Goal: Task Accomplishment & Management: Manage account settings

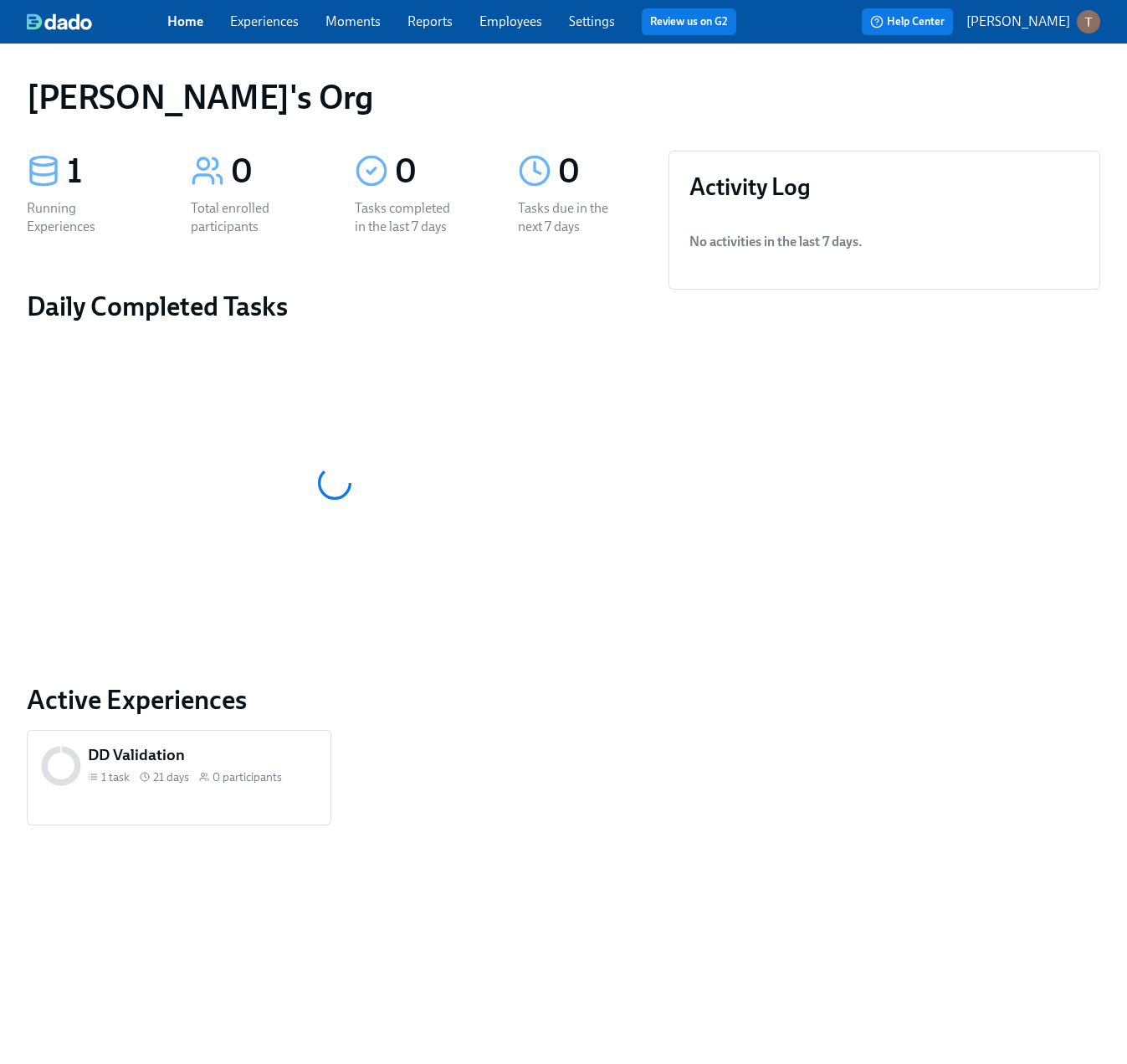
click at [1029, 32] on button "[PERSON_NAME]" at bounding box center [1034, 22] width 134 height 24
click at [977, 107] on div "Switch organization..." at bounding box center [1008, 98] width 184 height 39
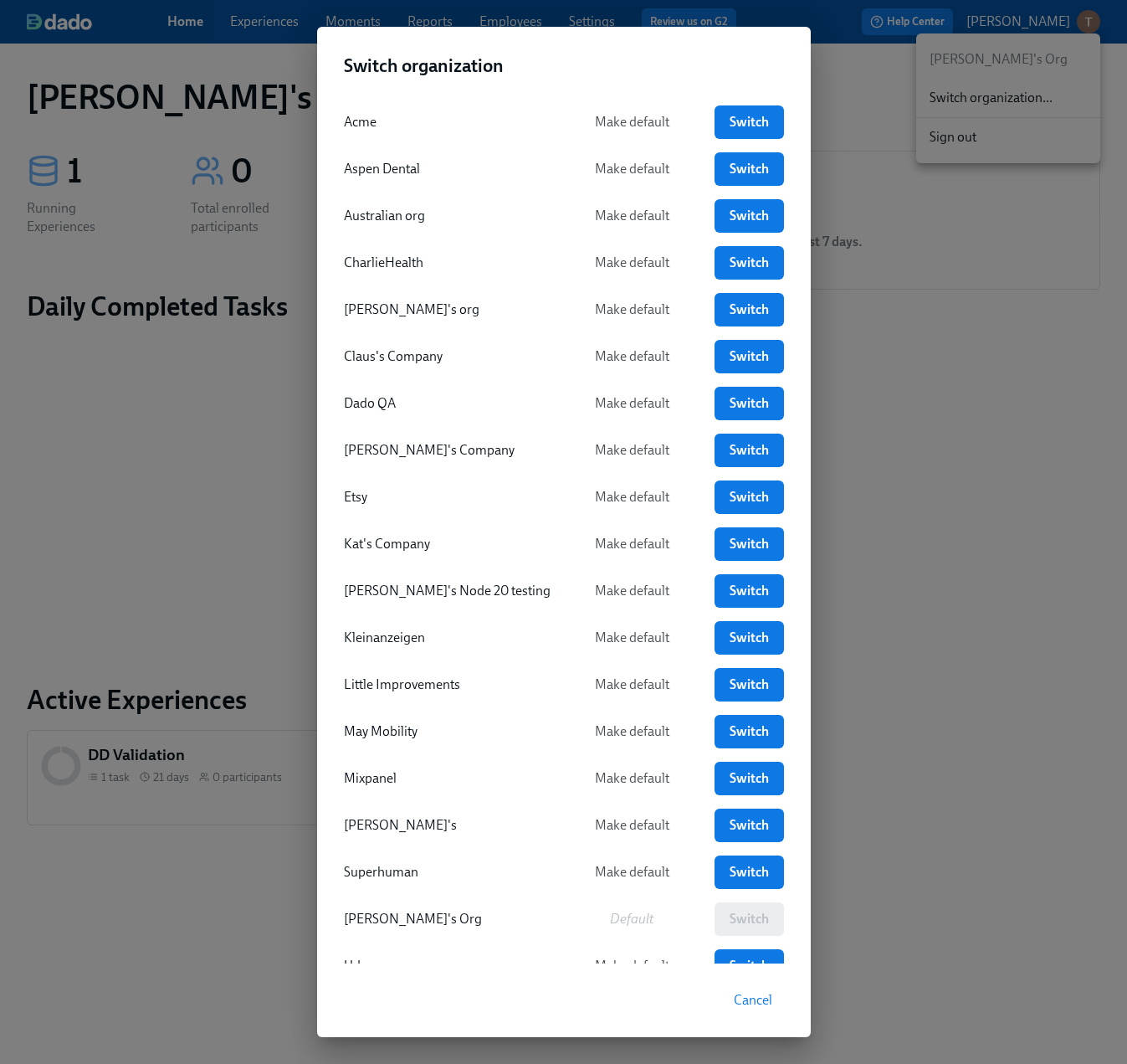
scroll to position [53, 0]
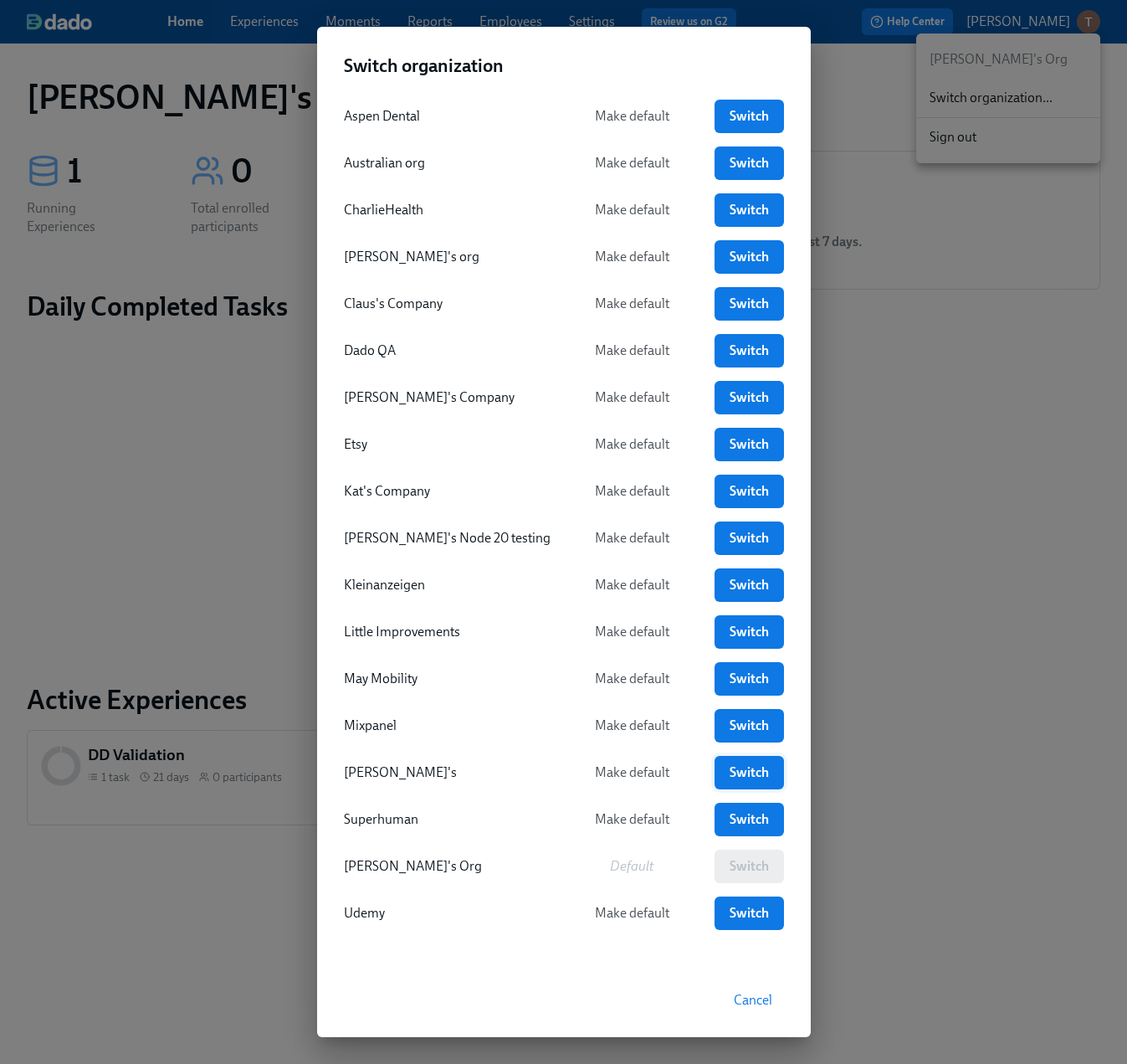
click at [750, 779] on span "Switch" at bounding box center [749, 772] width 45 height 16
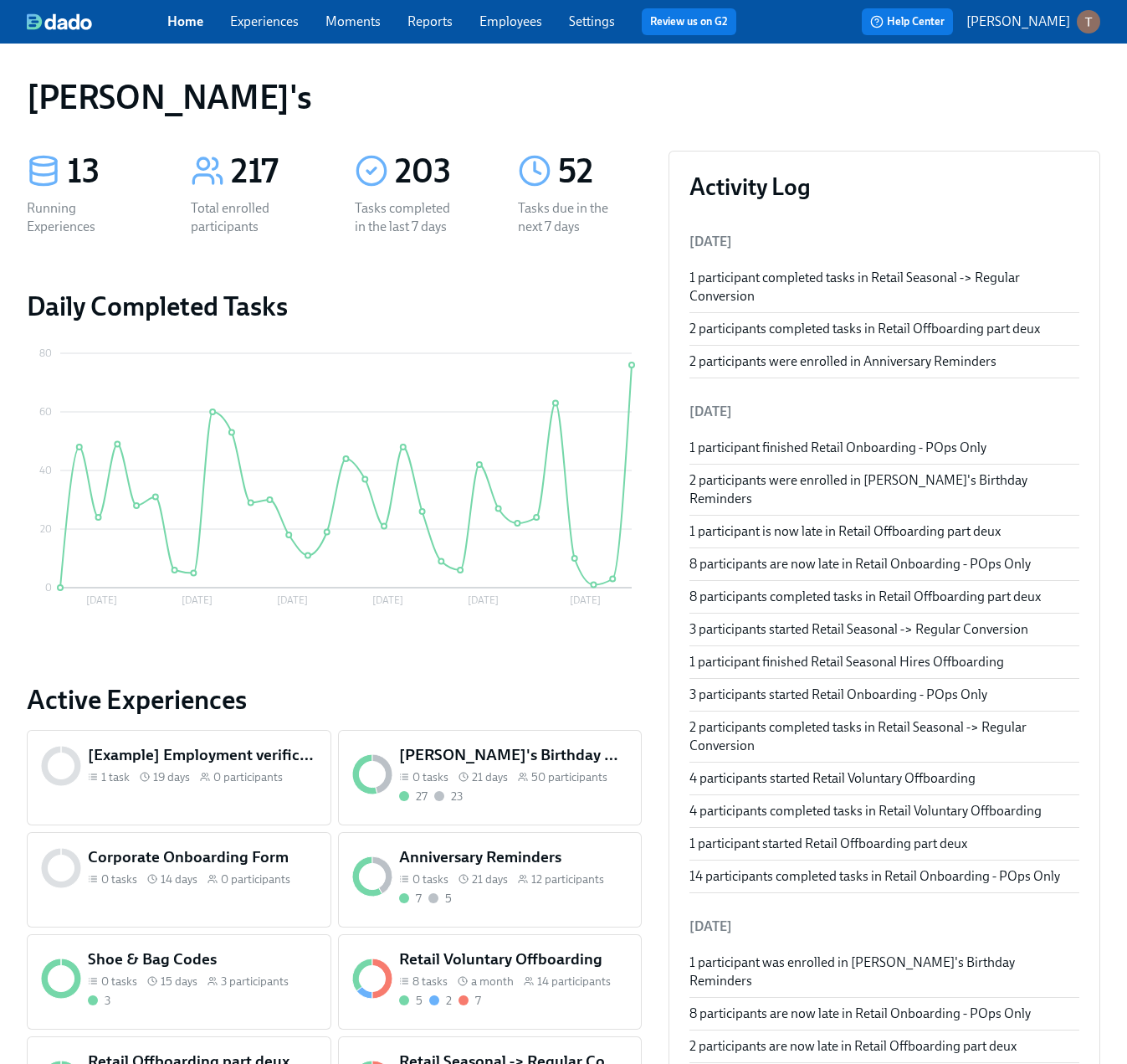
click at [278, 26] on link "Experiences" at bounding box center [264, 22] width 69 height 16
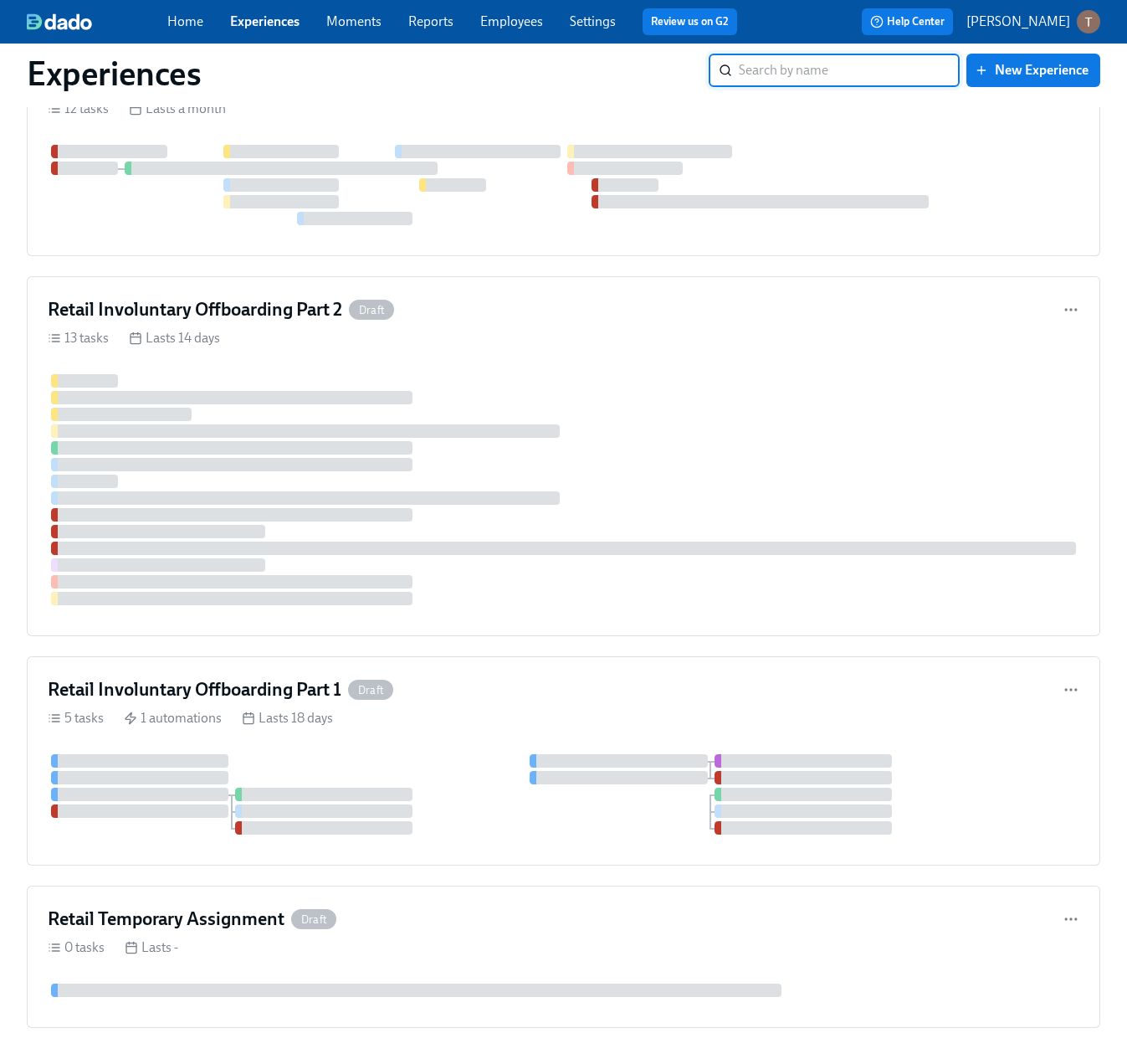
scroll to position [4428, 0]
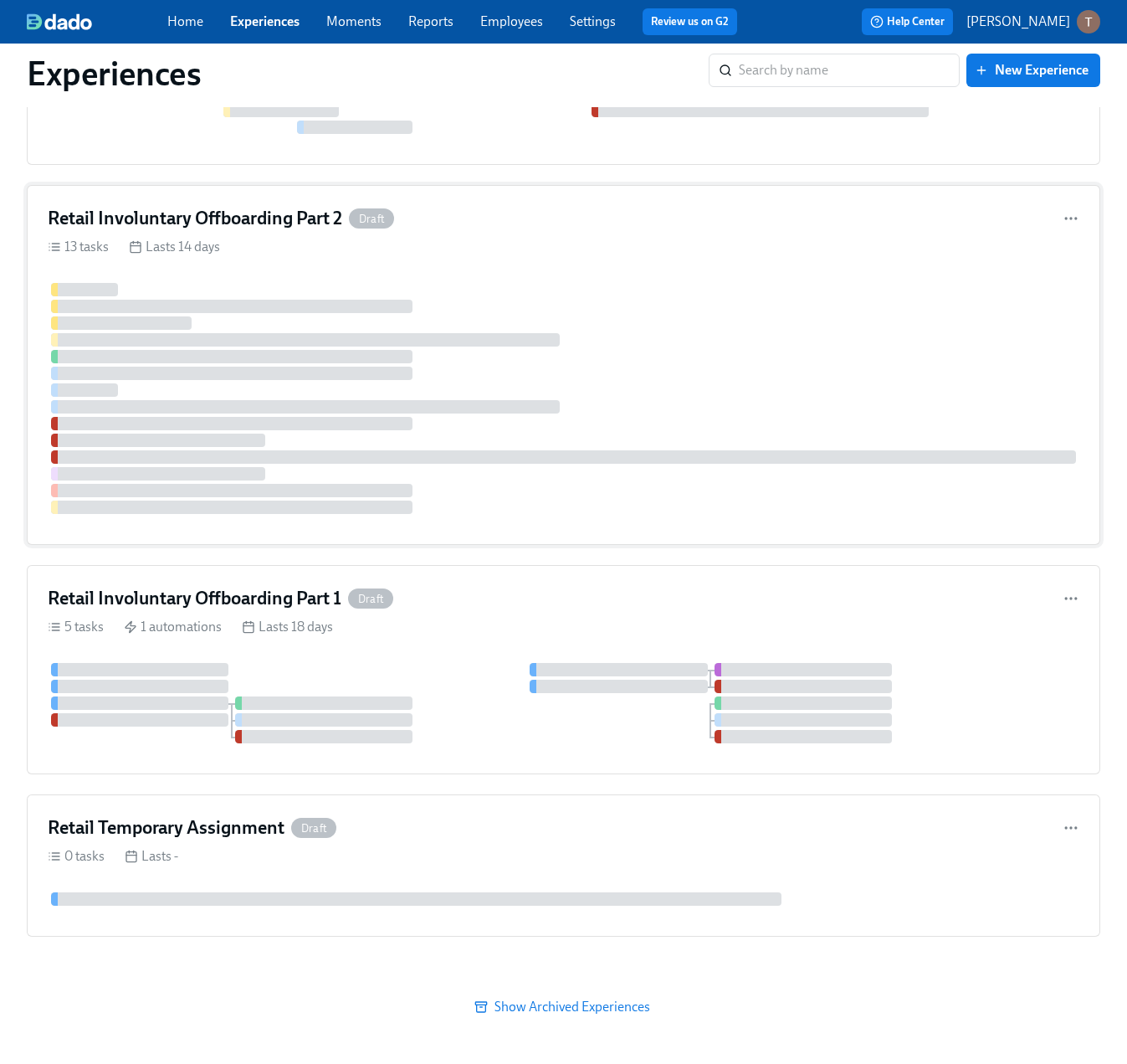
click at [538, 358] on div at bounding box center [564, 398] width 1032 height 231
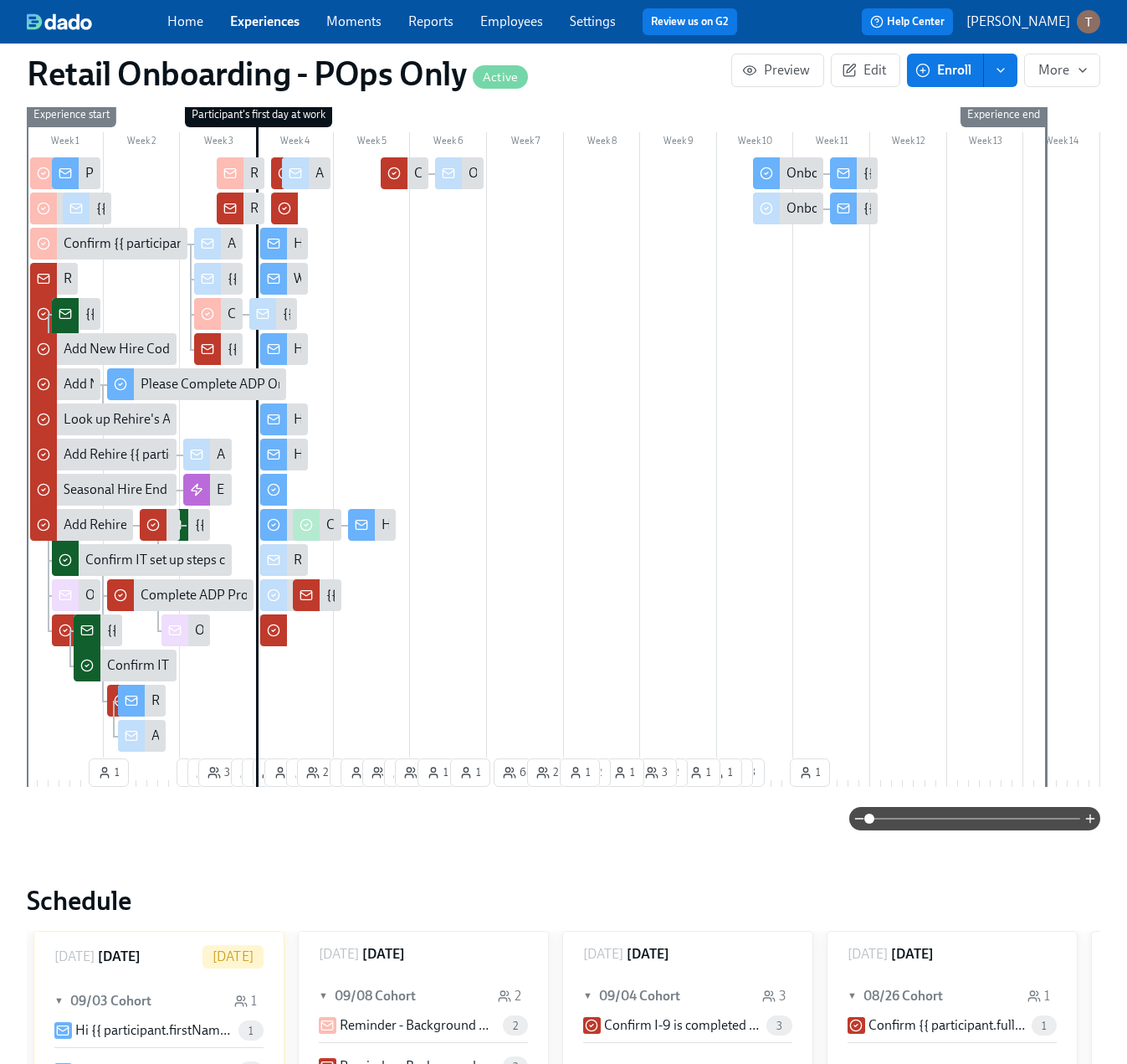
scroll to position [570, 0]
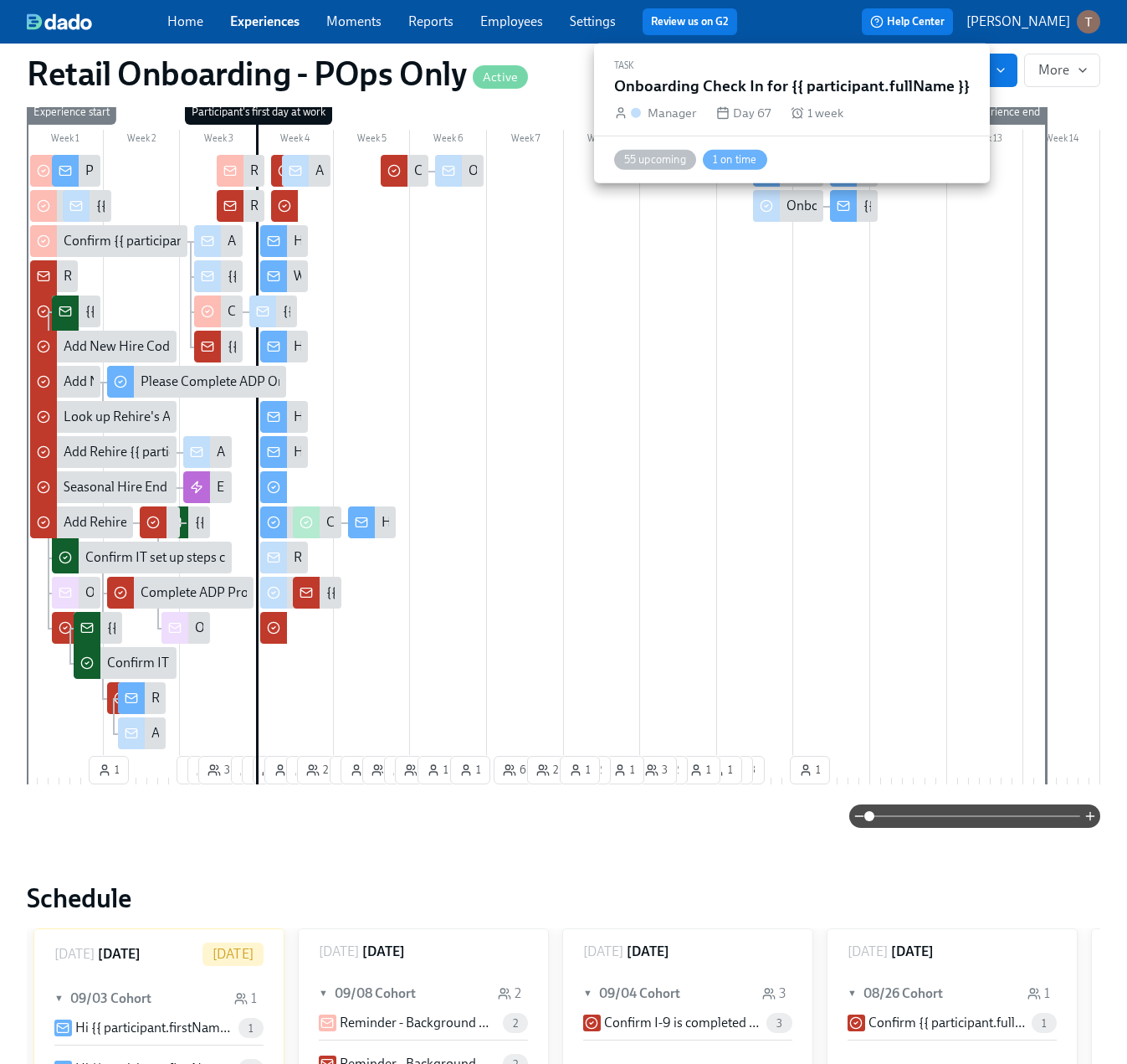
click at [797, 209] on div "Onboarding Check In for {{ participant.fullName }}" at bounding box center [931, 206] width 288 height 18
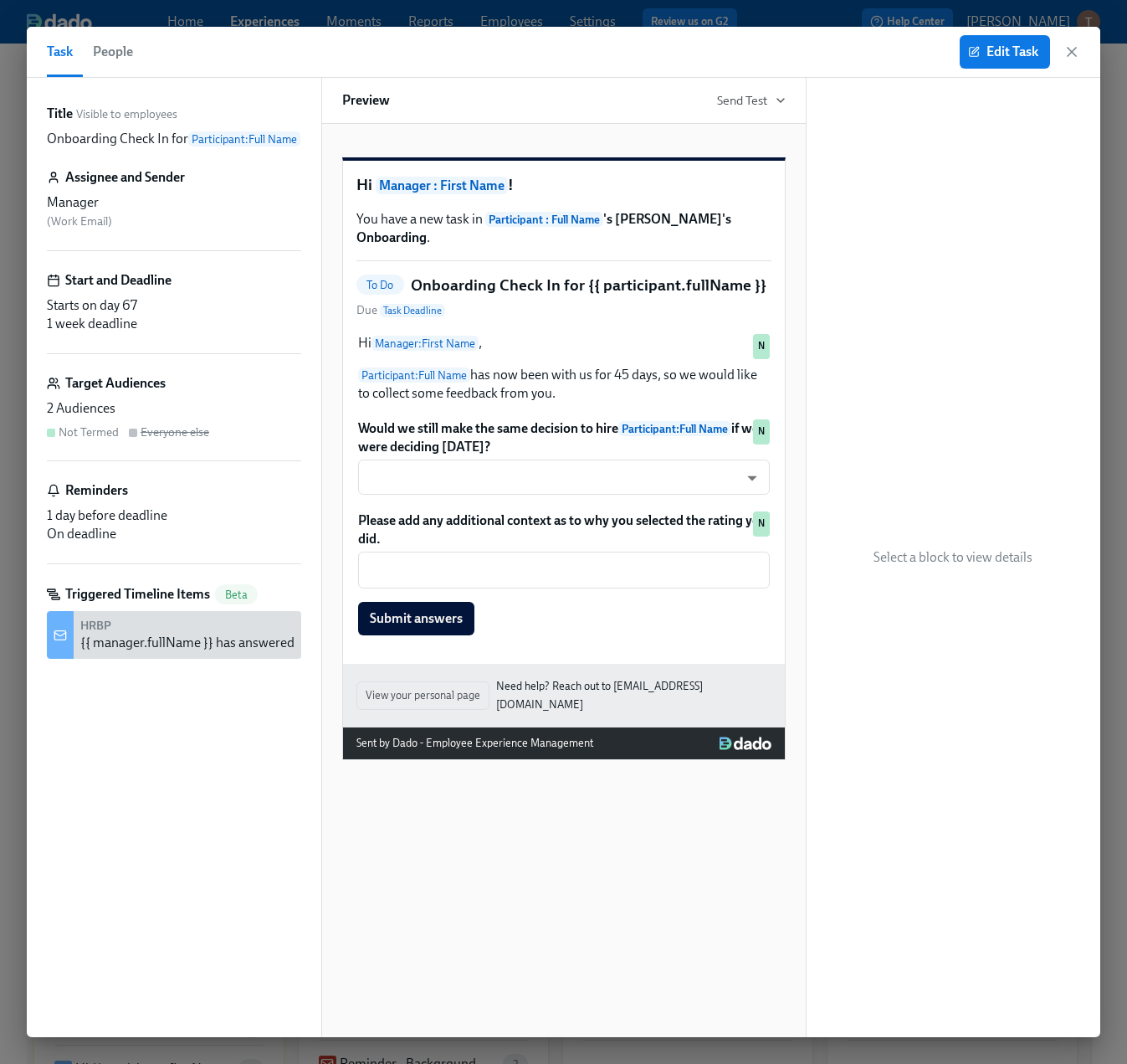
click at [117, 46] on span "People" at bounding box center [113, 52] width 40 height 24
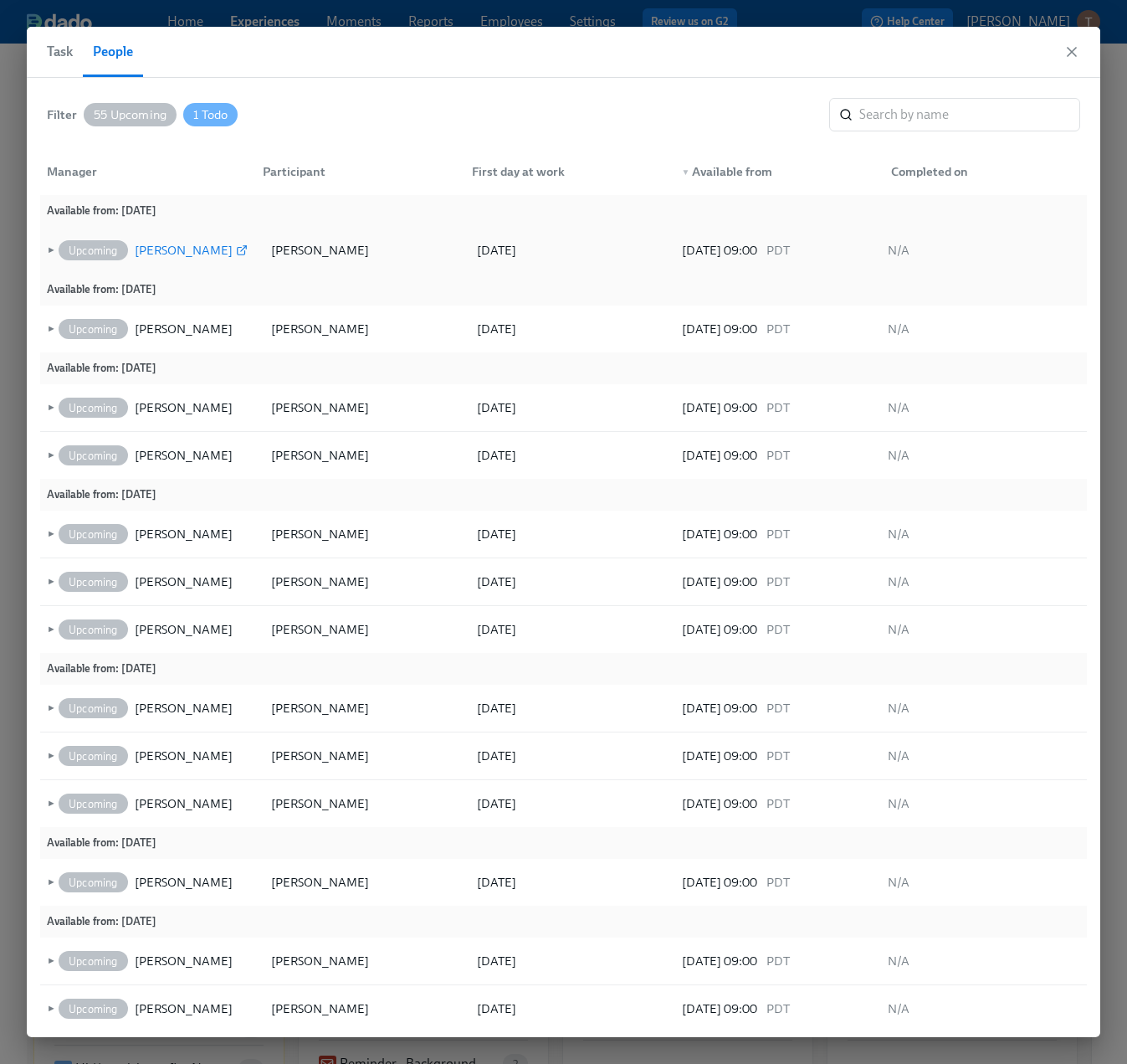
click at [237, 250] on icon at bounding box center [241, 252] width 7 height 7
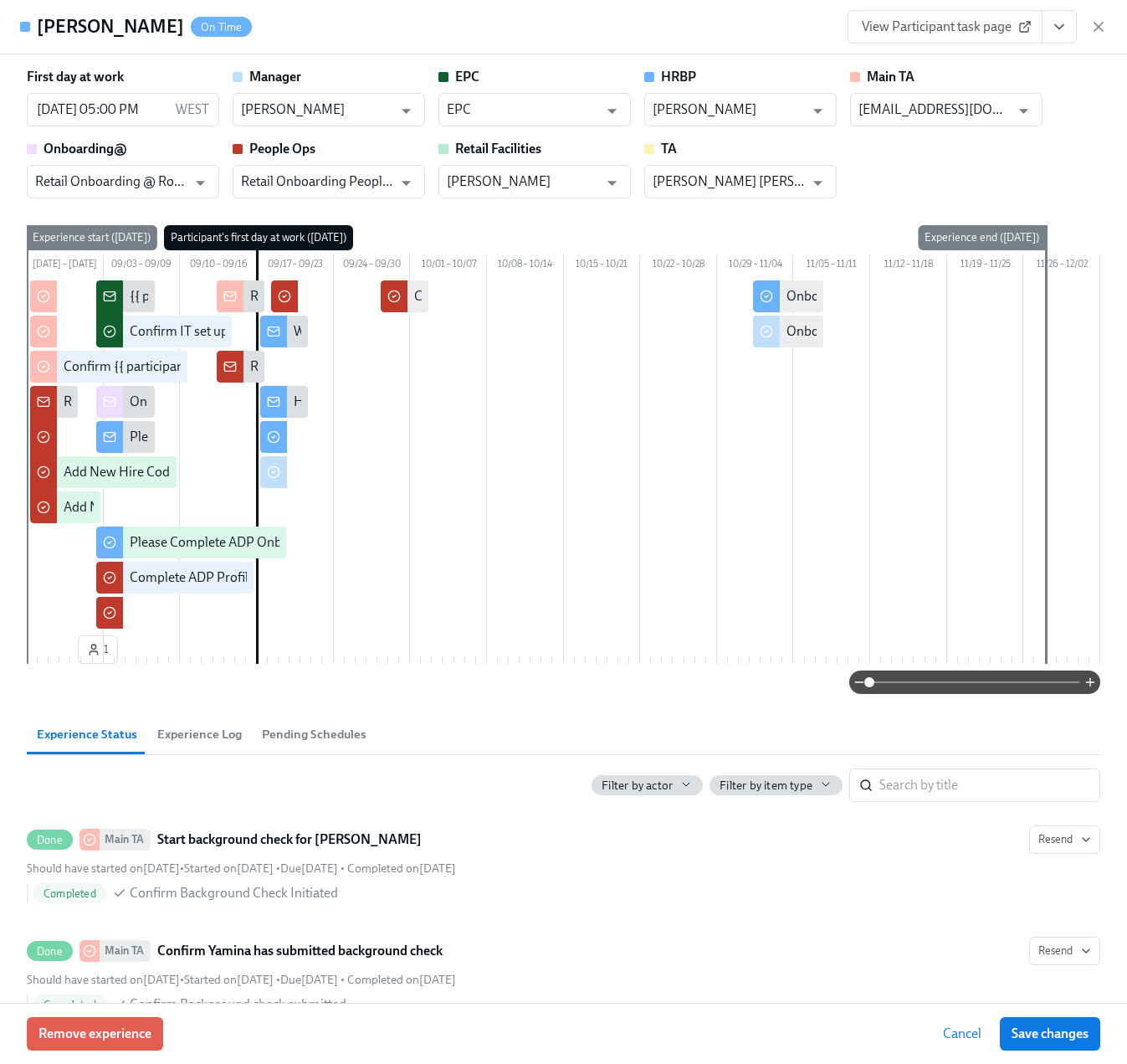
click at [963, 33] on span "View Participant task page" at bounding box center [945, 26] width 167 height 16
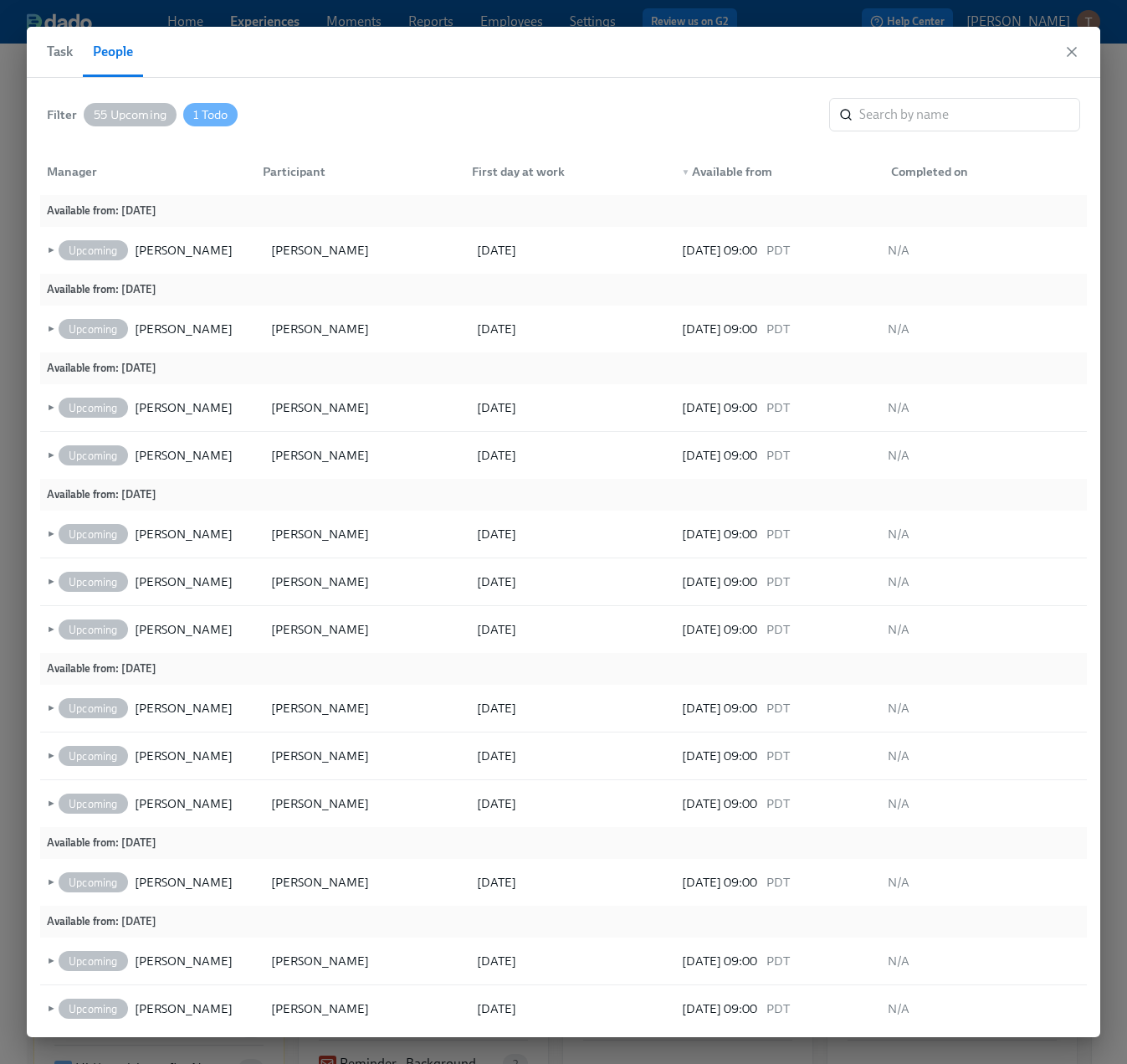
click at [217, 115] on span "1 Todo" at bounding box center [210, 115] width 54 height 13
click at [217, 115] on span "1 Todo" at bounding box center [211, 115] width 54 height 13
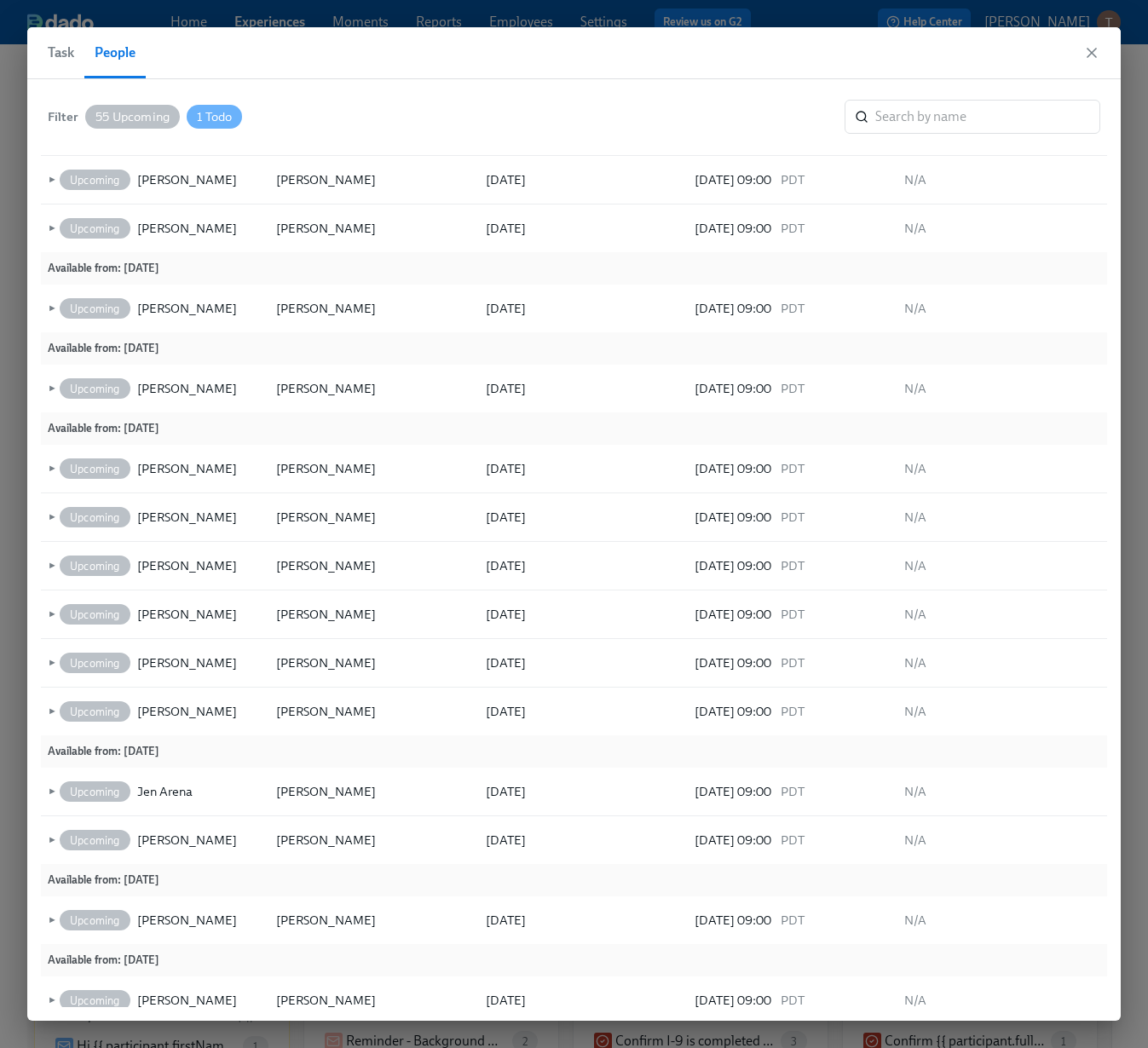
scroll to position [1464, 0]
click at [65, 52] on span "Task" at bounding box center [61, 53] width 27 height 24
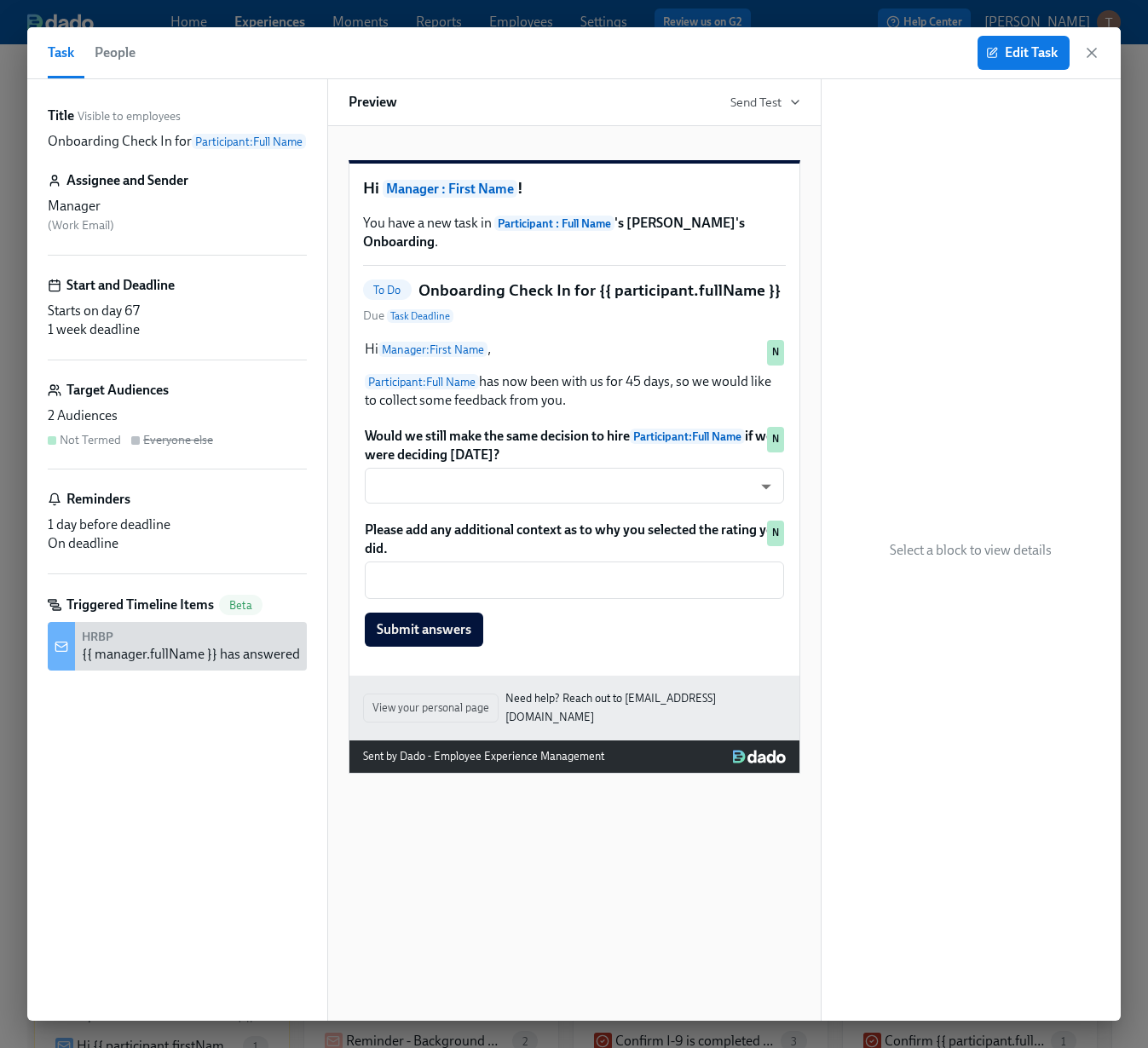
click at [119, 64] on span "People" at bounding box center [115, 53] width 41 height 24
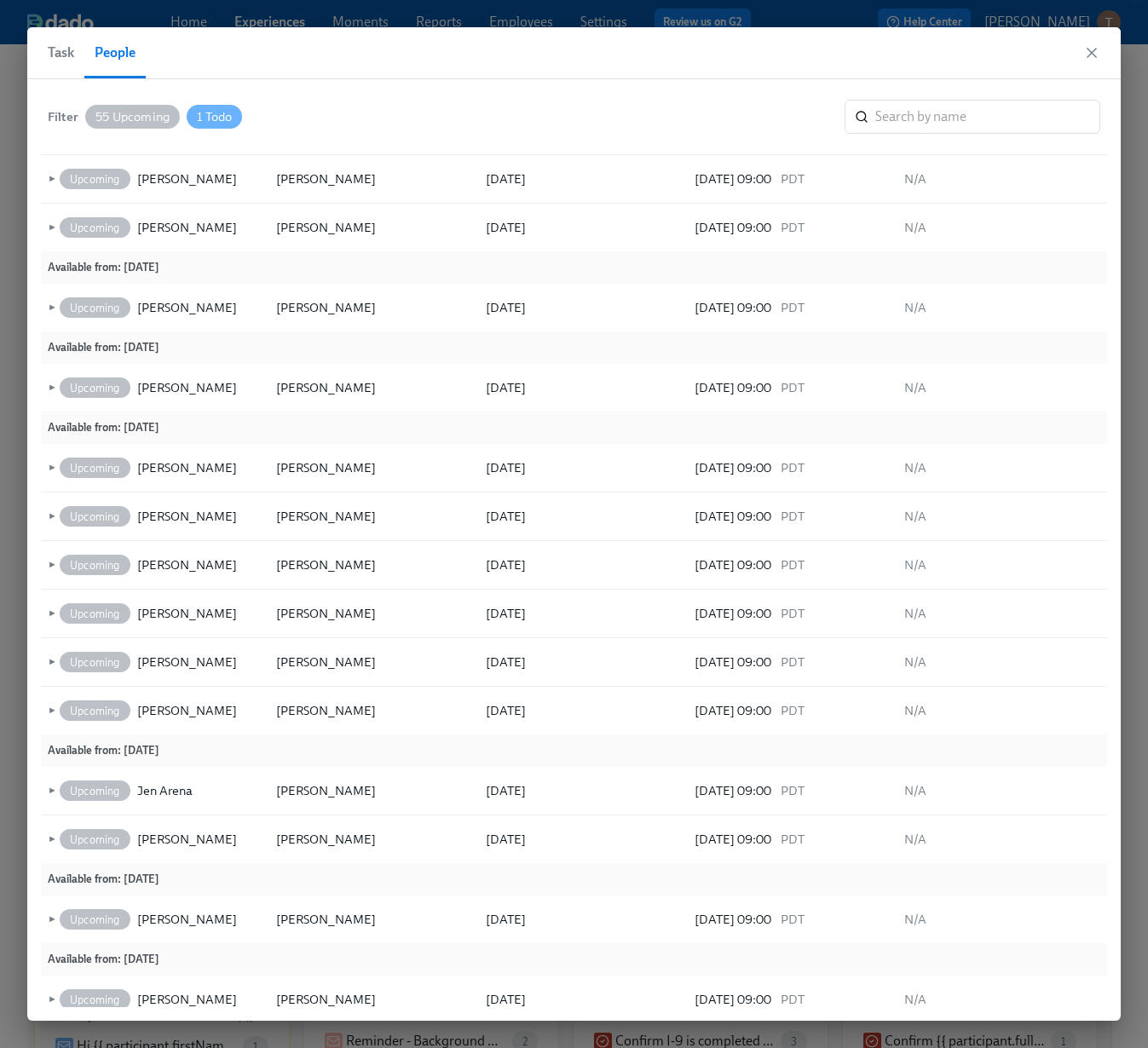
scroll to position [1464, 0]
click at [196, 391] on div "Alfred Wong" at bounding box center [187, 388] width 100 height 20
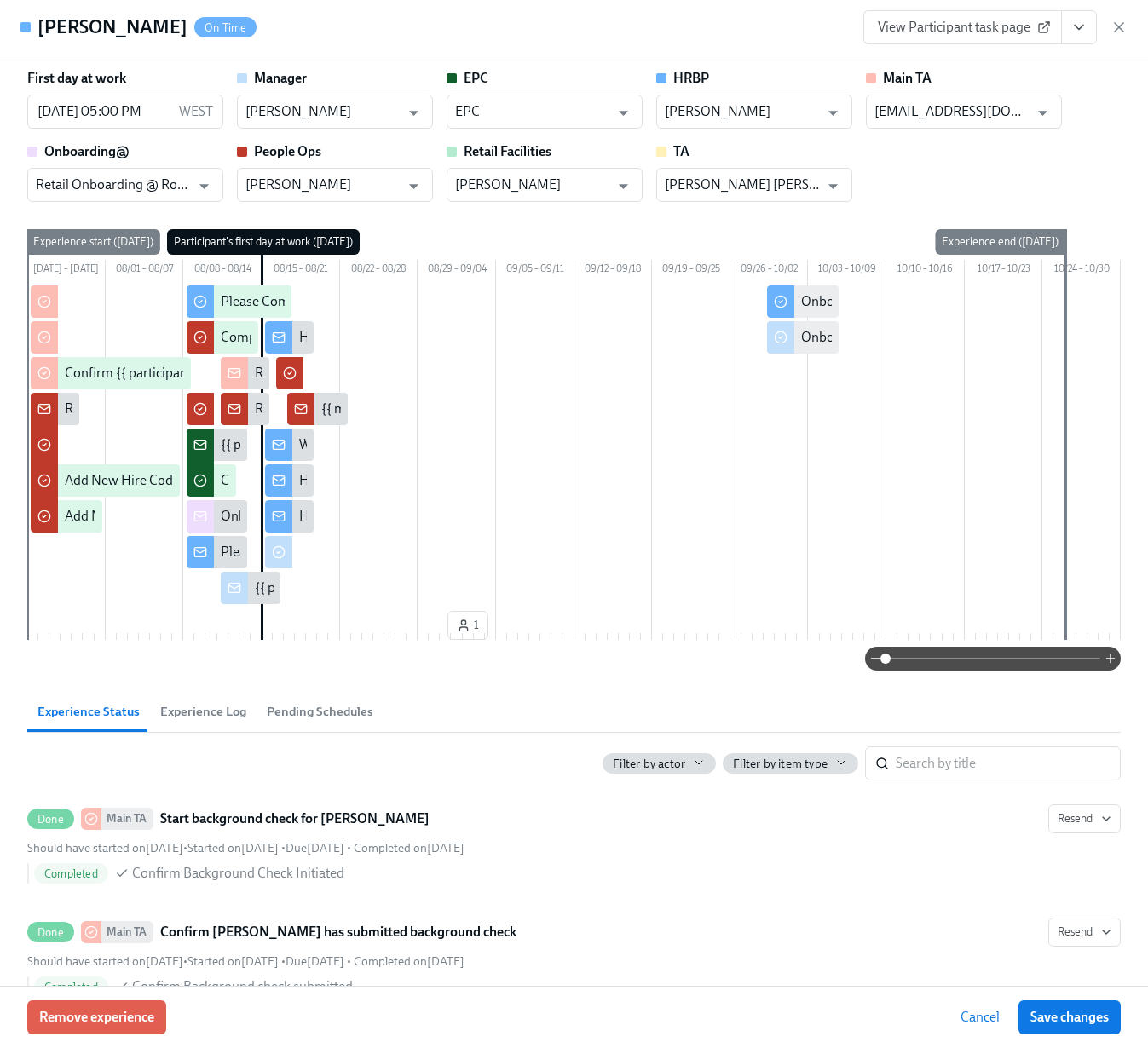
click at [961, 24] on span "View Participant task page" at bounding box center [963, 27] width 170 height 17
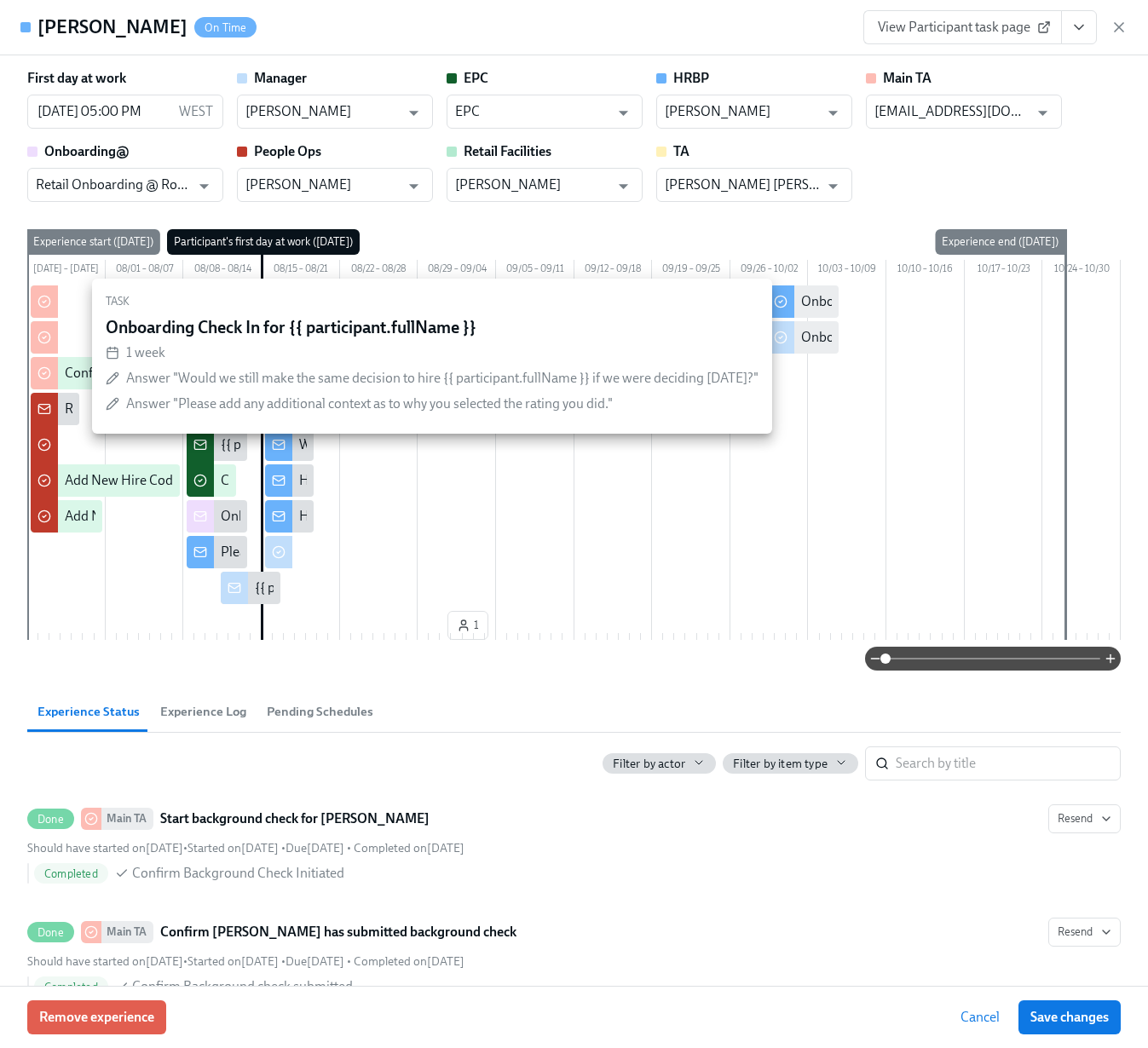
click at [816, 347] on div "Onboarding Check In for {{ participant.fullName }}" at bounding box center [948, 337] width 293 height 18
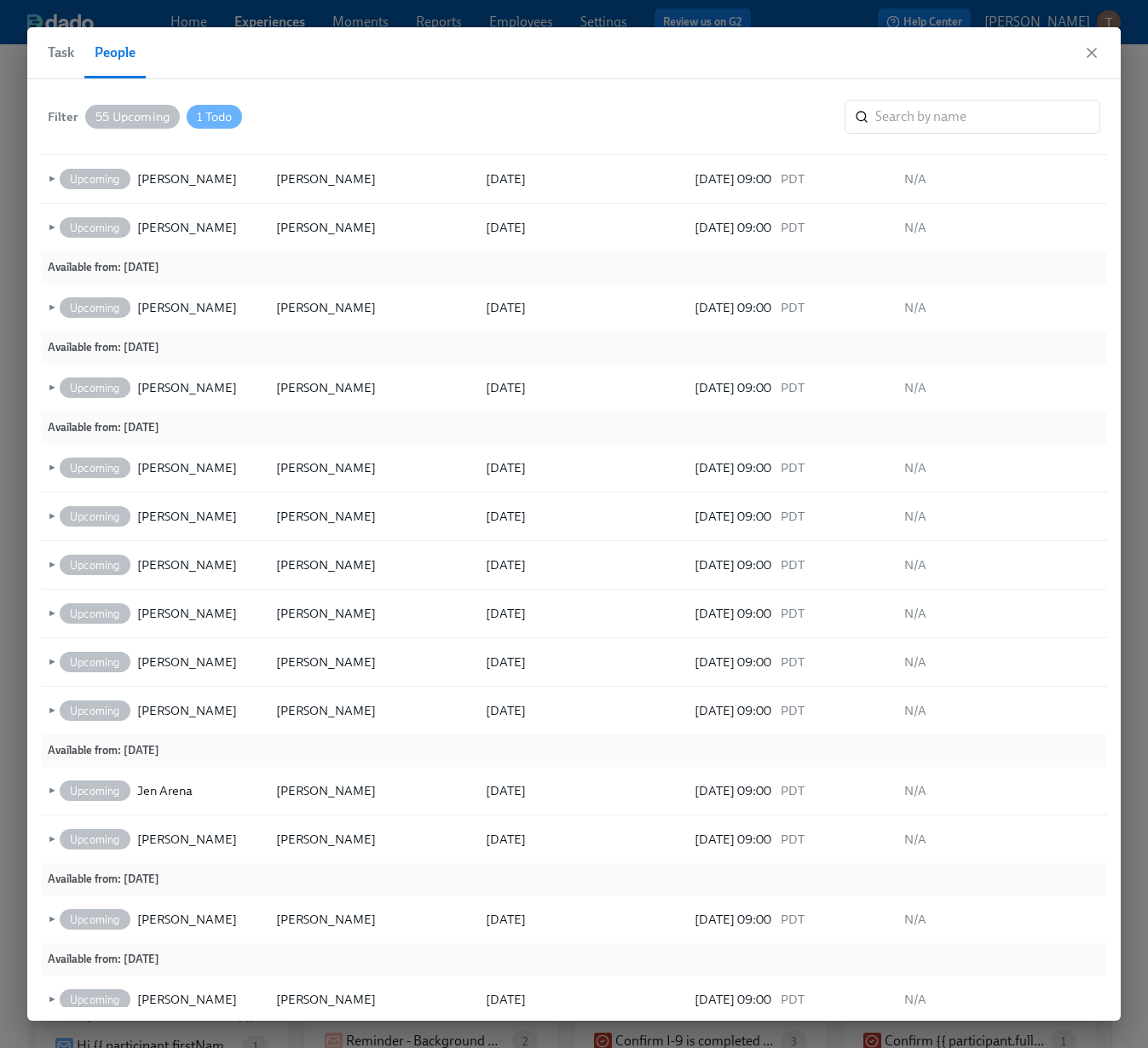
click at [72, 53] on span "Task" at bounding box center [61, 53] width 27 height 24
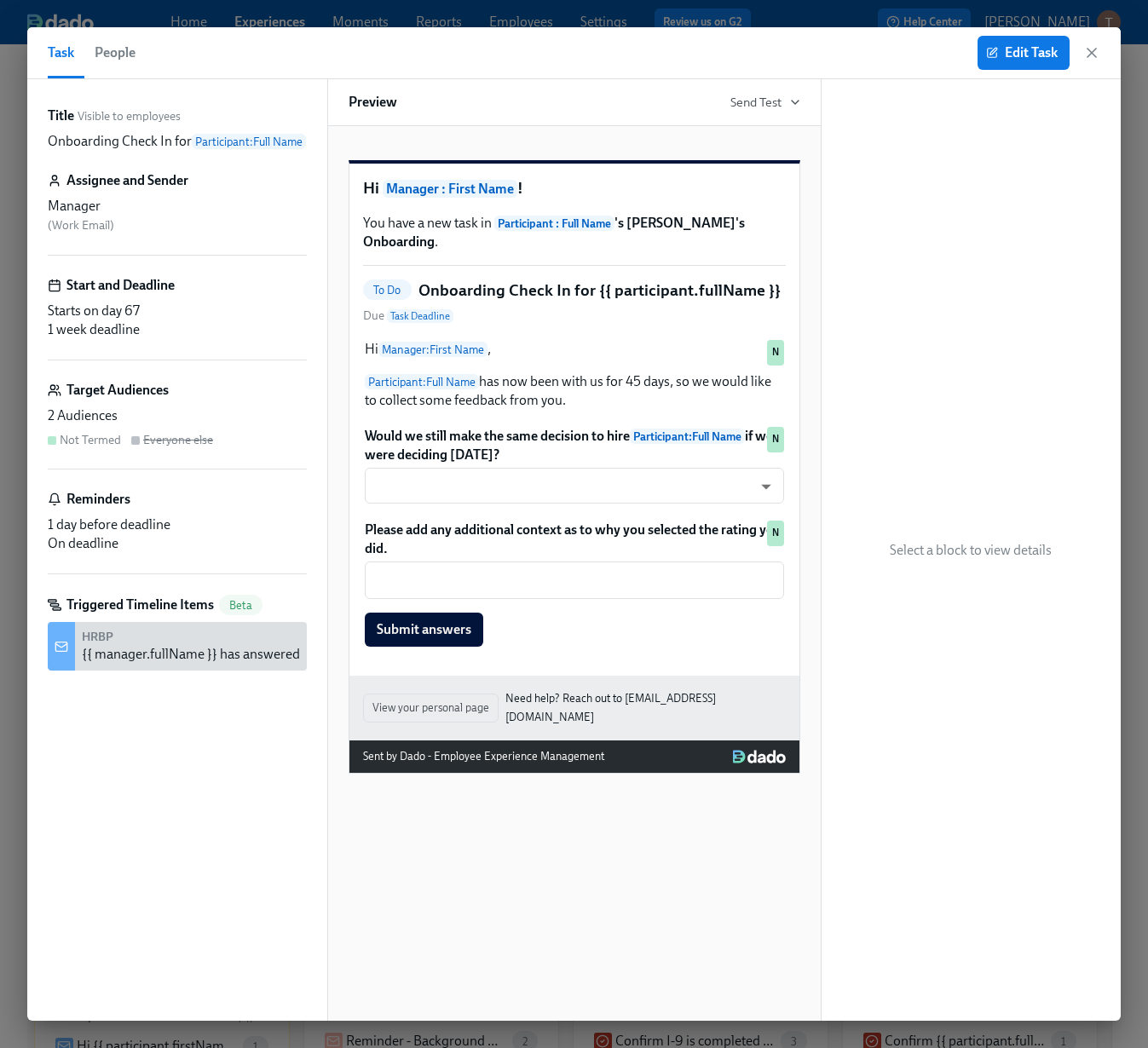
click at [102, 53] on span "People" at bounding box center [115, 53] width 41 height 24
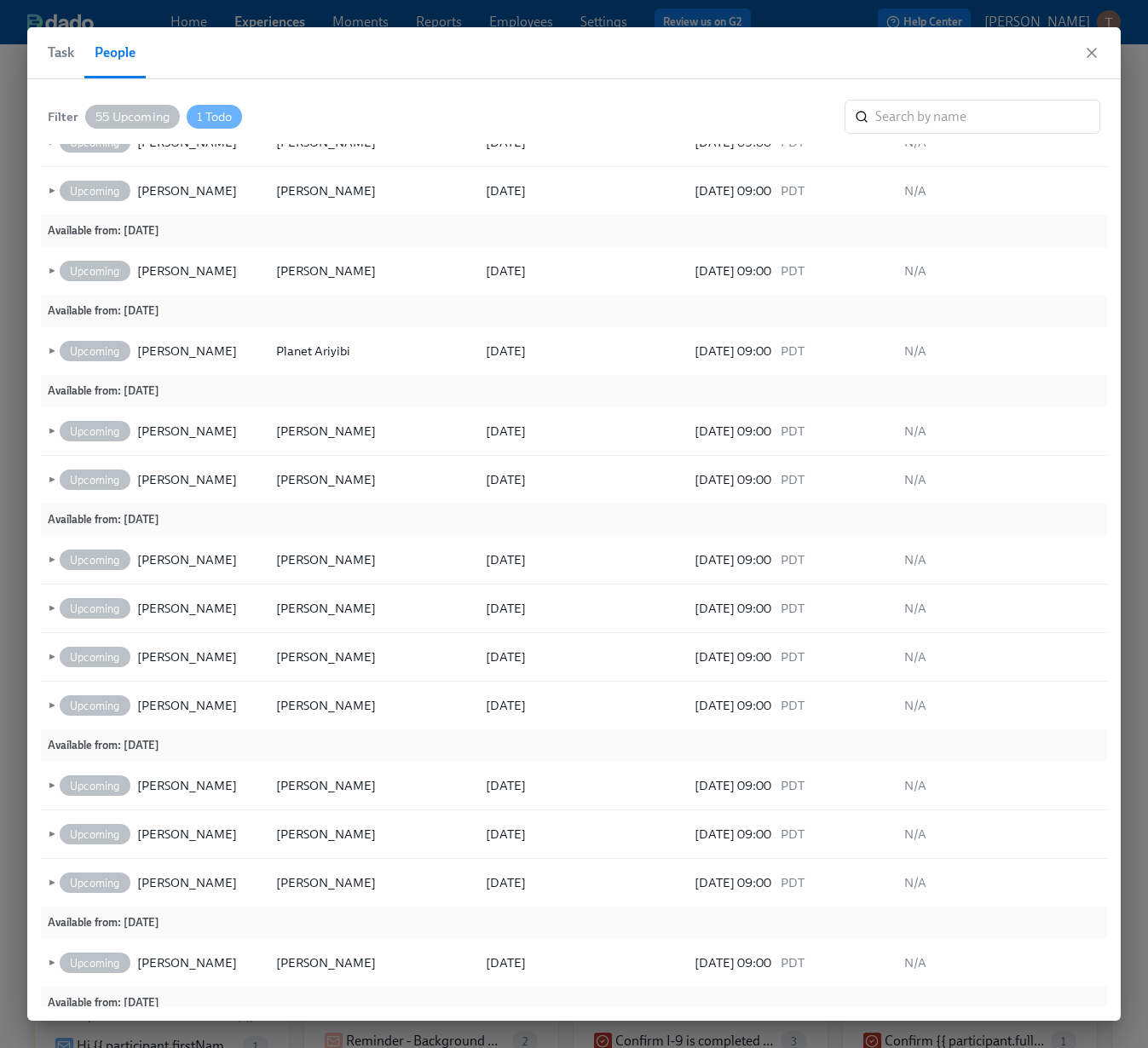
scroll to position [951, 0]
click at [250, 656] on icon at bounding box center [246, 654] width 12 height 12
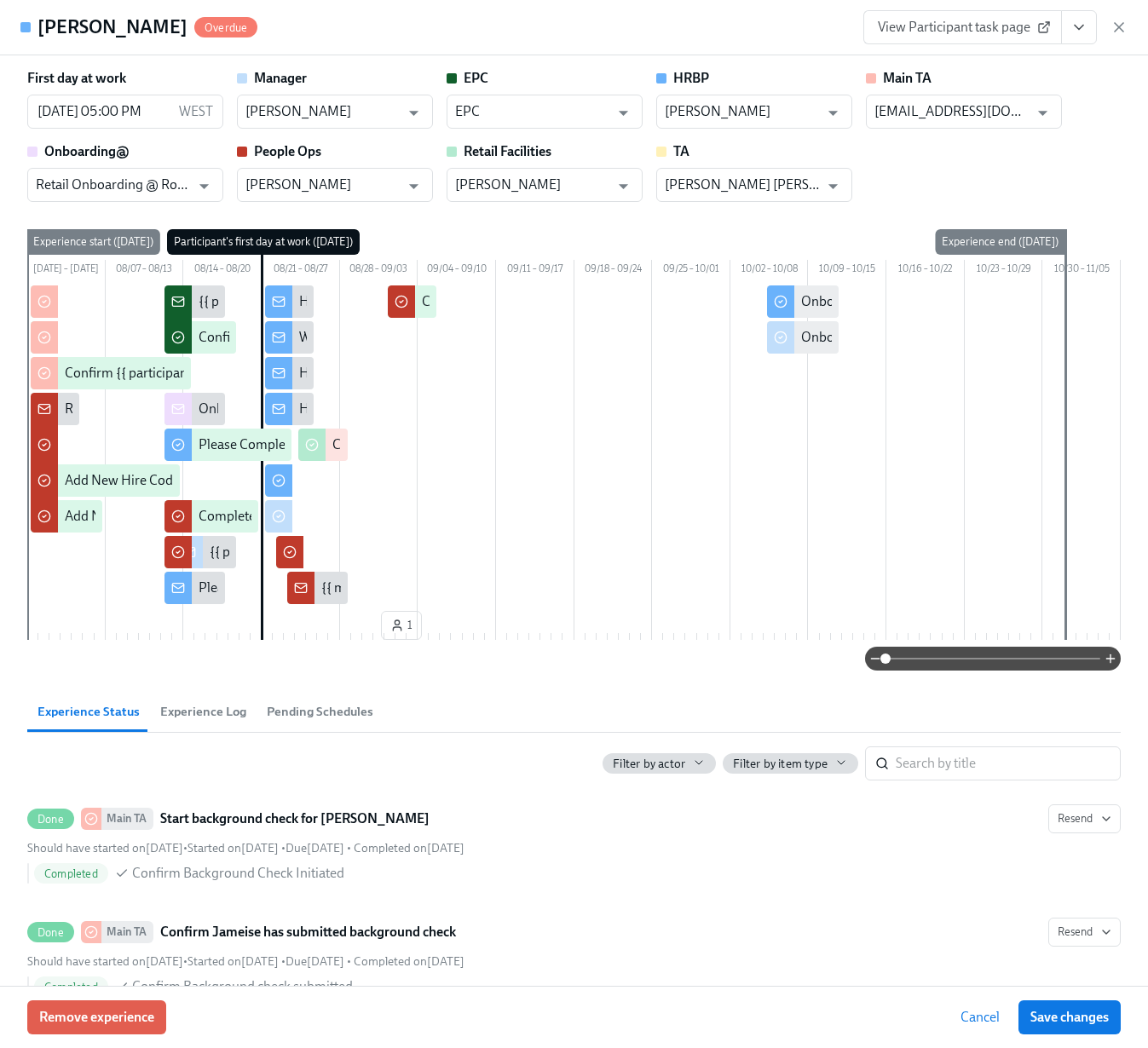
click at [978, 33] on span "View Participant task page" at bounding box center [963, 27] width 170 height 17
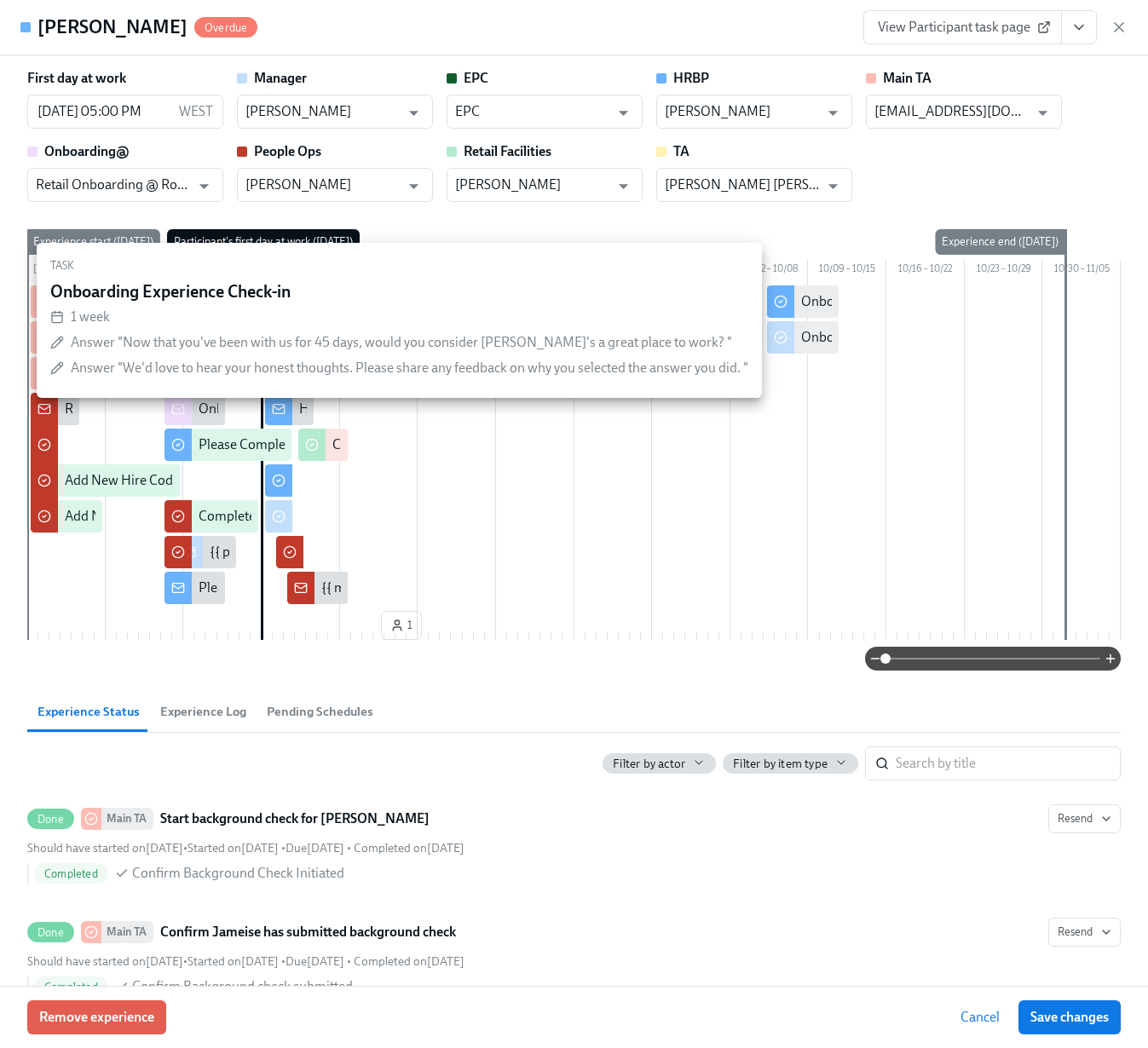
click at [814, 311] on div "Onboarding Experience Check-in" at bounding box center [897, 301] width 192 height 18
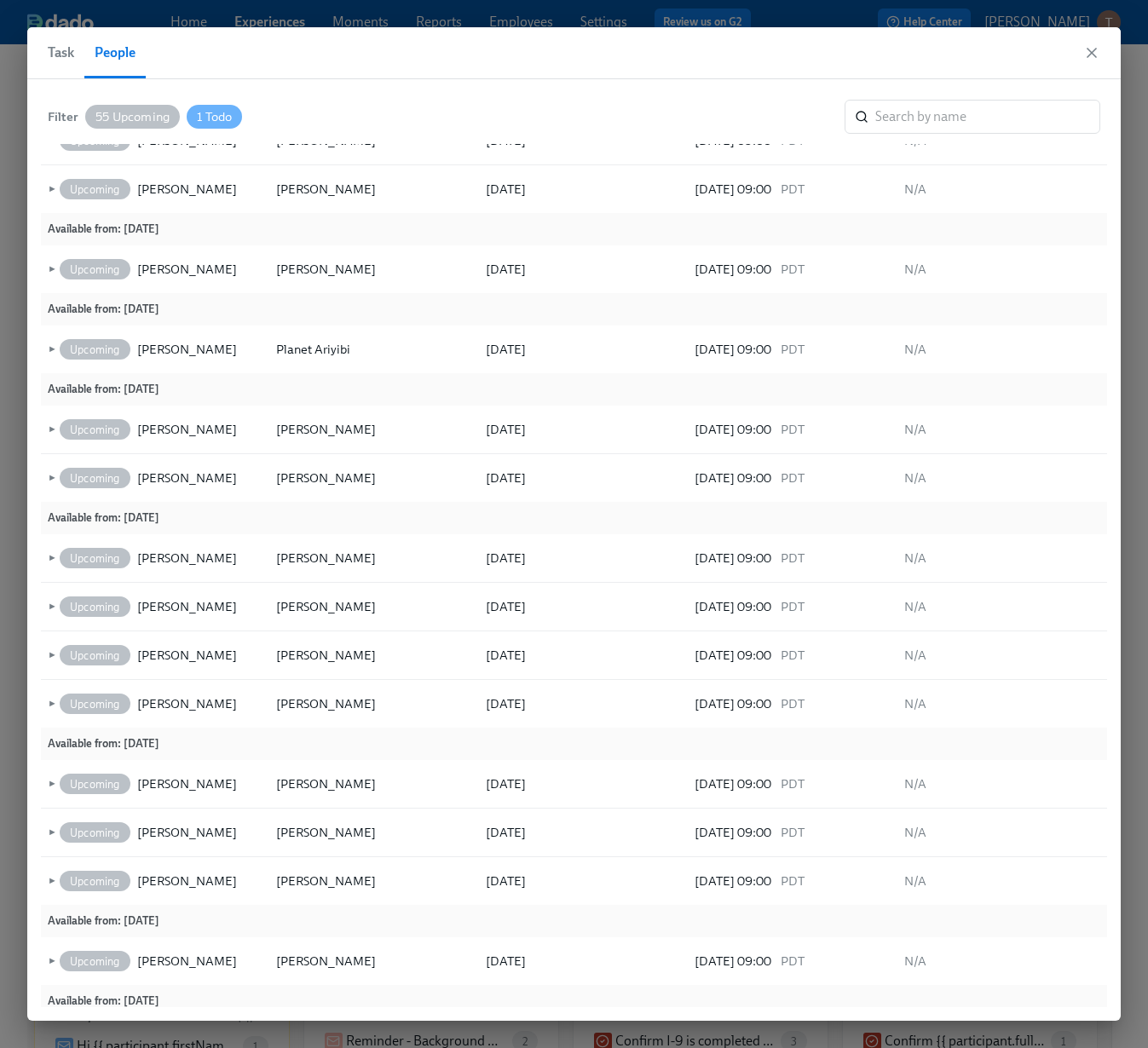
click at [68, 53] on span "Task" at bounding box center [61, 53] width 27 height 24
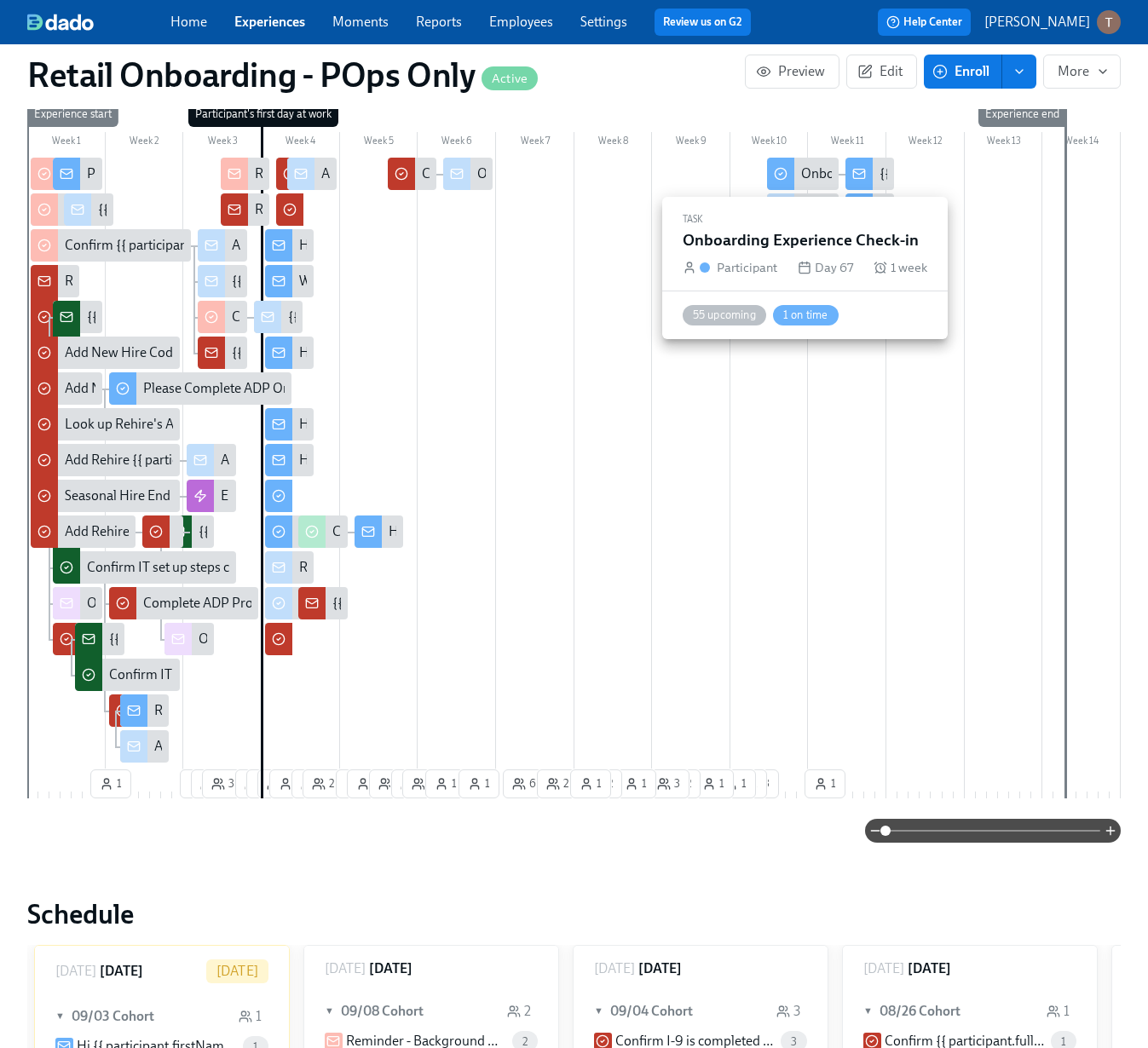
click at [809, 177] on div "Onboarding Experience Check-in" at bounding box center [897, 173] width 192 height 18
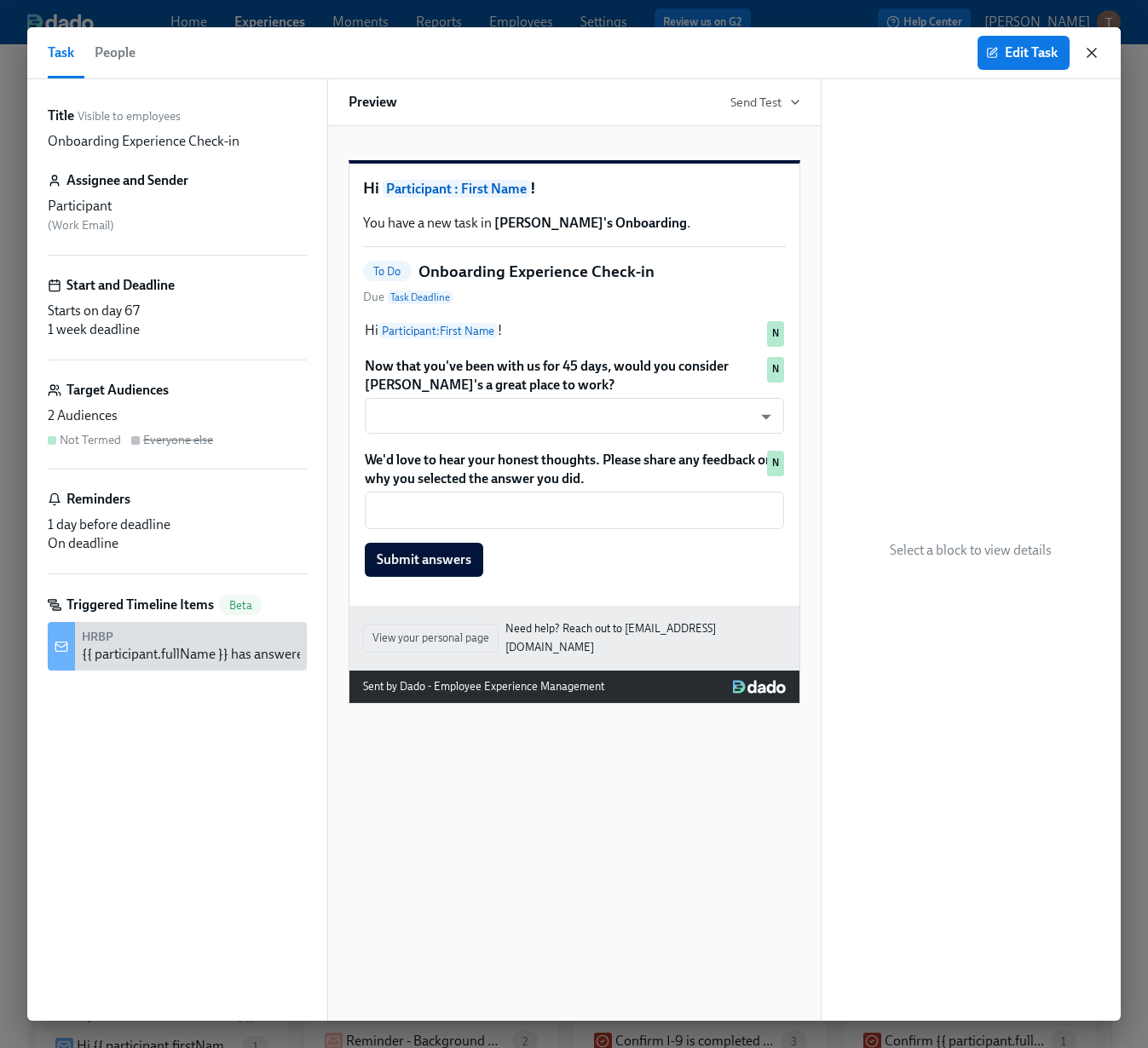
click at [1093, 47] on icon "button" at bounding box center [1092, 53] width 17 height 17
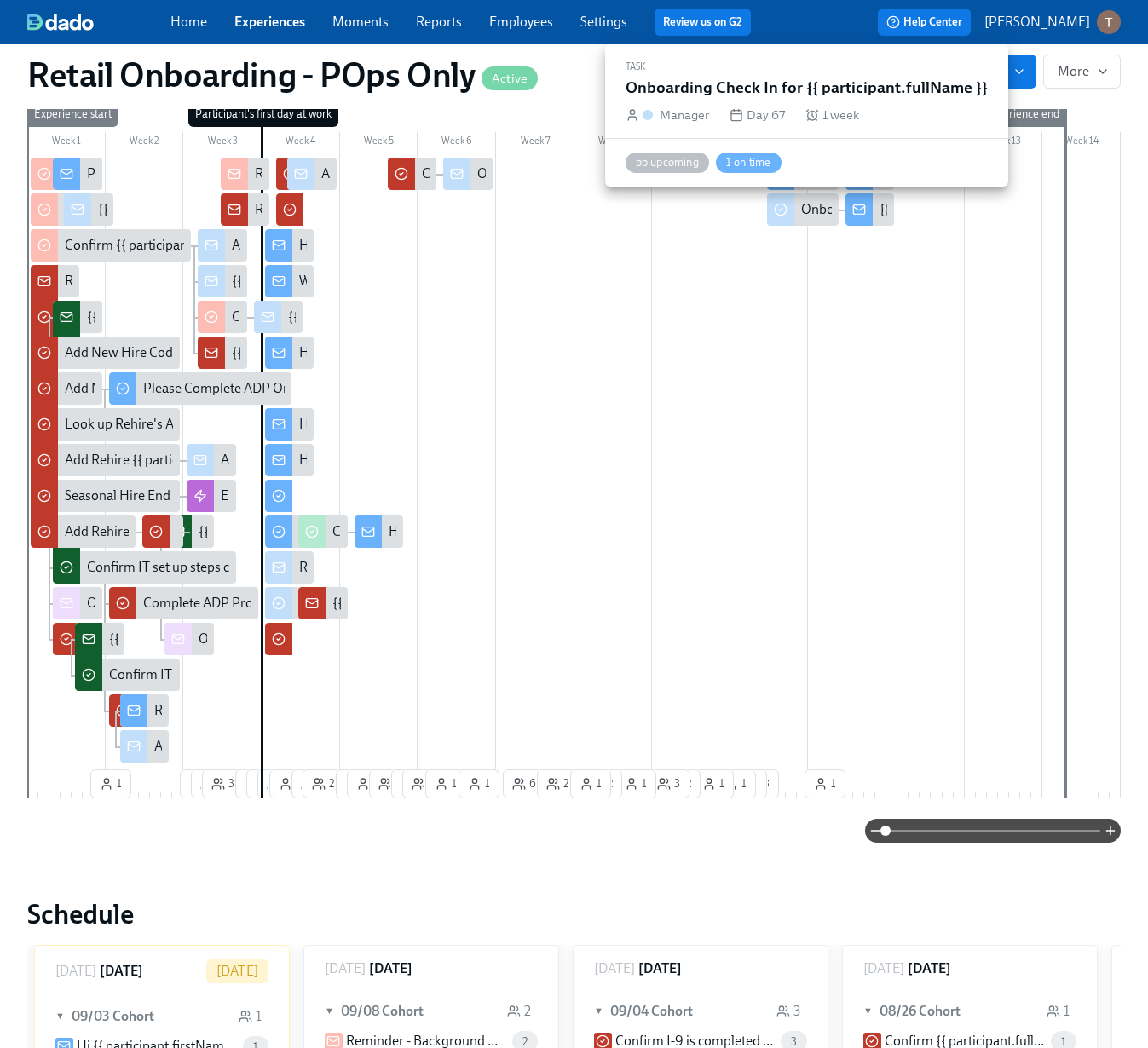
click at [810, 216] on div "Onboarding Check In for {{ participant.fullName }}" at bounding box center [948, 209] width 293 height 18
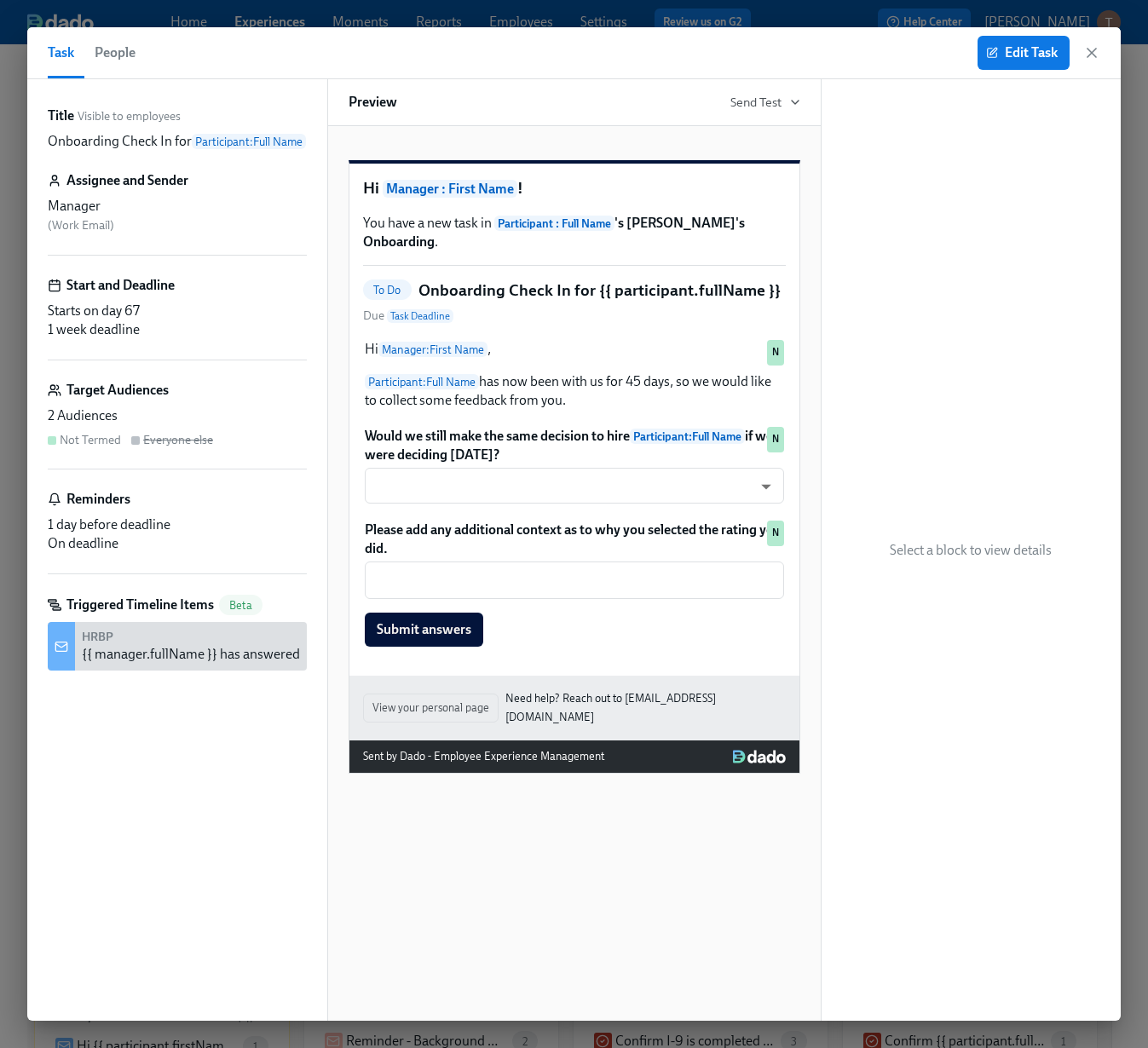
click at [123, 49] on span "People" at bounding box center [115, 53] width 41 height 24
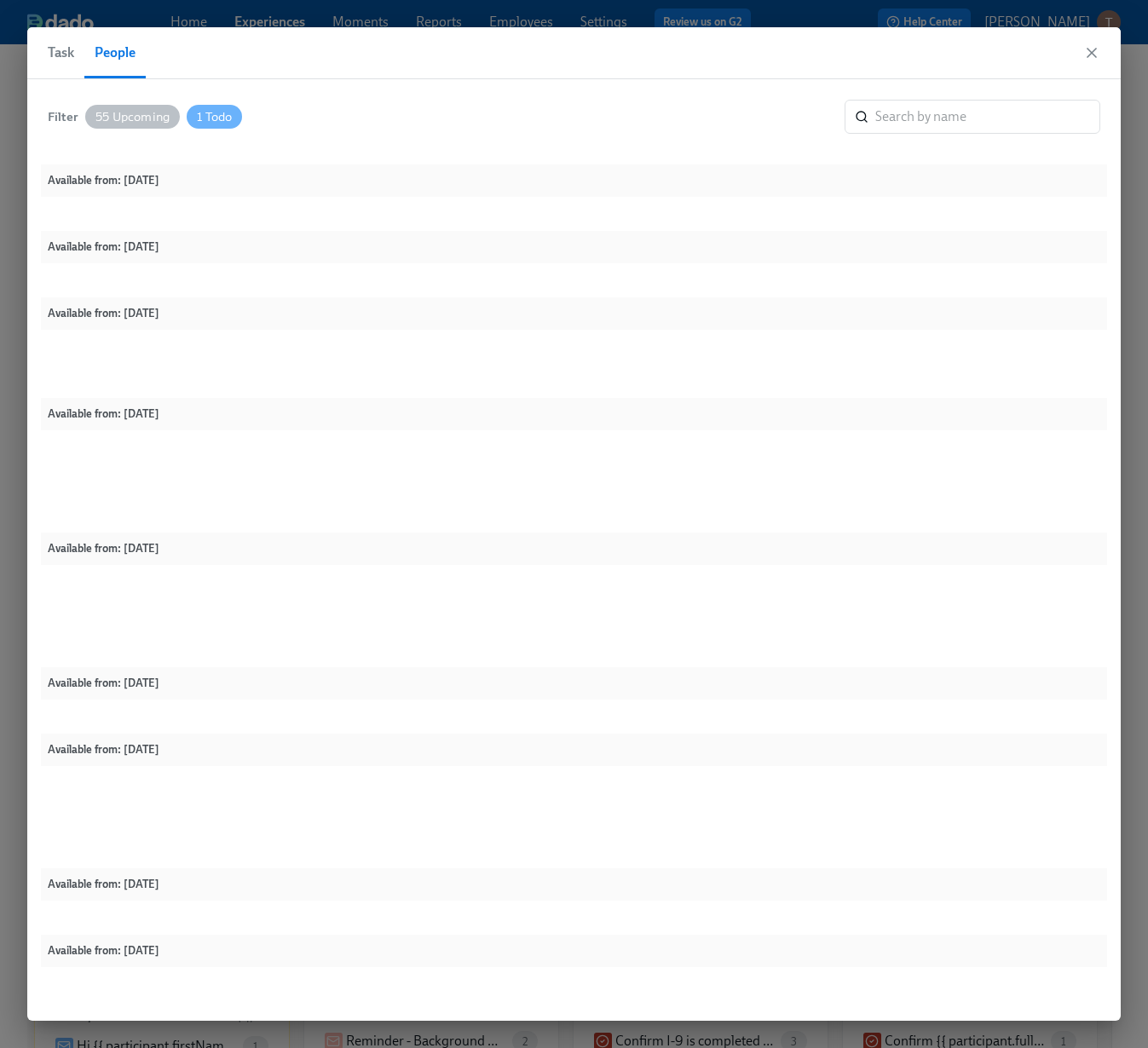
scroll to position [951, 0]
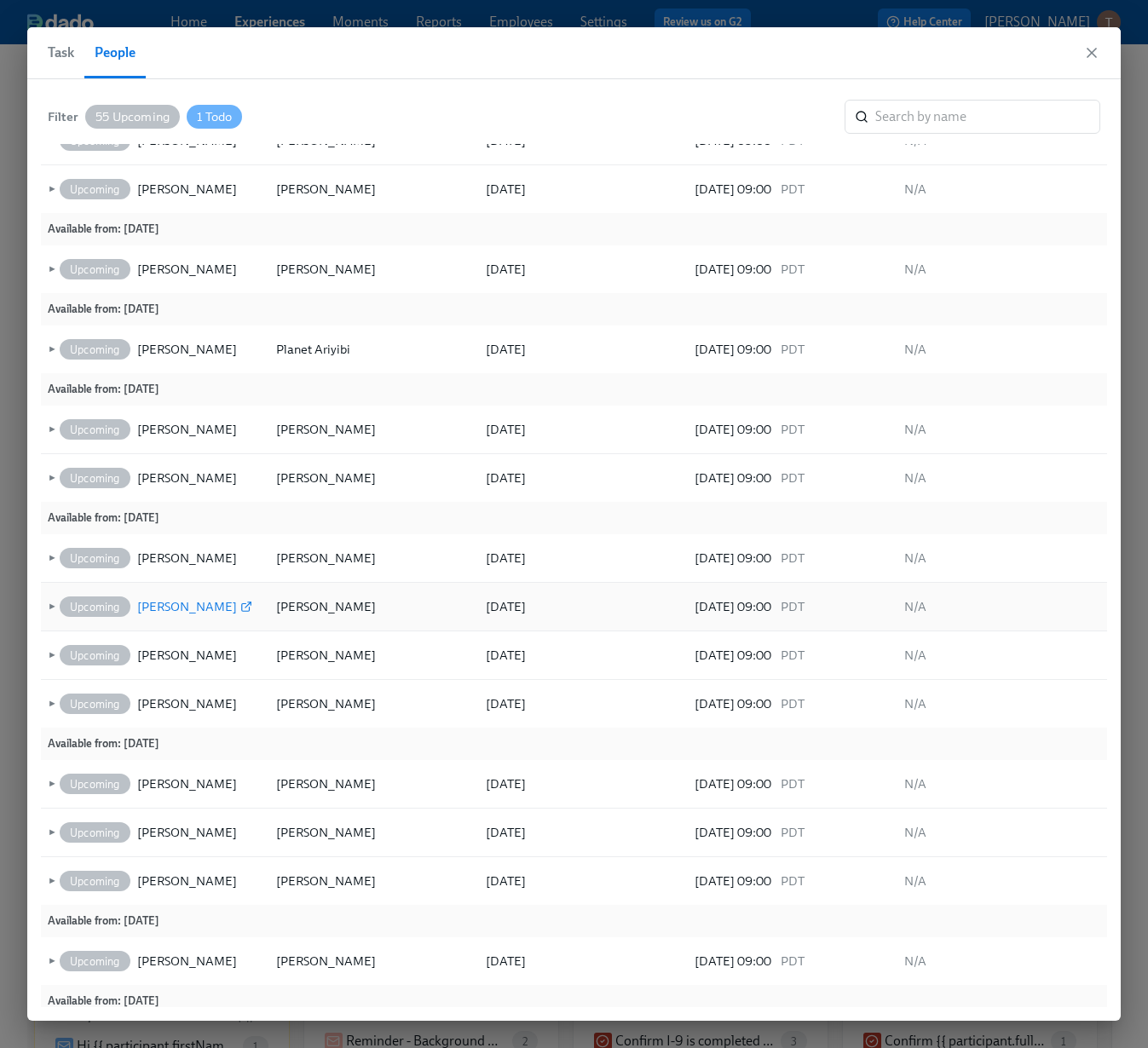
click at [242, 610] on icon at bounding box center [245, 607] width 7 height 7
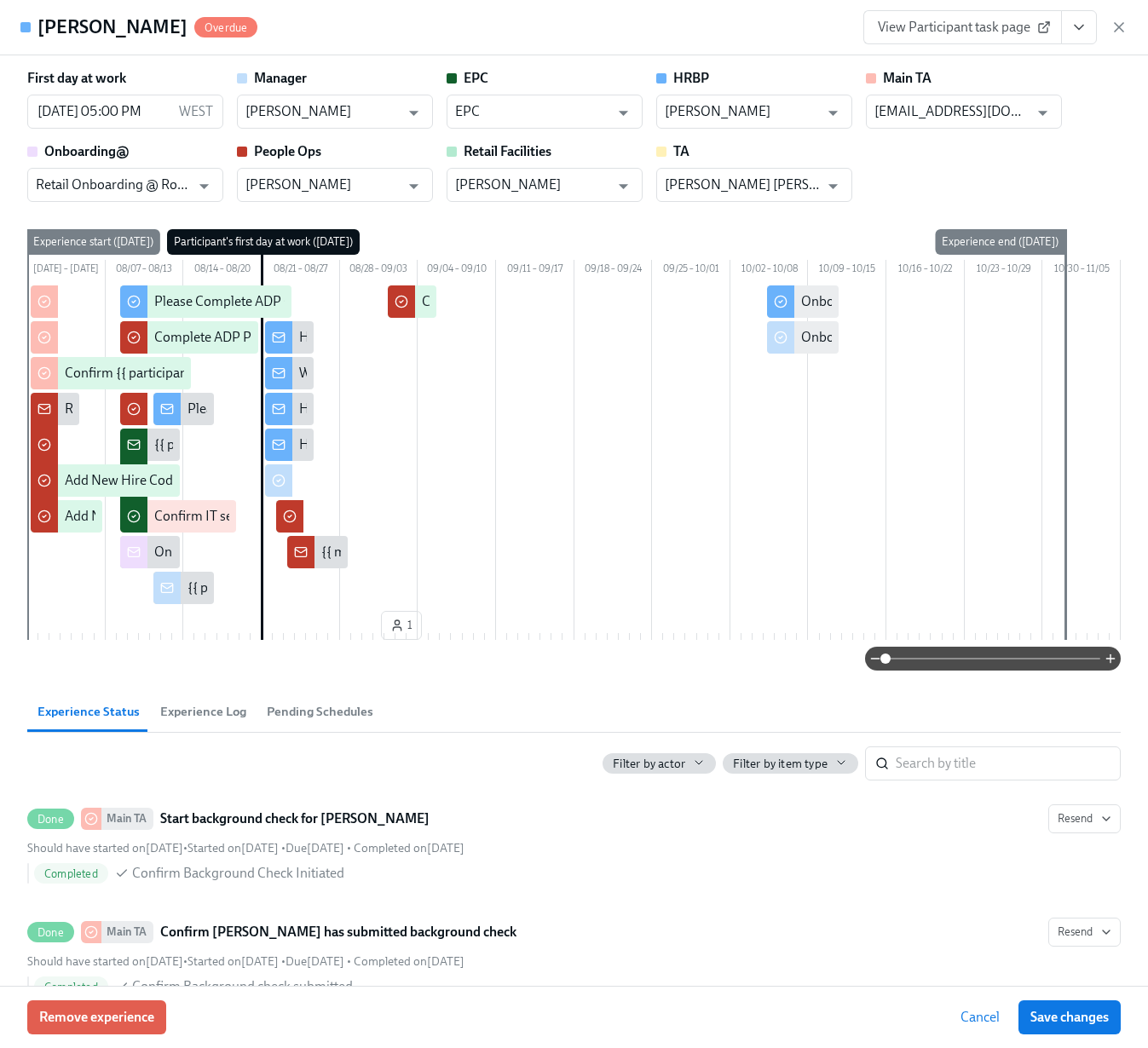
click at [1083, 29] on icon "View task page" at bounding box center [1079, 27] width 17 height 17
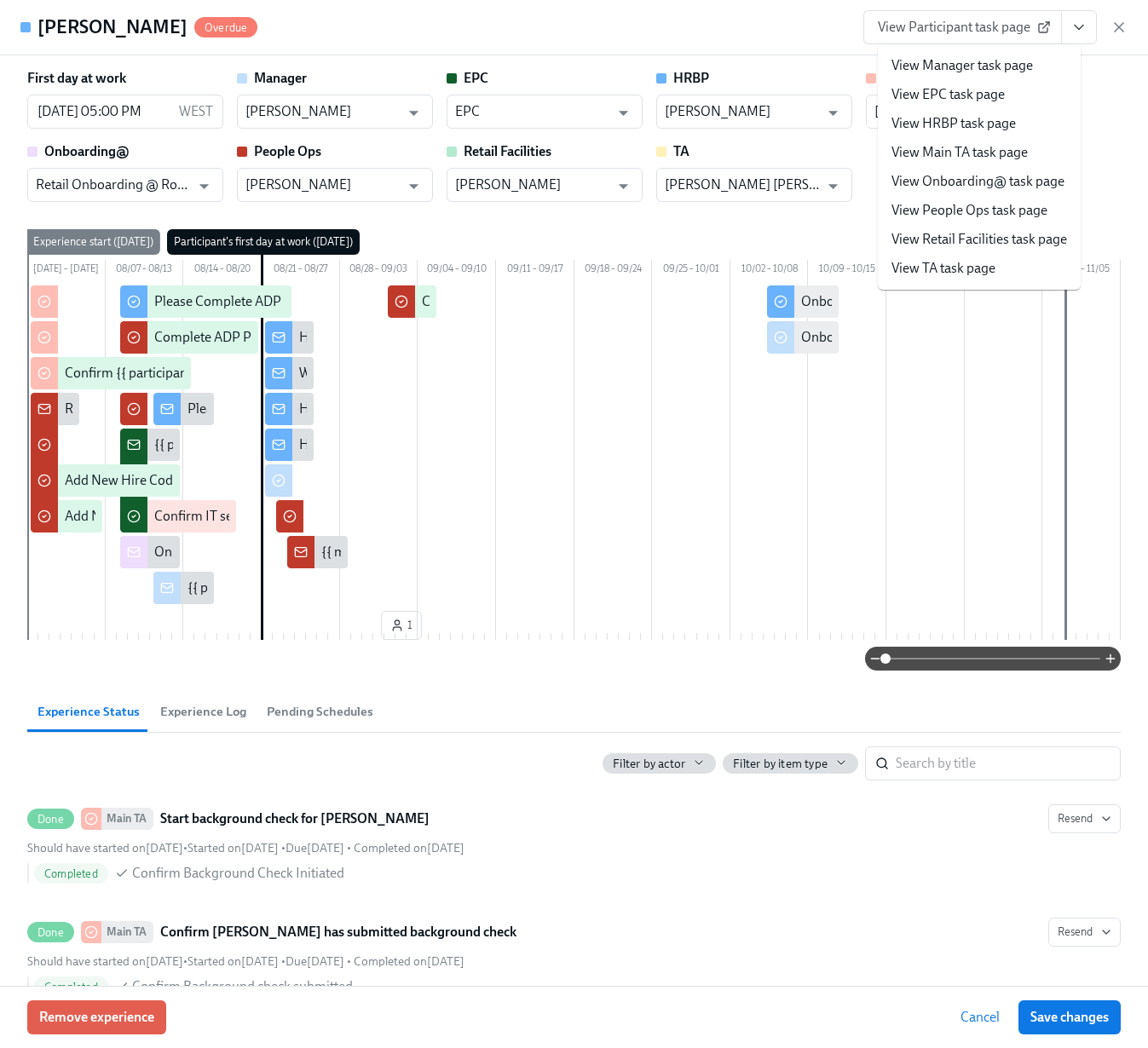
click at [1023, 66] on link "View Manager task page" at bounding box center [962, 65] width 141 height 18
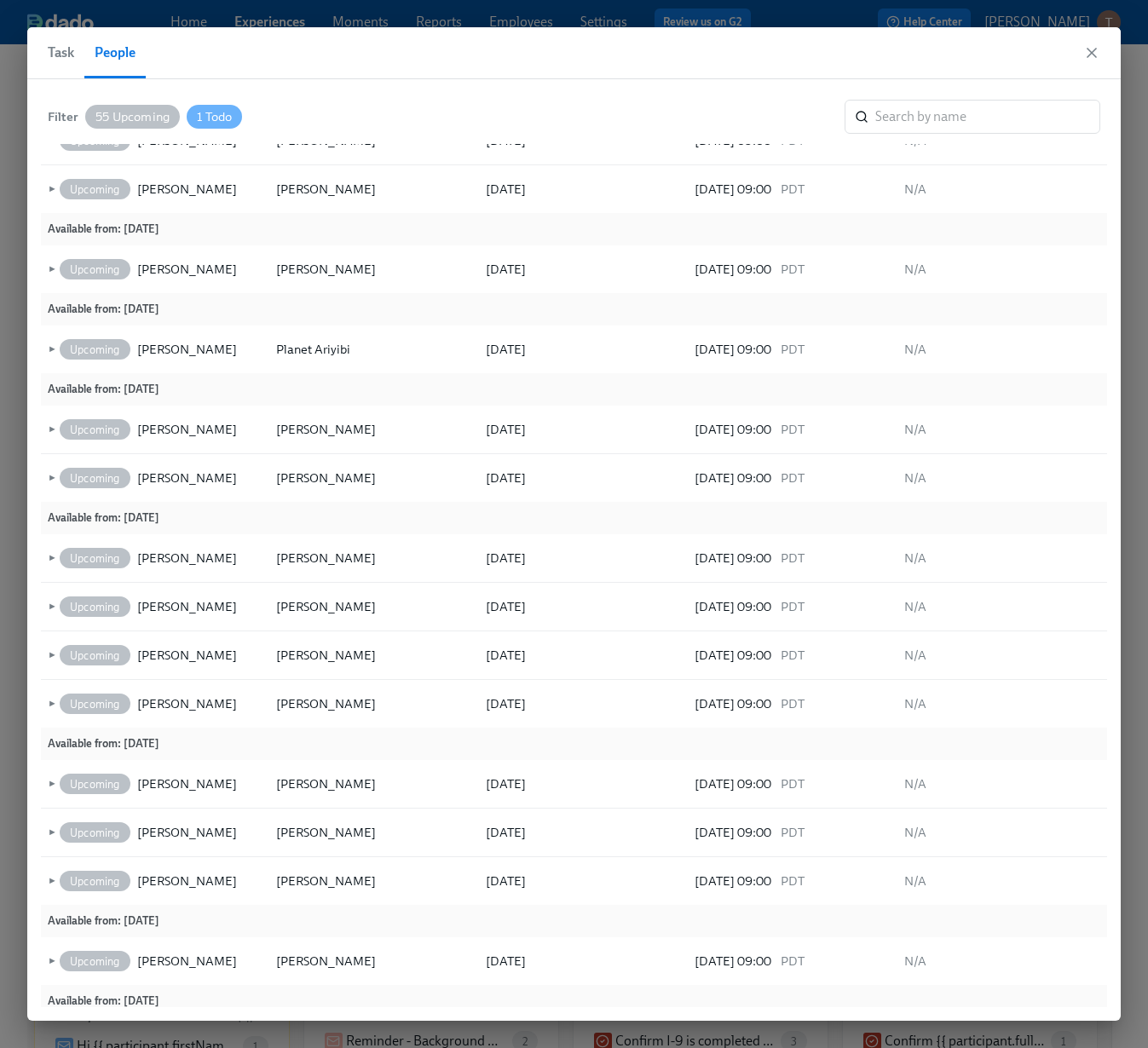
click at [70, 58] on span "Task" at bounding box center [61, 53] width 27 height 24
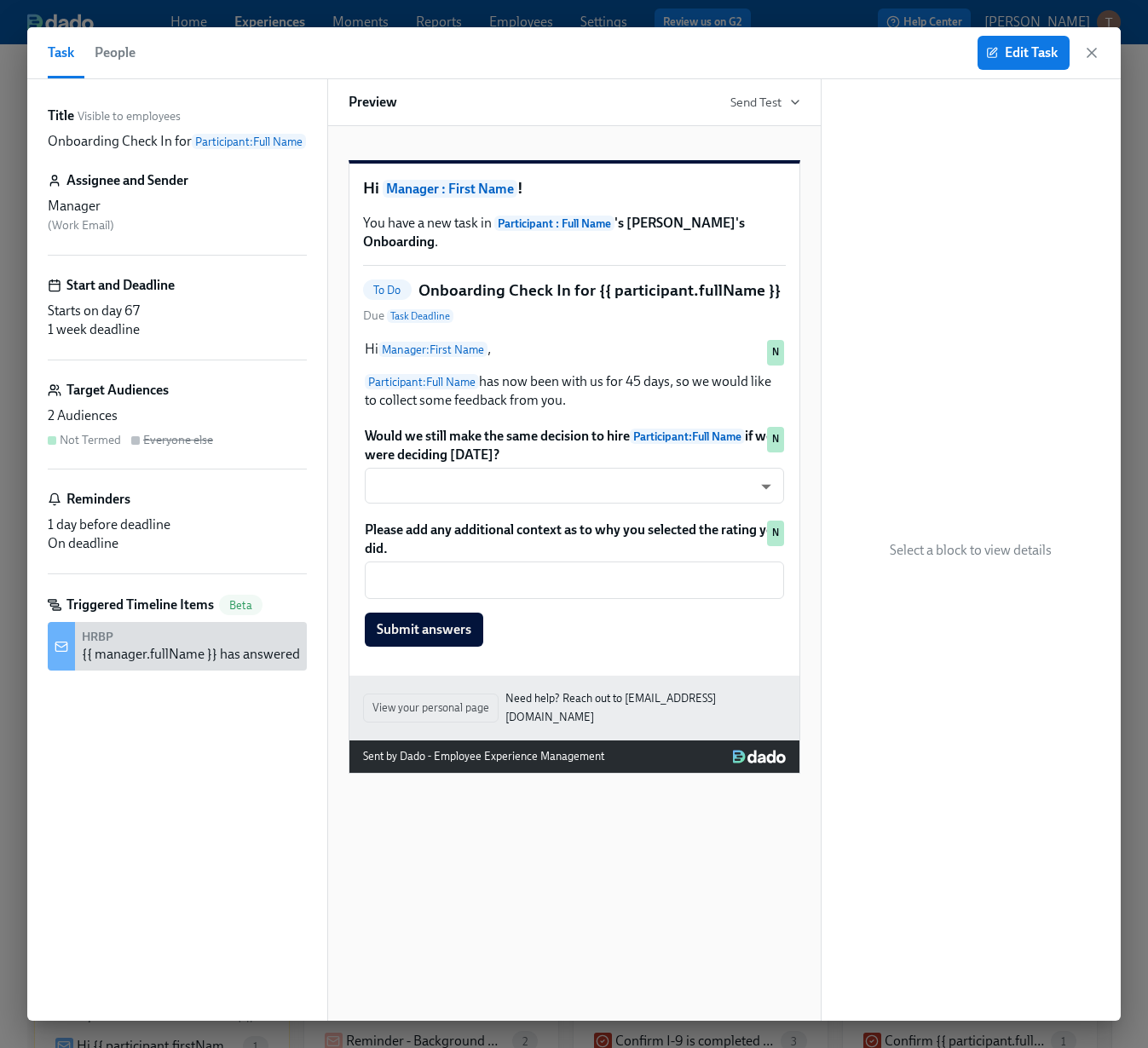
click at [193, 857] on div "Title Visible to employees Onboarding Check In for Participant : Full Name Assi…" at bounding box center [177, 550] width 259 height 887
click at [120, 60] on span "People" at bounding box center [115, 53] width 41 height 24
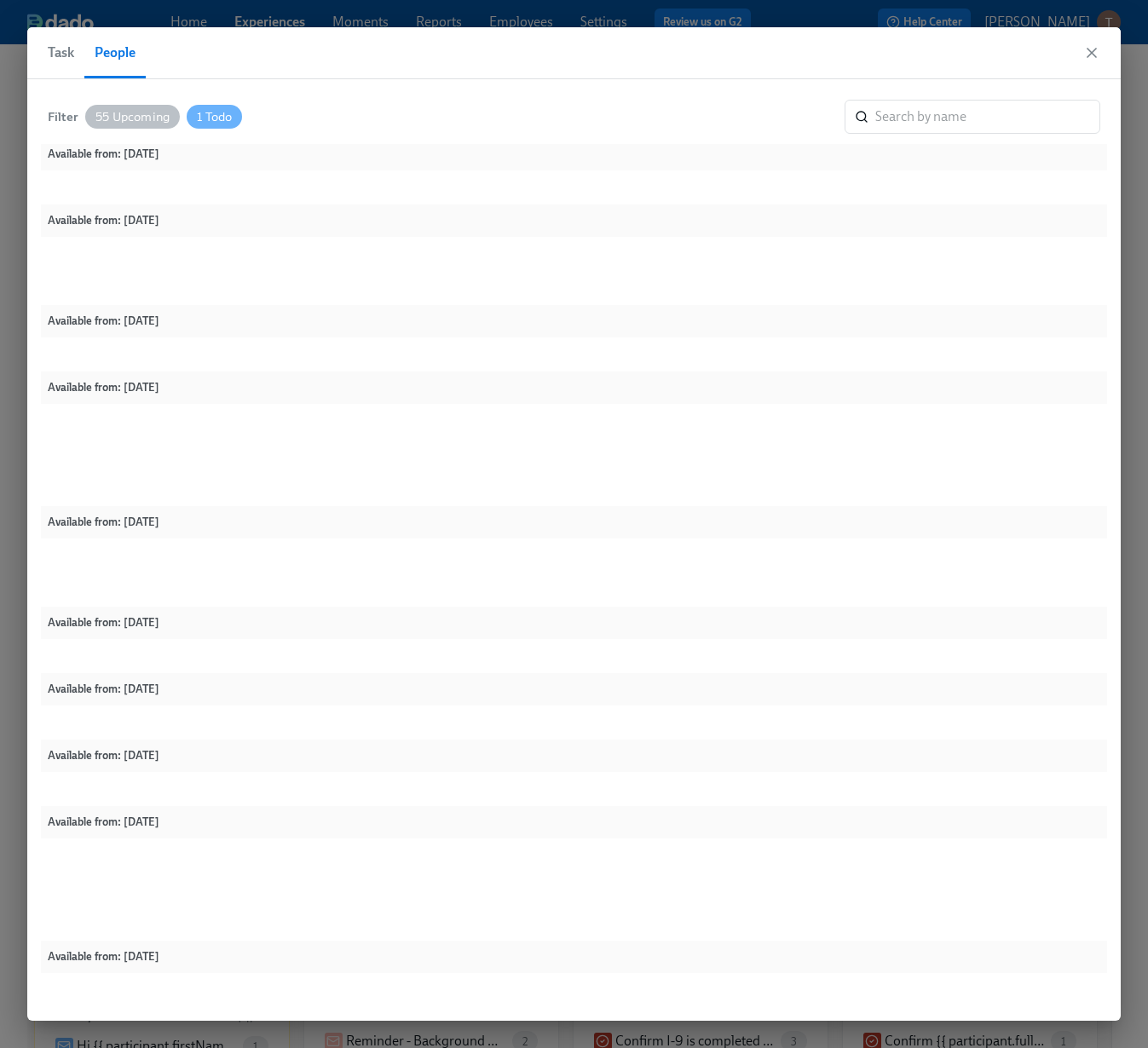
scroll to position [2005, 0]
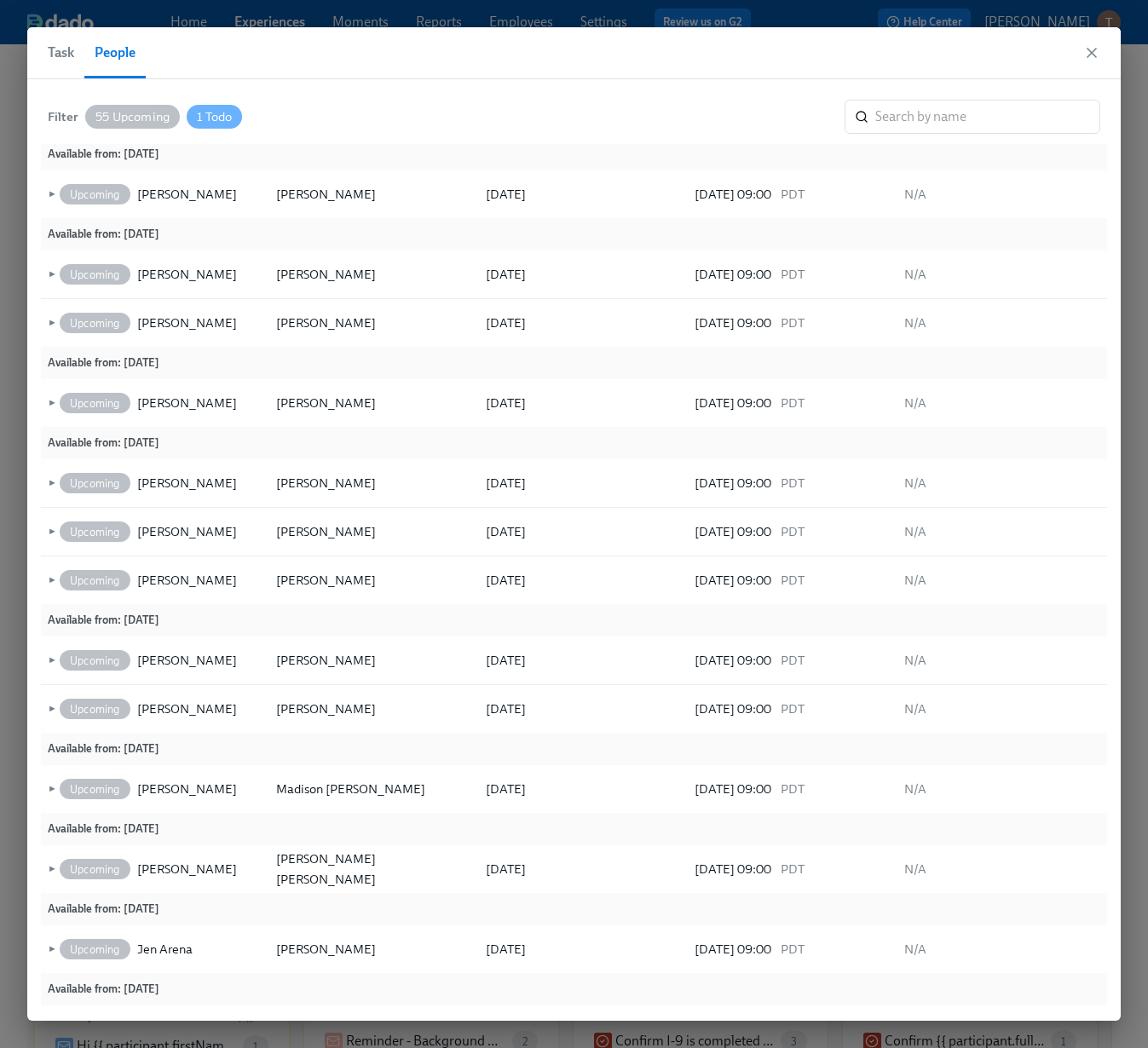
click at [445, 85] on div "Filter 55 Upcoming 1 Todo ​ Available from : 11/01/2025 Available from : 10/24/…" at bounding box center [574, 550] width 1094 height 942
click at [241, 487] on icon at bounding box center [246, 483] width 12 height 12
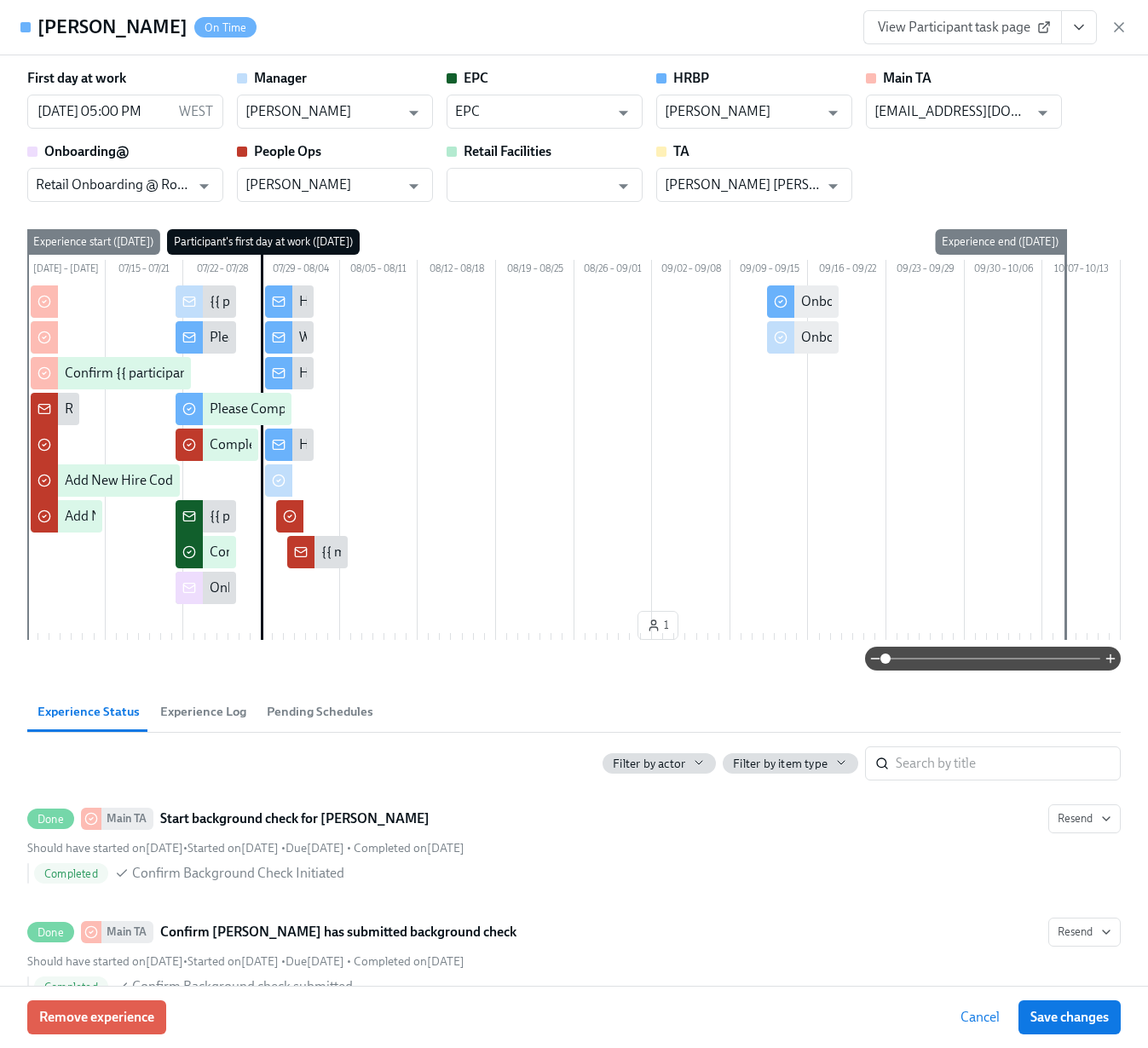
scroll to position [0, 25562]
click at [1084, 19] on icon "View task page" at bounding box center [1079, 27] width 17 height 17
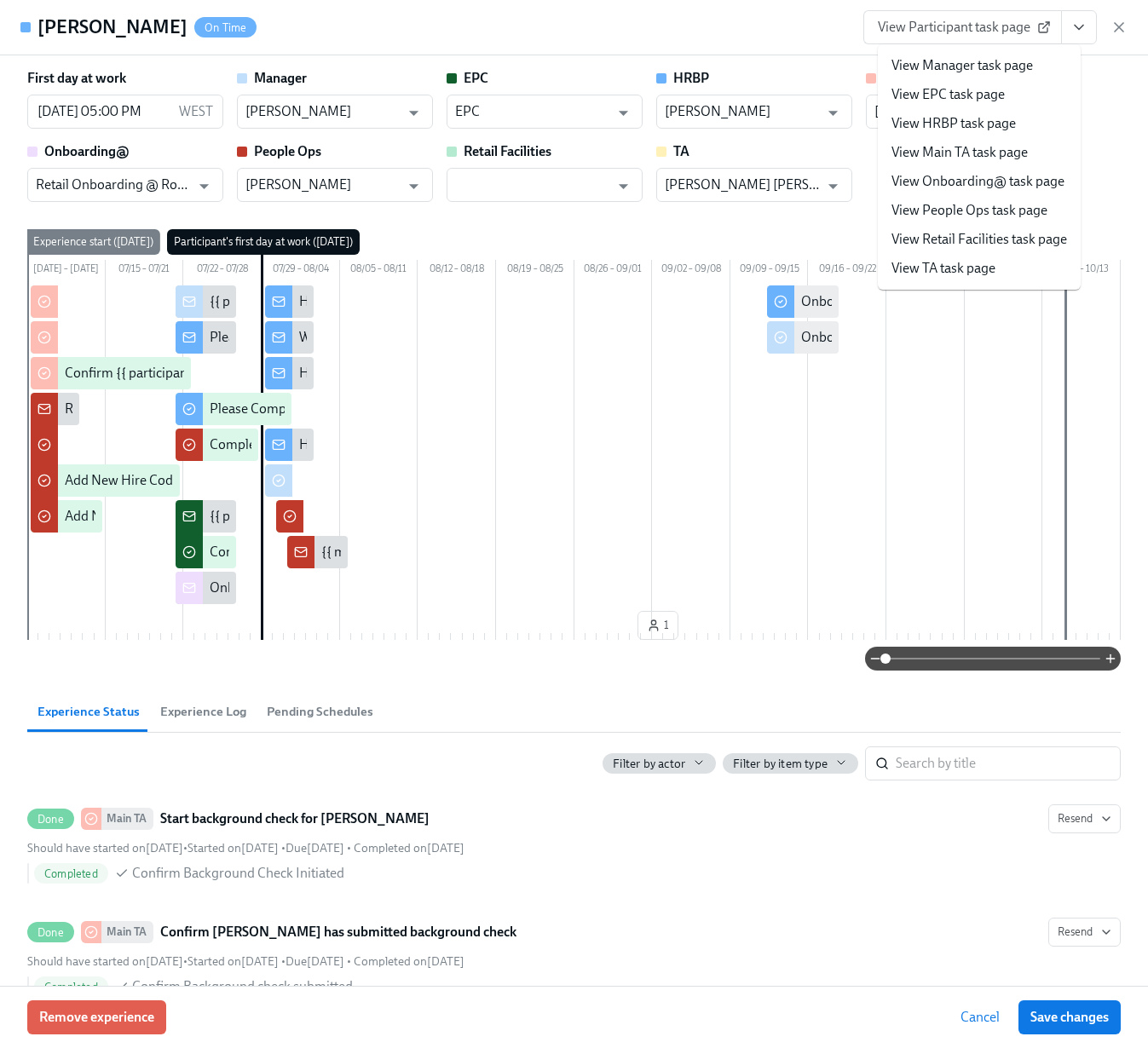
click at [990, 68] on link "View Manager task page" at bounding box center [962, 65] width 141 height 18
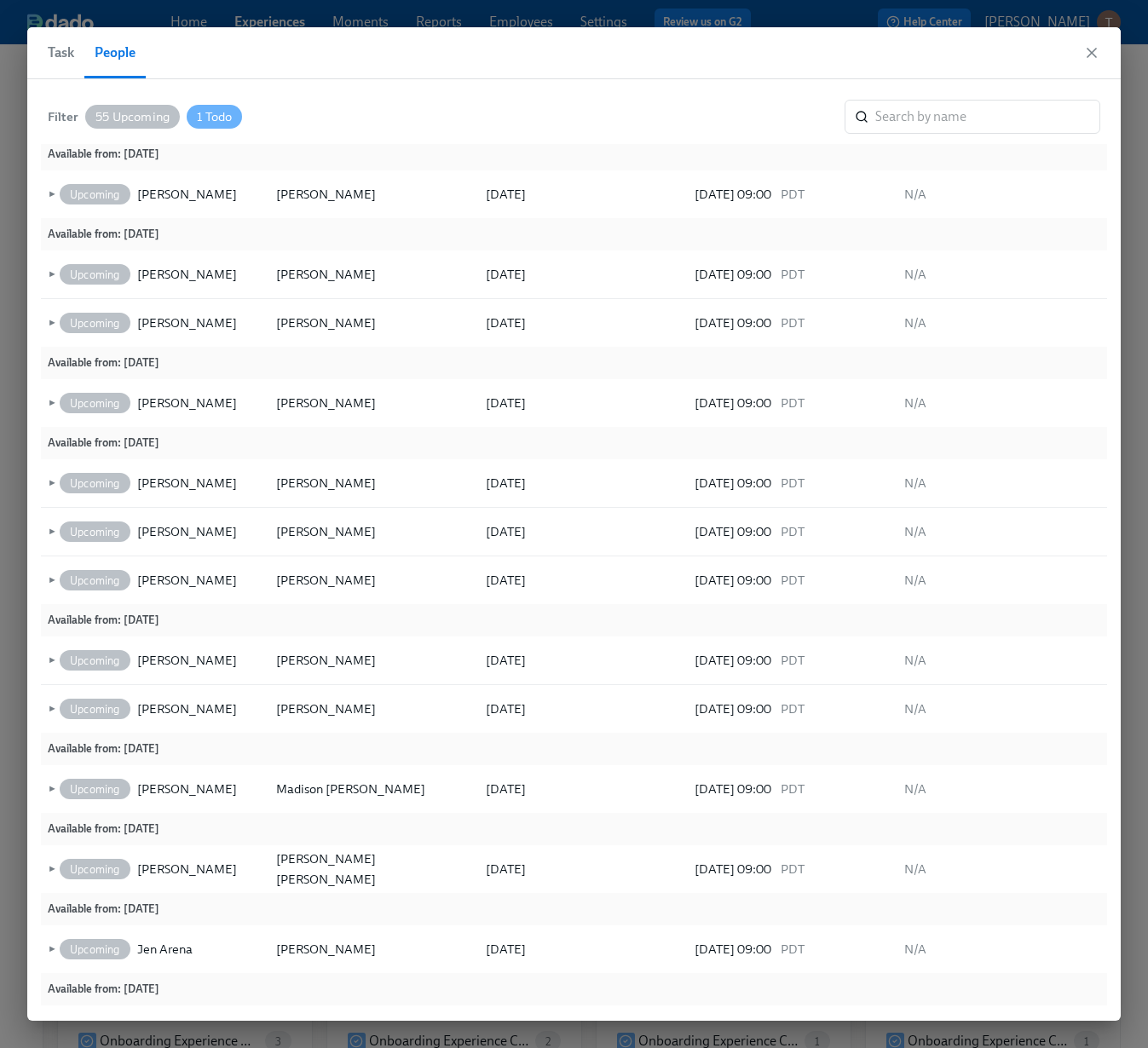
click at [54, 62] on span "Task" at bounding box center [61, 53] width 27 height 24
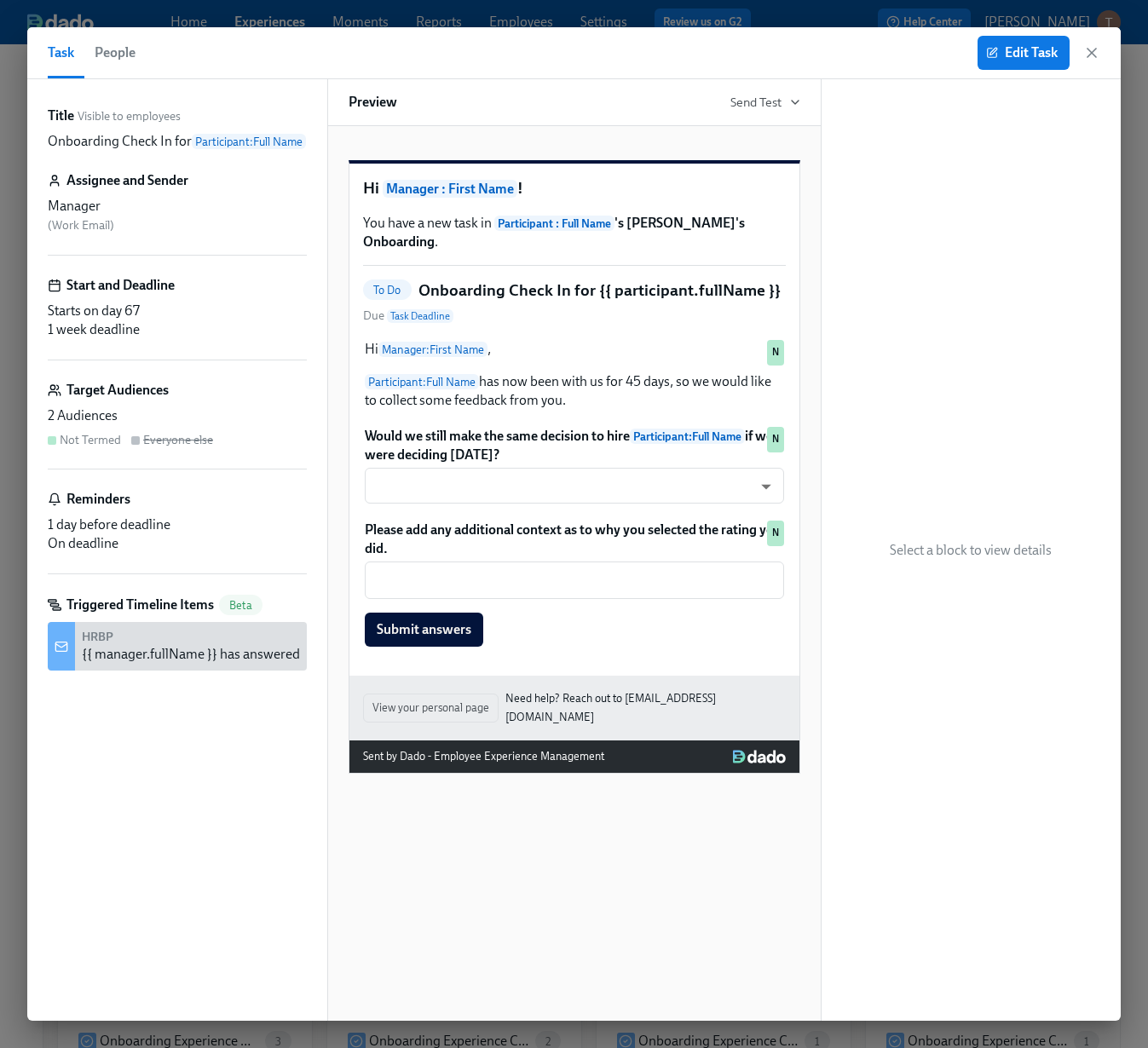
click at [228, 400] on div "Target Audiences" at bounding box center [177, 390] width 259 height 18
click at [252, 423] on div "Target Audiences 2 Audiences Not Termed Everyone else" at bounding box center [177, 425] width 259 height 88
click at [145, 425] on div "2 Audiences" at bounding box center [177, 416] width 259 height 18
click at [1013, 60] on span "Edit Task" at bounding box center [1024, 53] width 68 height 17
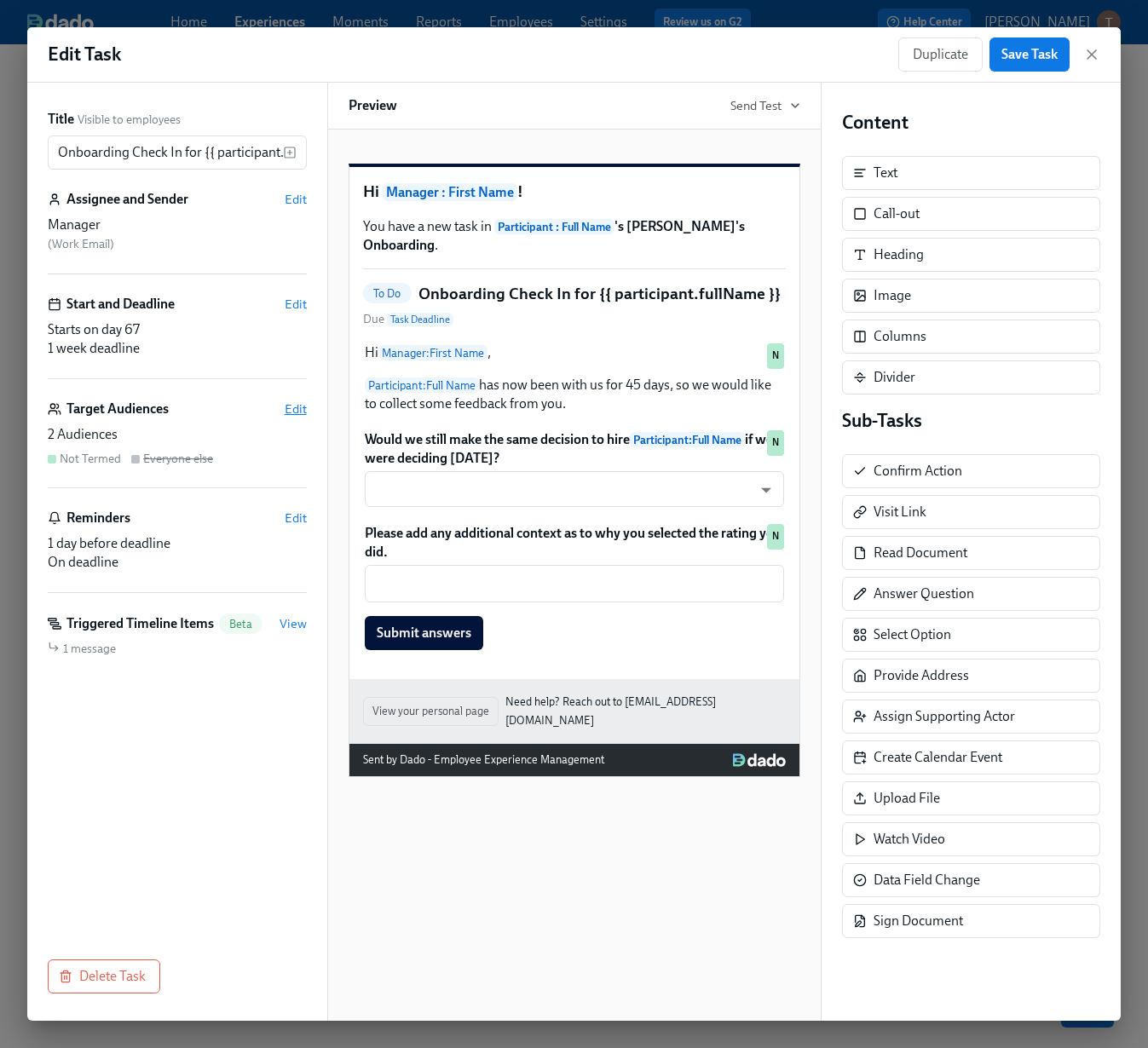
click at [289, 409] on span "Edit" at bounding box center [296, 409] width 22 height 17
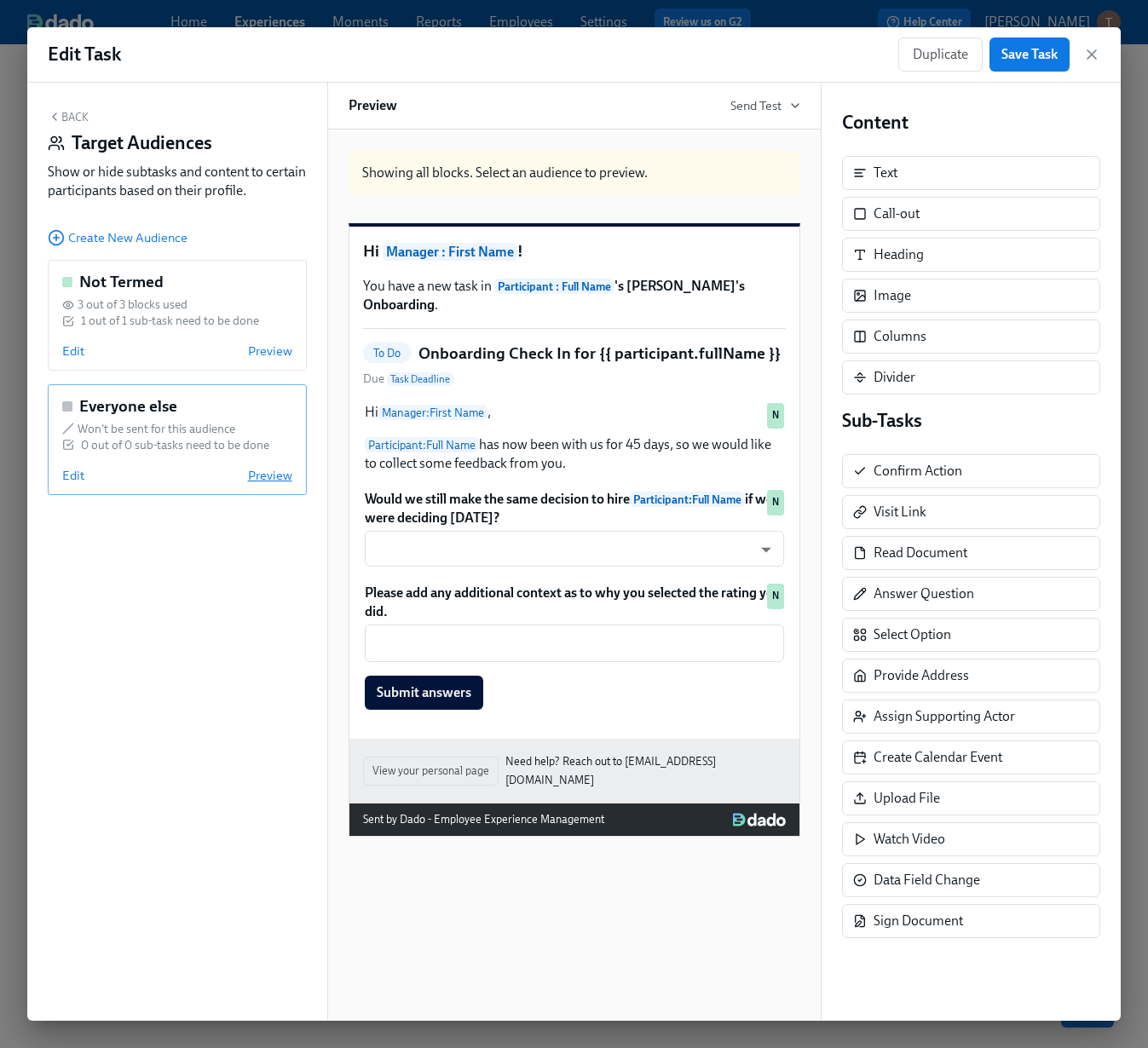
click at [276, 478] on span "Preview" at bounding box center [270, 476] width 44 height 17
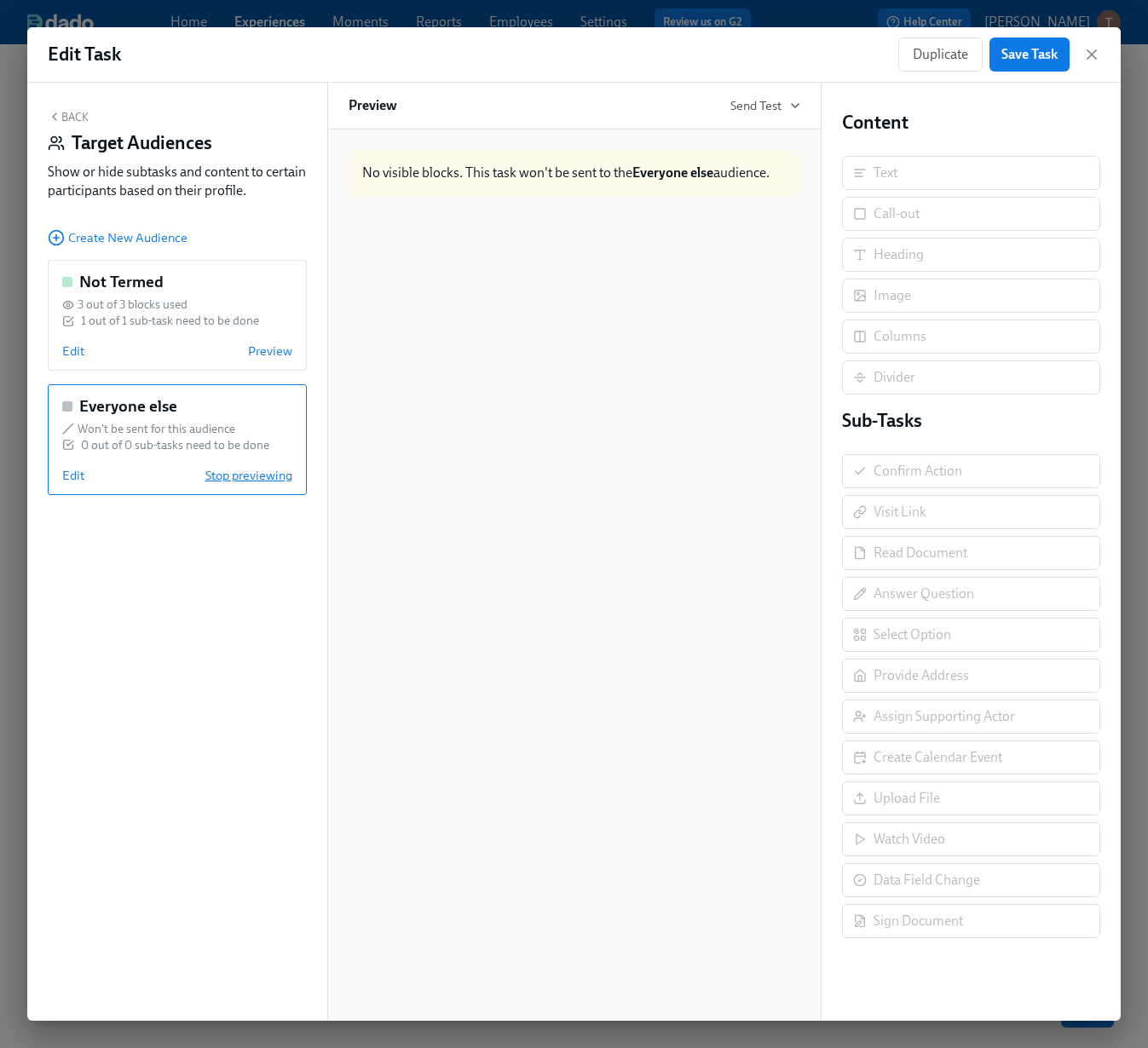
click at [276, 478] on span "Stop previewing" at bounding box center [249, 476] width 87 height 17
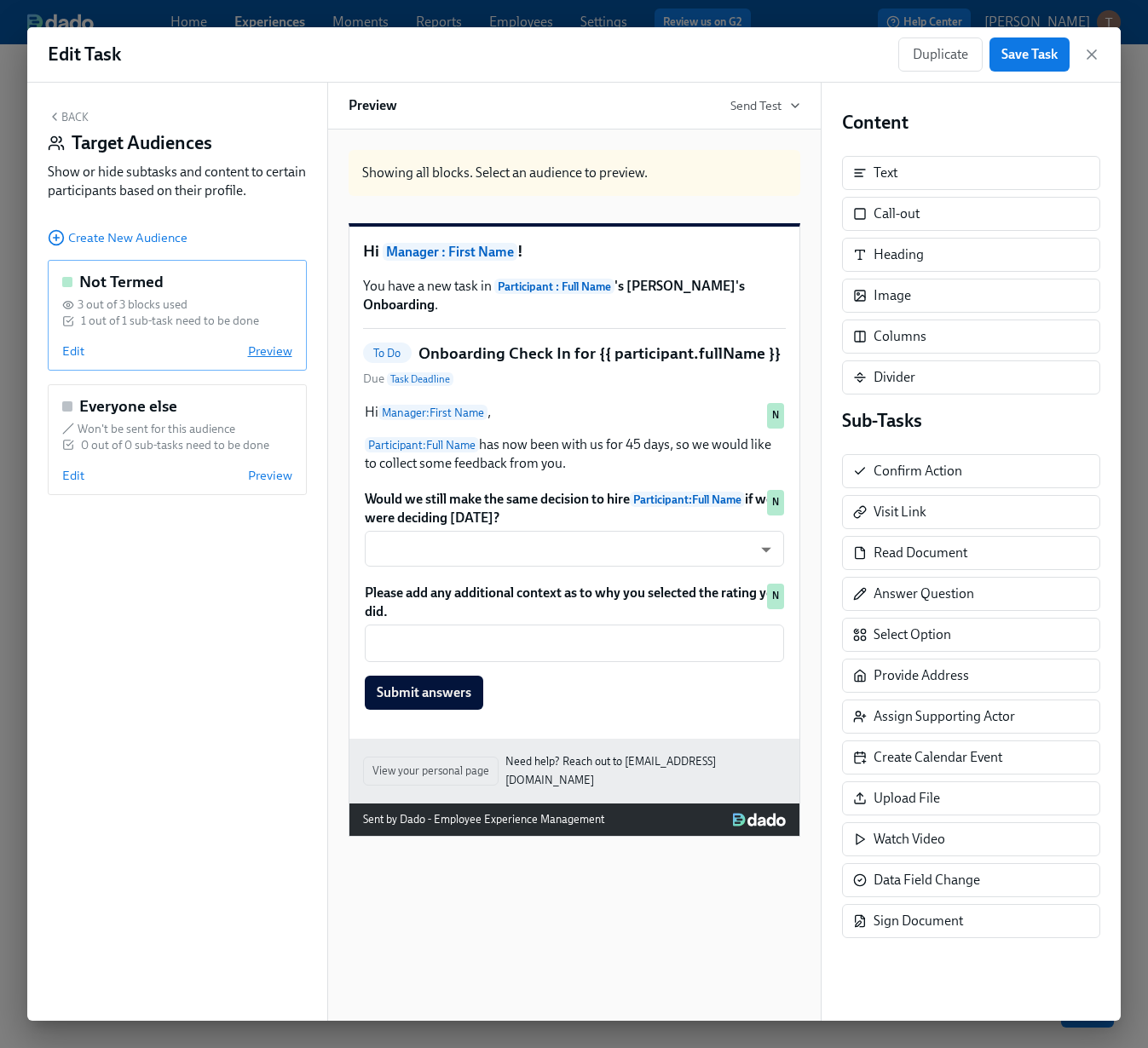
click at [278, 352] on span "Preview" at bounding box center [270, 351] width 44 height 17
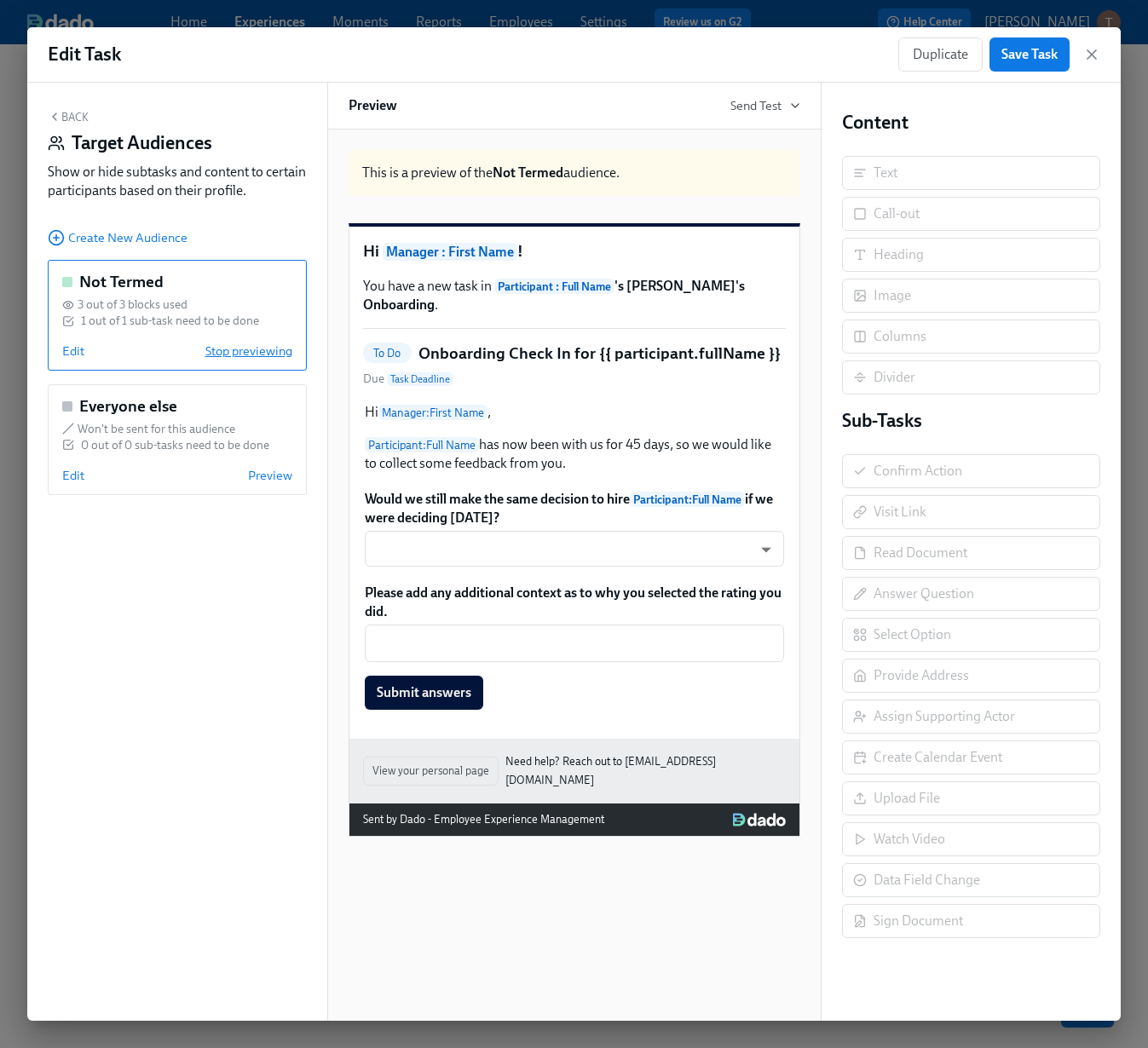
click at [278, 352] on span "Stop previewing" at bounding box center [249, 351] width 87 height 17
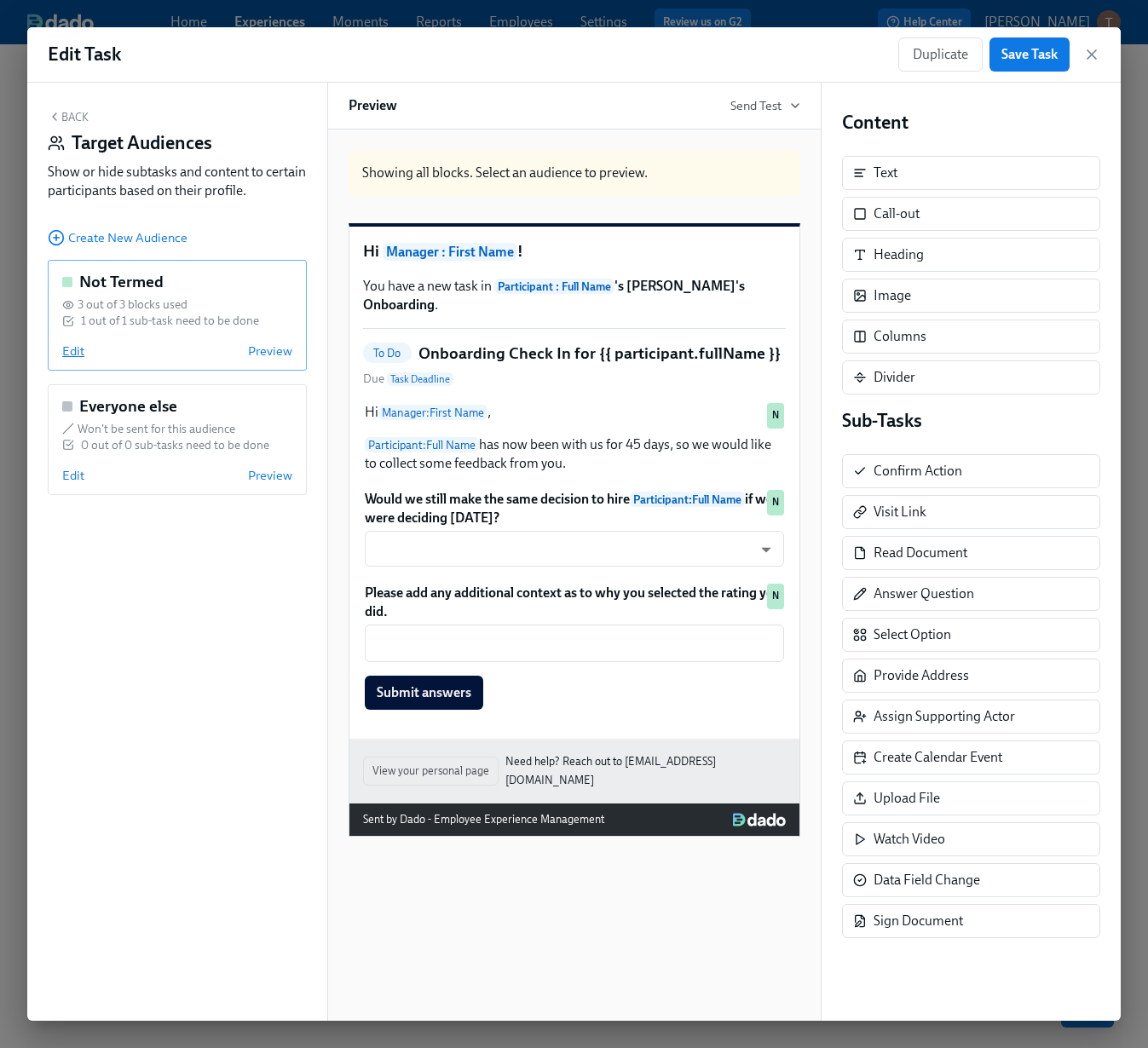
click at [65, 356] on span "Edit" at bounding box center [73, 351] width 22 height 17
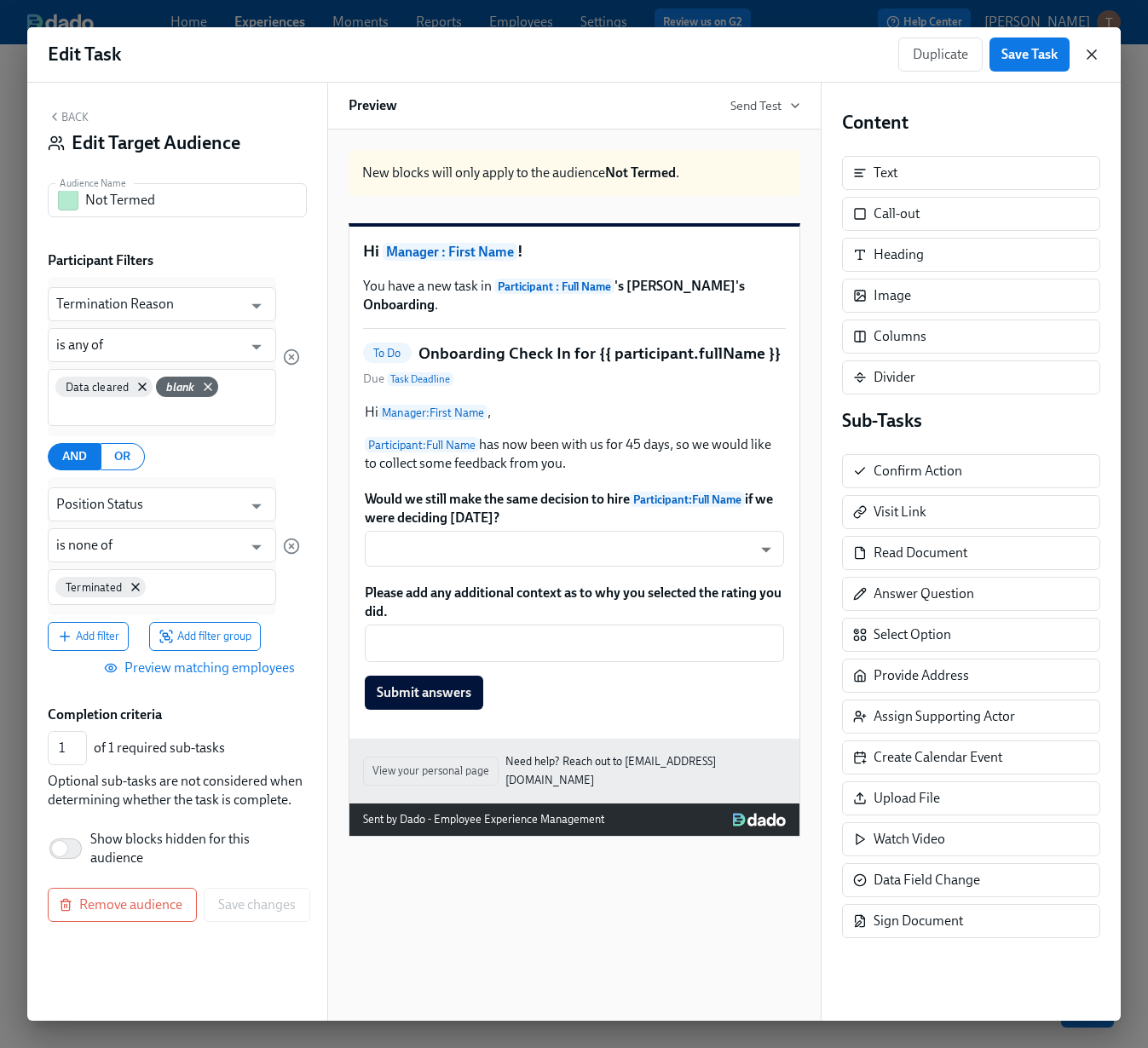
click at [1091, 49] on icon "button" at bounding box center [1092, 54] width 17 height 17
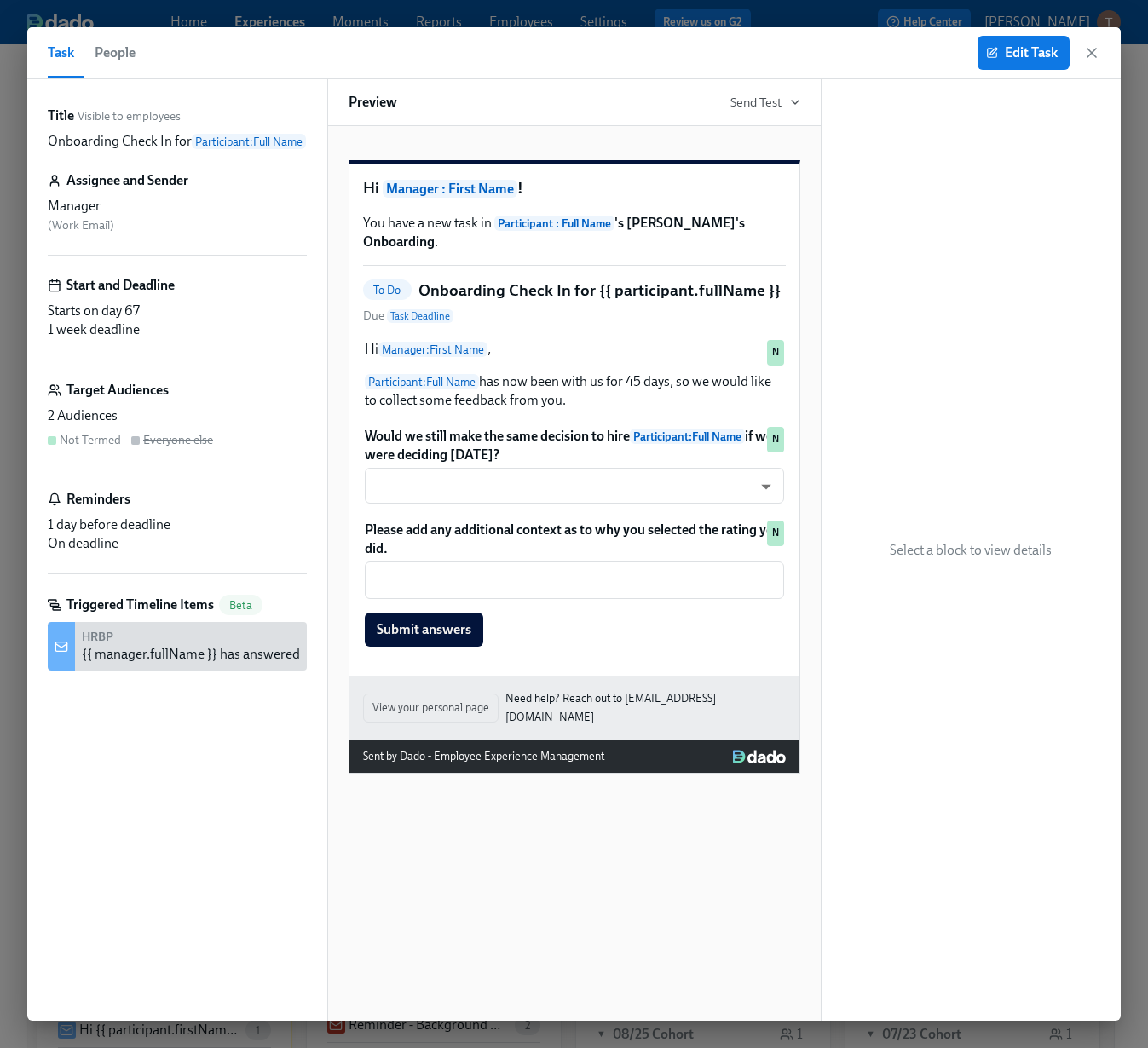
scroll to position [0, 16695]
click at [130, 45] on span "People" at bounding box center [115, 53] width 41 height 24
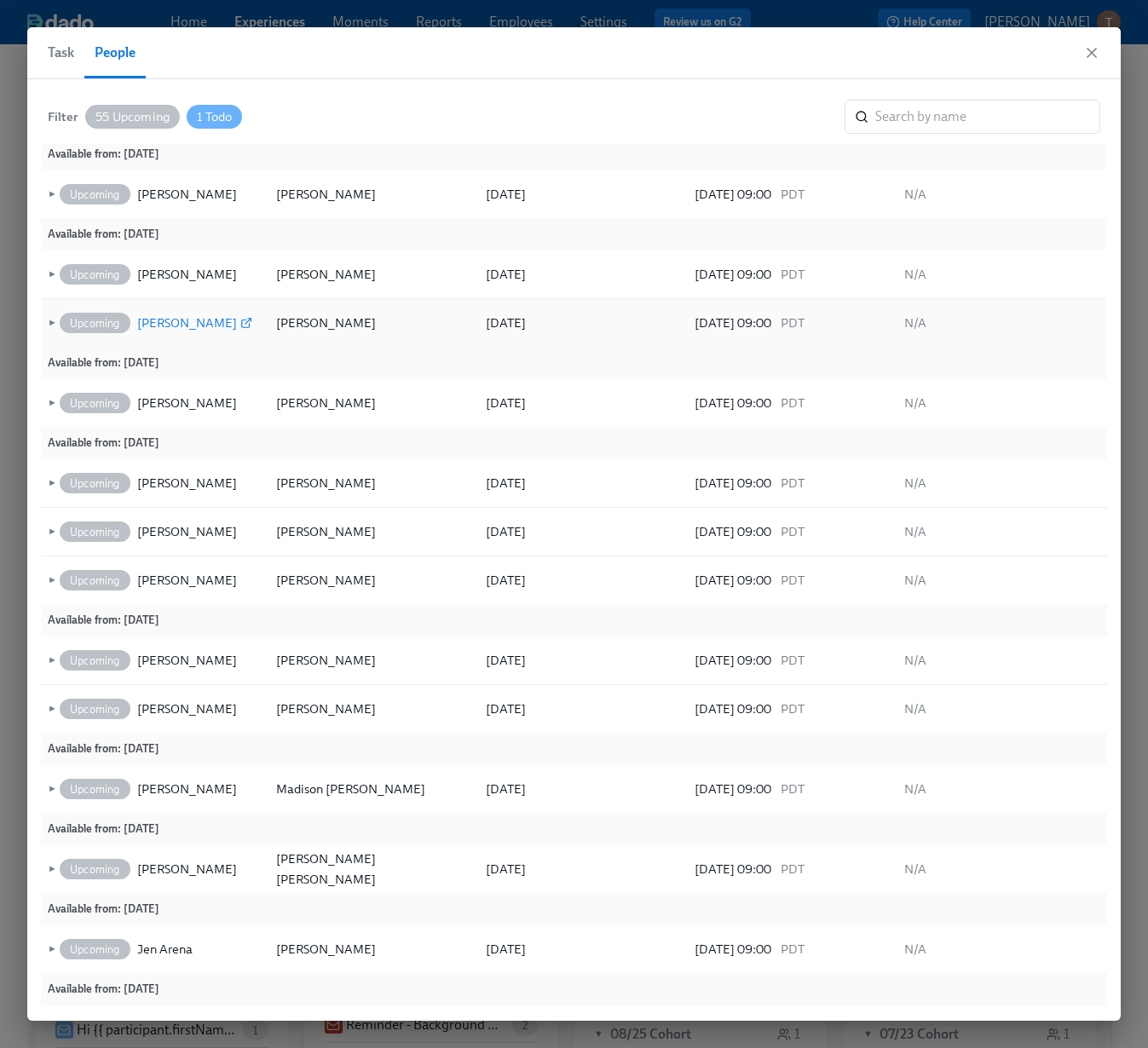
scroll to position [2186, 0]
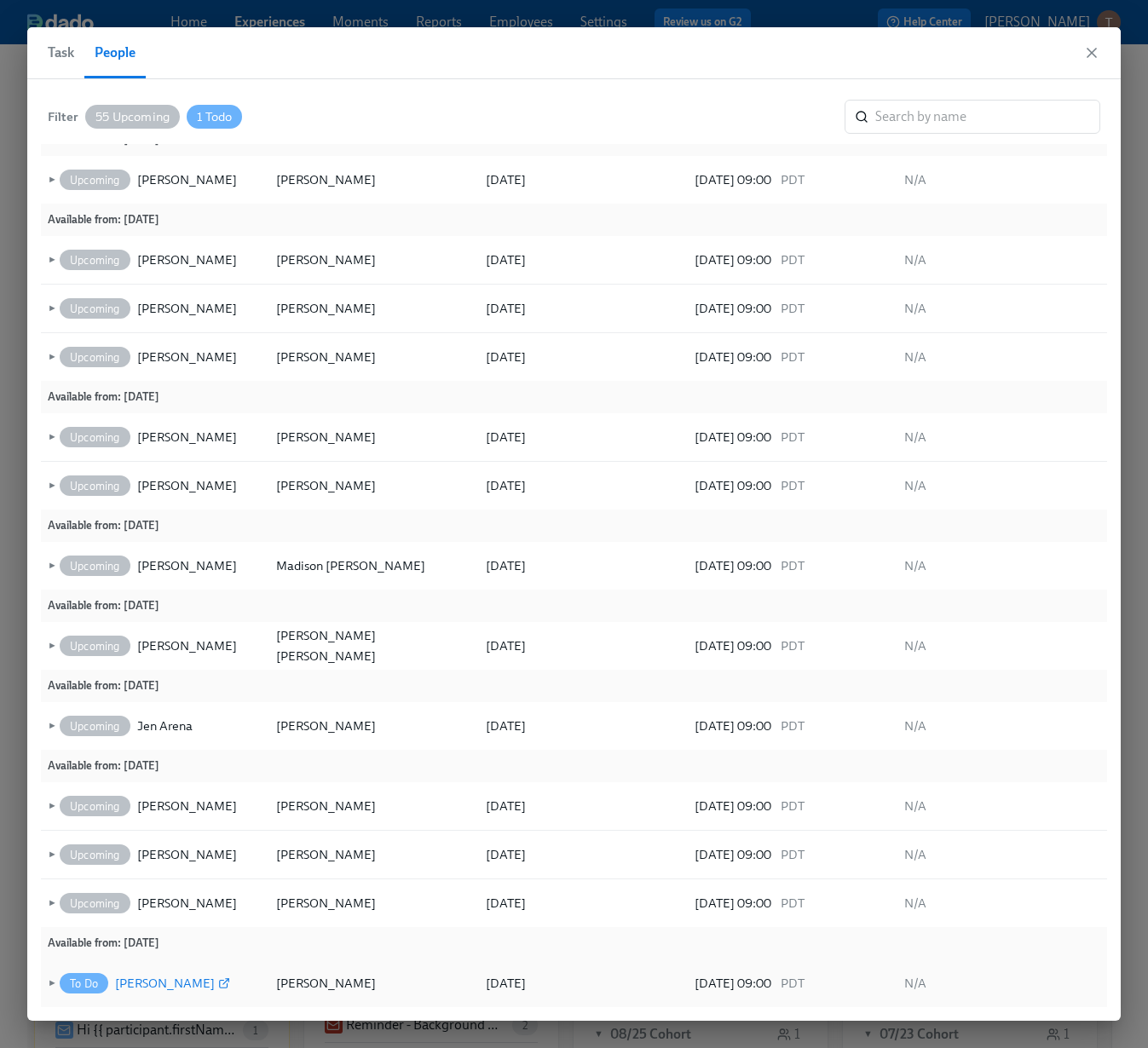
click at [229, 981] on icon at bounding box center [226, 982] width 6 height 6
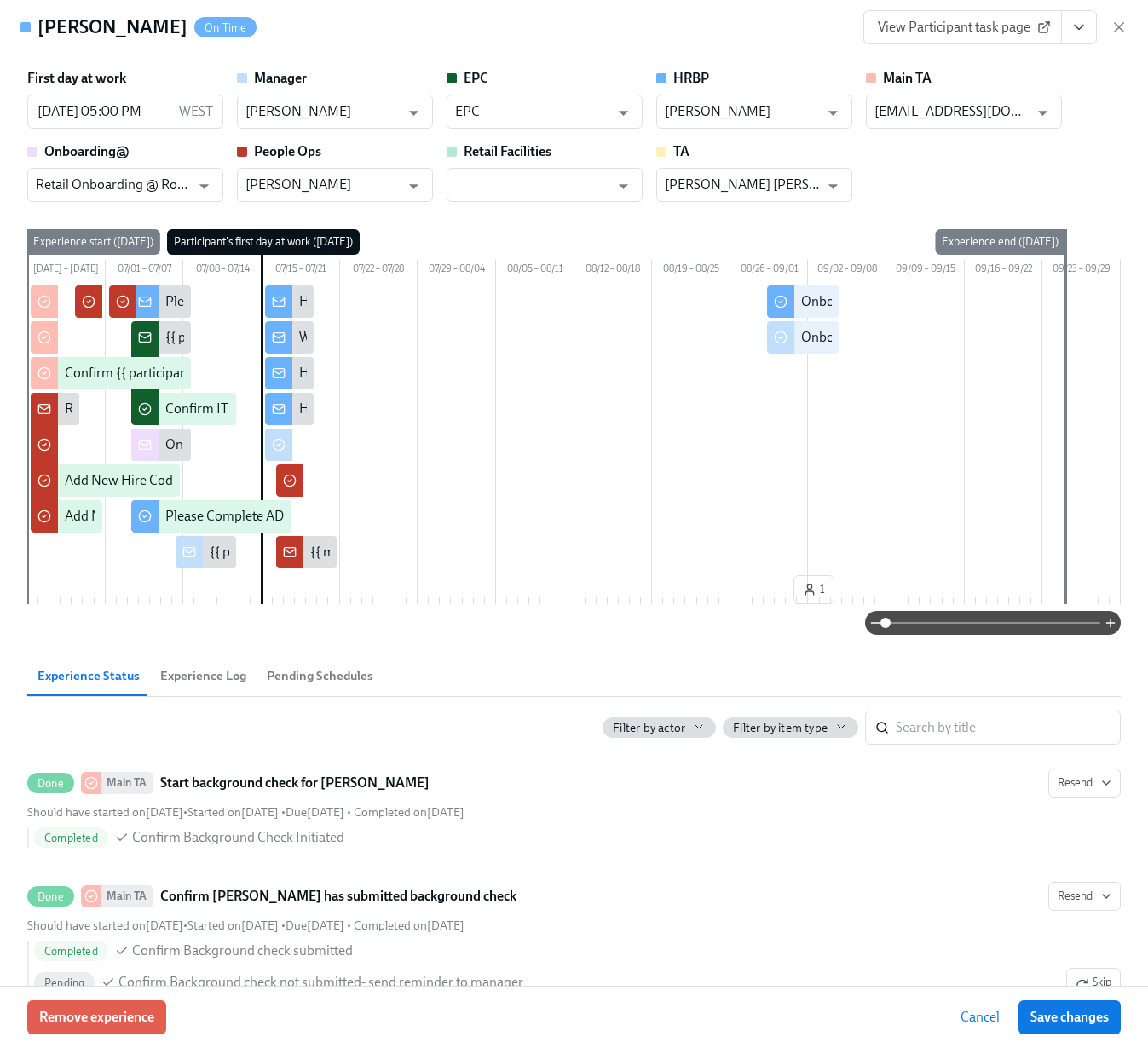
click at [1090, 31] on button "View task page" at bounding box center [1079, 27] width 36 height 34
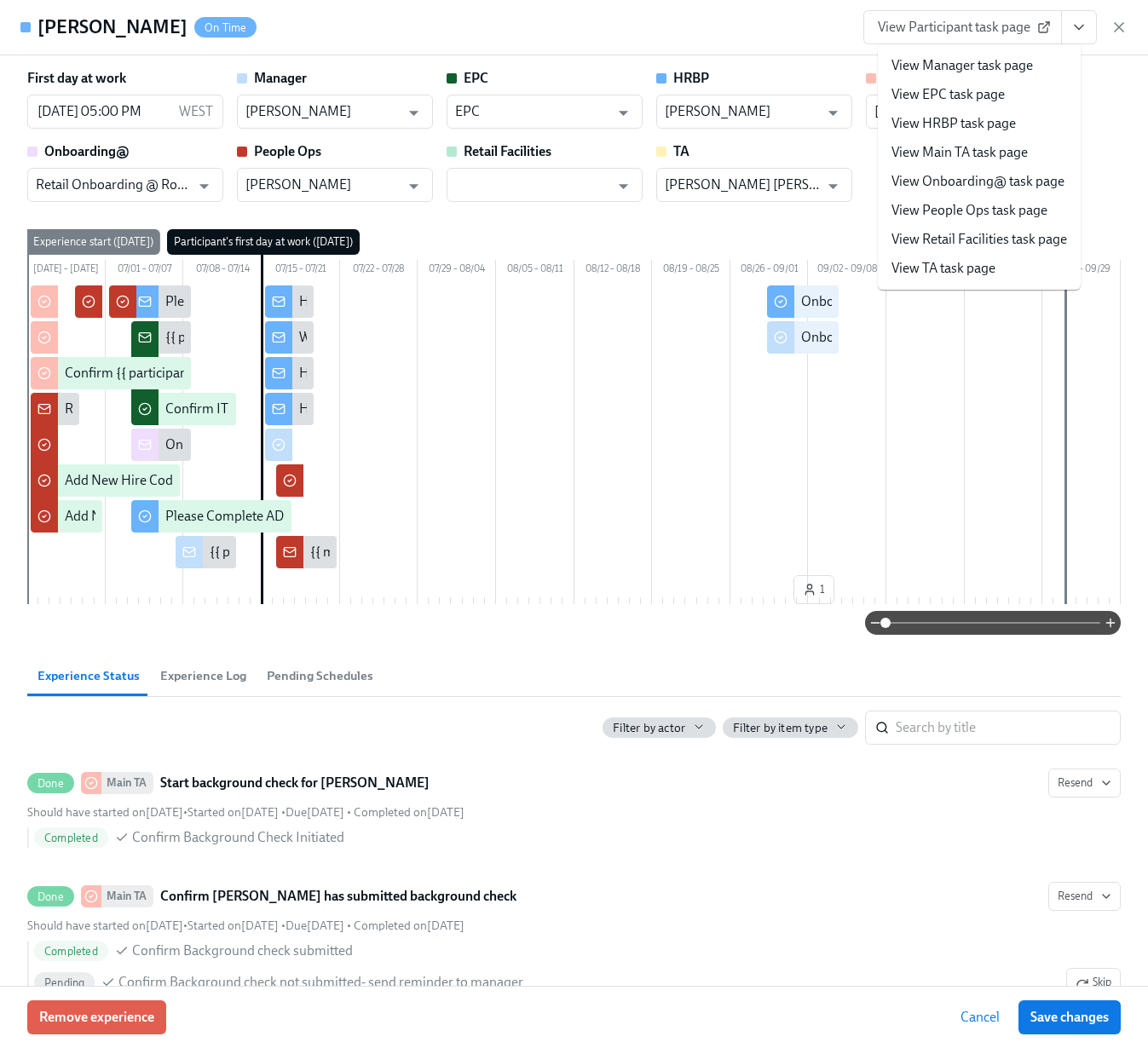
click at [1010, 71] on link "View Manager task page" at bounding box center [962, 65] width 141 height 18
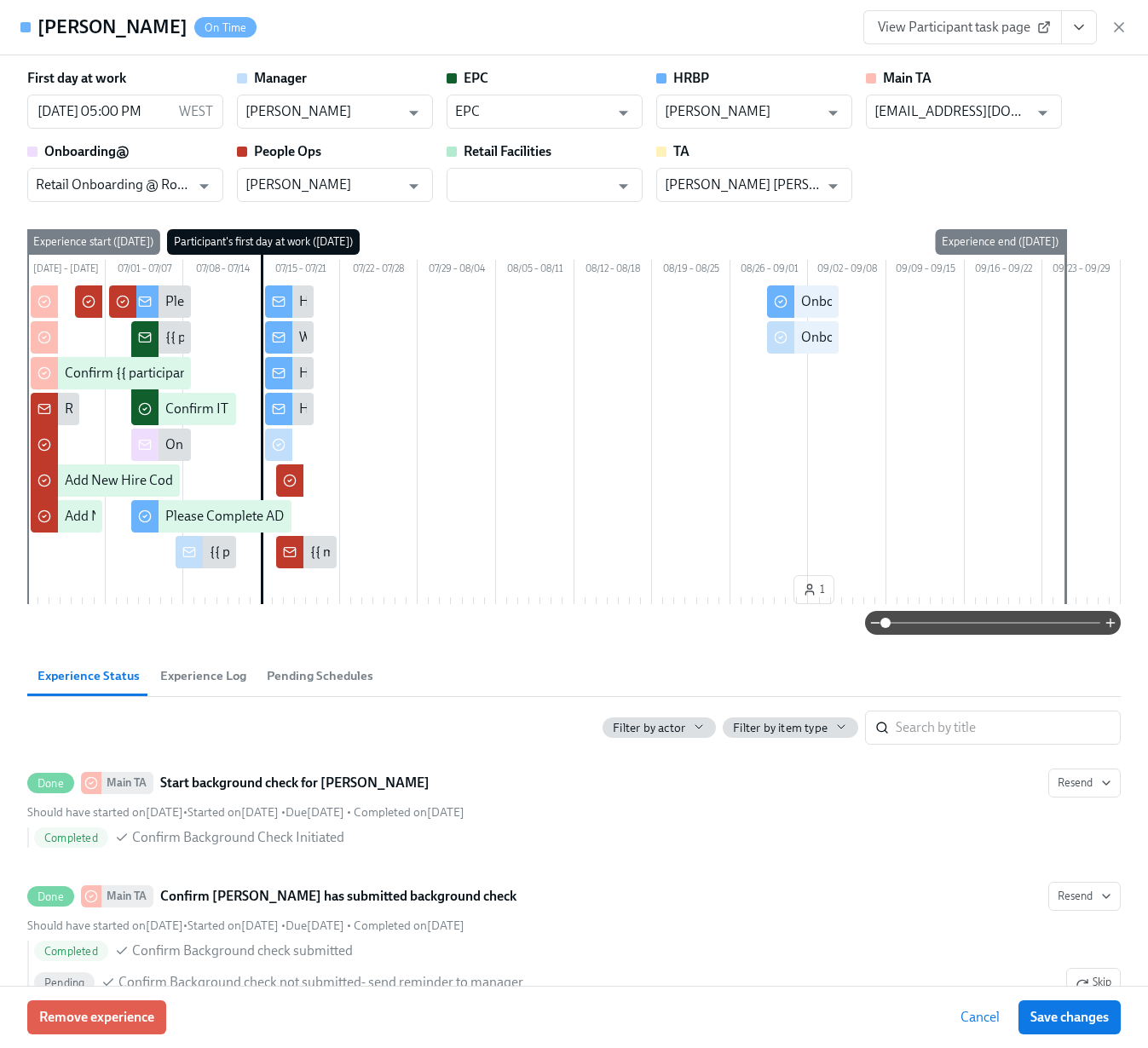
scroll to position [2005, 0]
drag, startPoint x: 800, startPoint y: 360, endPoint x: 845, endPoint y: 356, distance: 45.2
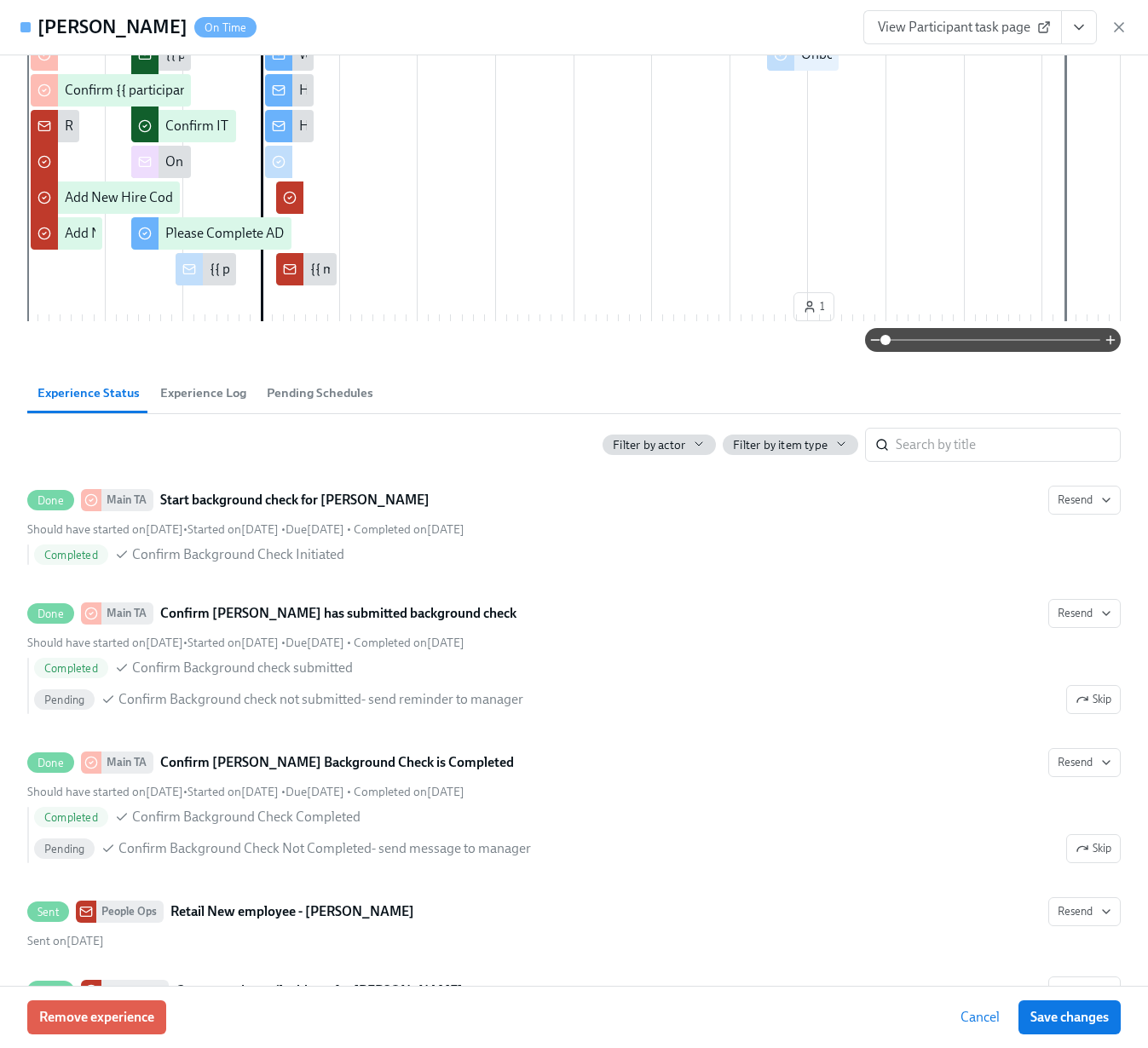
scroll to position [0, 0]
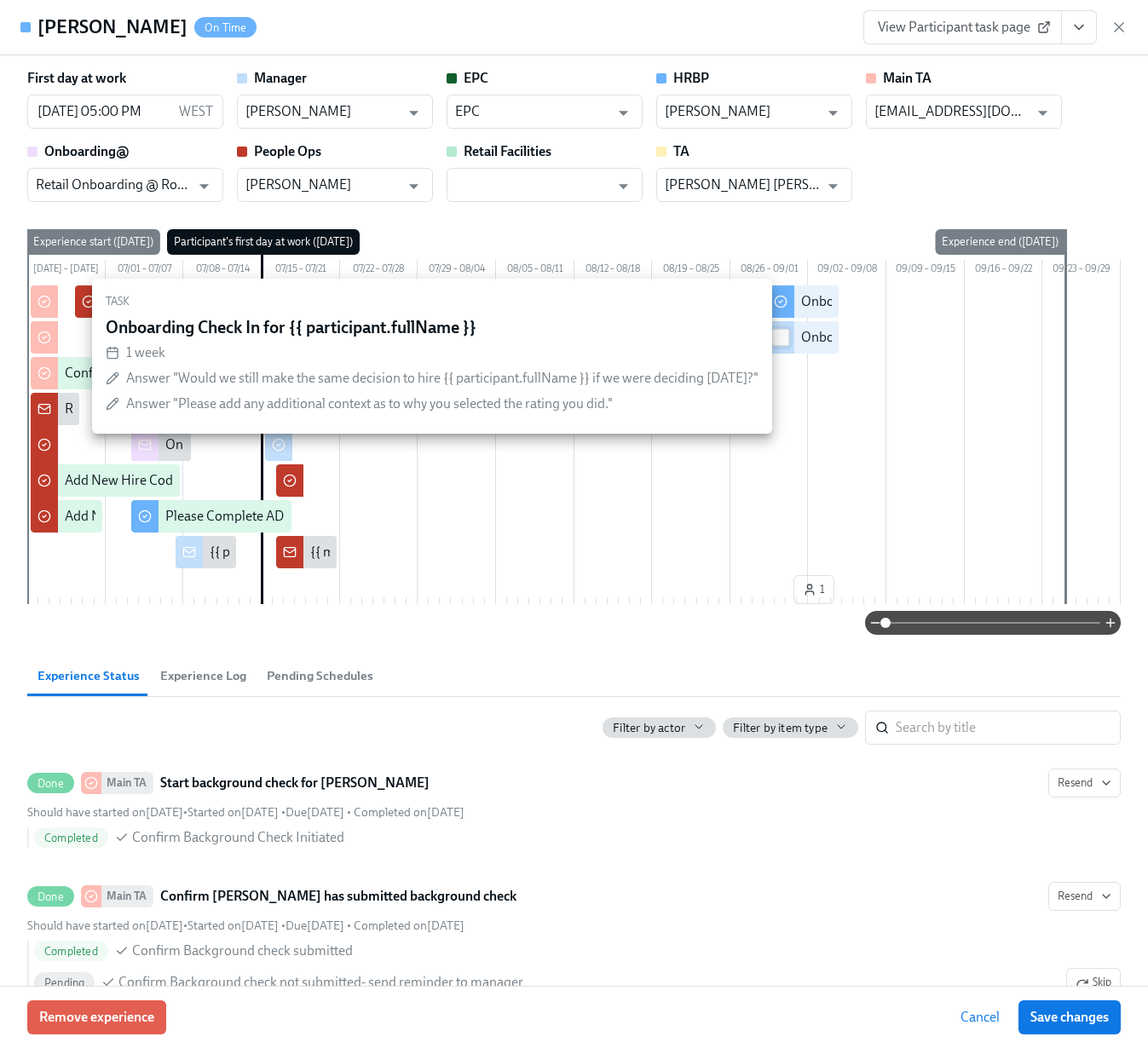
click at [783, 345] on input "checkbox" at bounding box center [781, 337] width 16 height 16
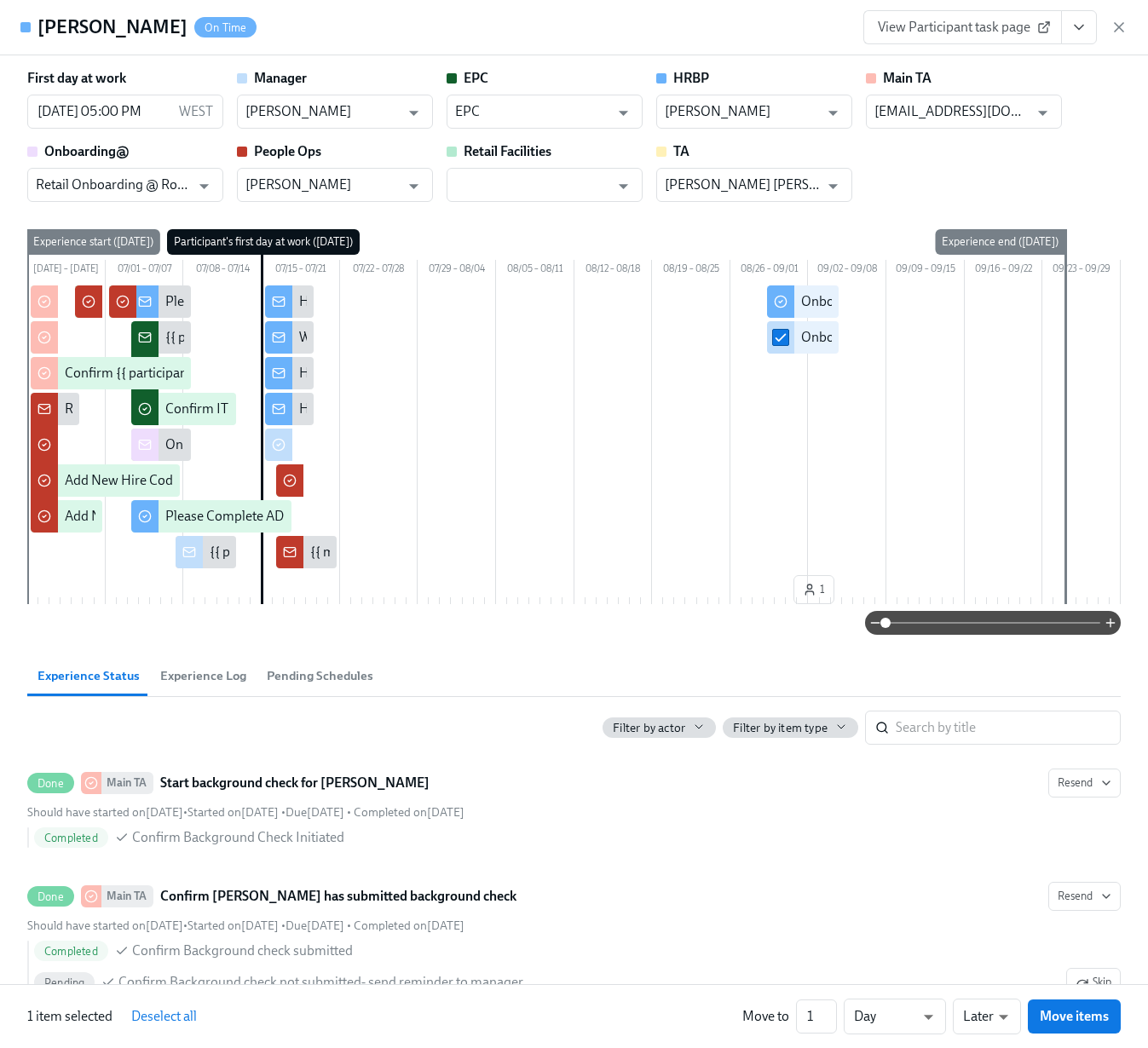
drag, startPoint x: 786, startPoint y: 363, endPoint x: 844, endPoint y: 359, distance: 58.1
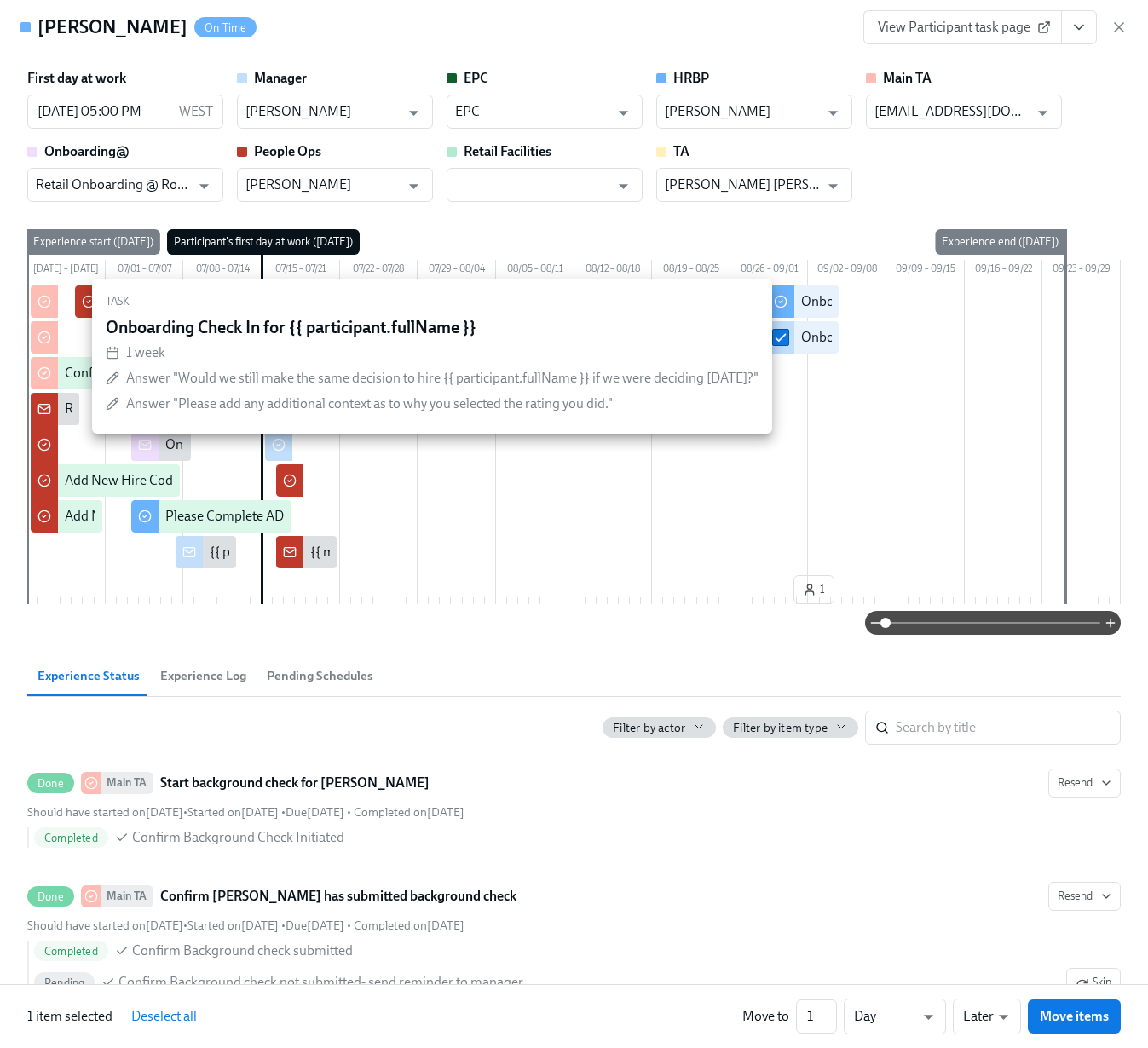
click at [810, 347] on div "Onboarding Check In for {{ participant.fullName }}" at bounding box center [948, 337] width 293 height 18
click at [785, 345] on input "checkbox" at bounding box center [781, 337] width 16 height 16
checkbox input "false"
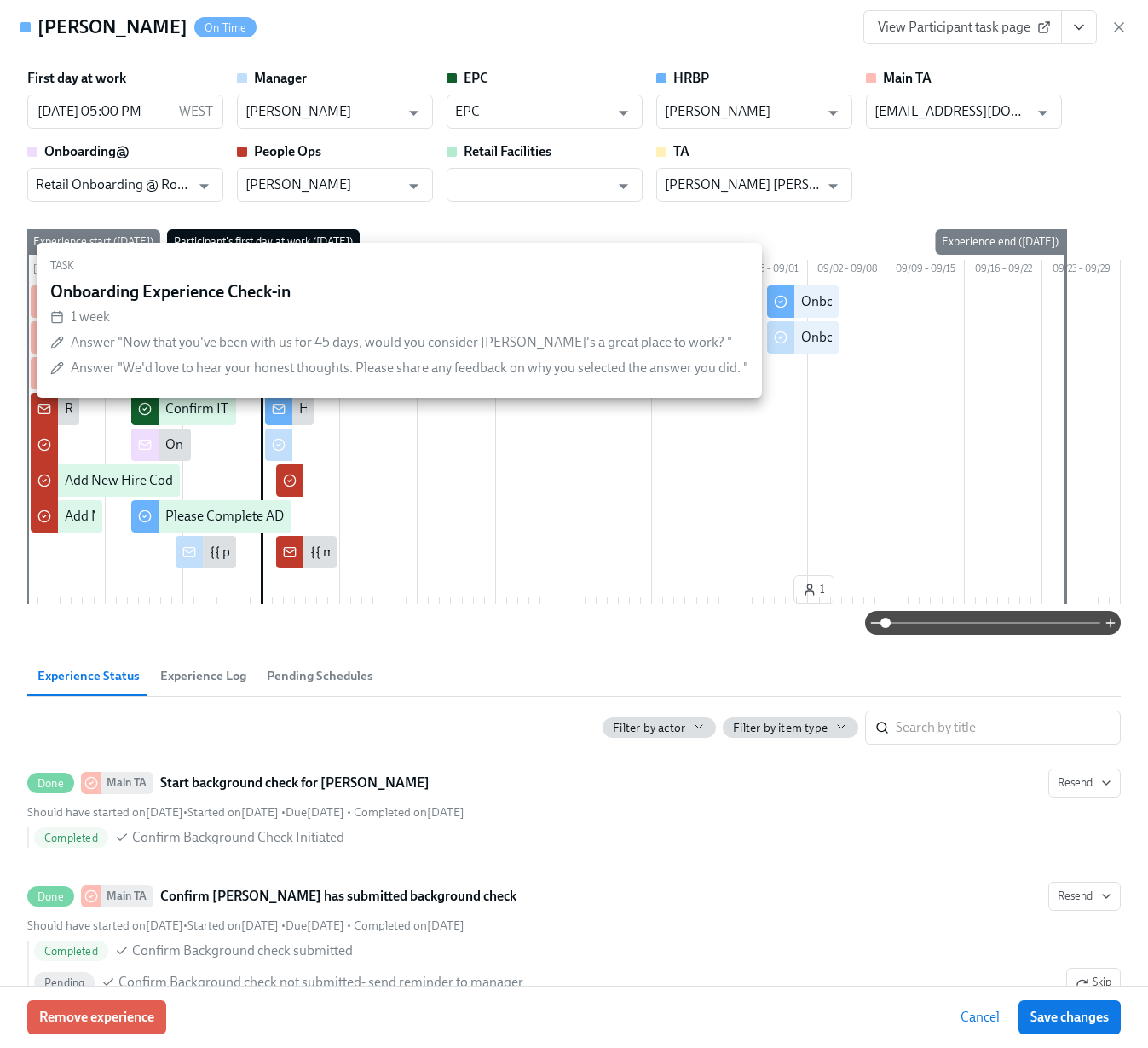
click at [817, 311] on div "Onboarding Experience Check-in" at bounding box center [897, 301] width 192 height 18
click at [785, 310] on input "checkbox" at bounding box center [781, 301] width 16 height 16
checkbox input "false"
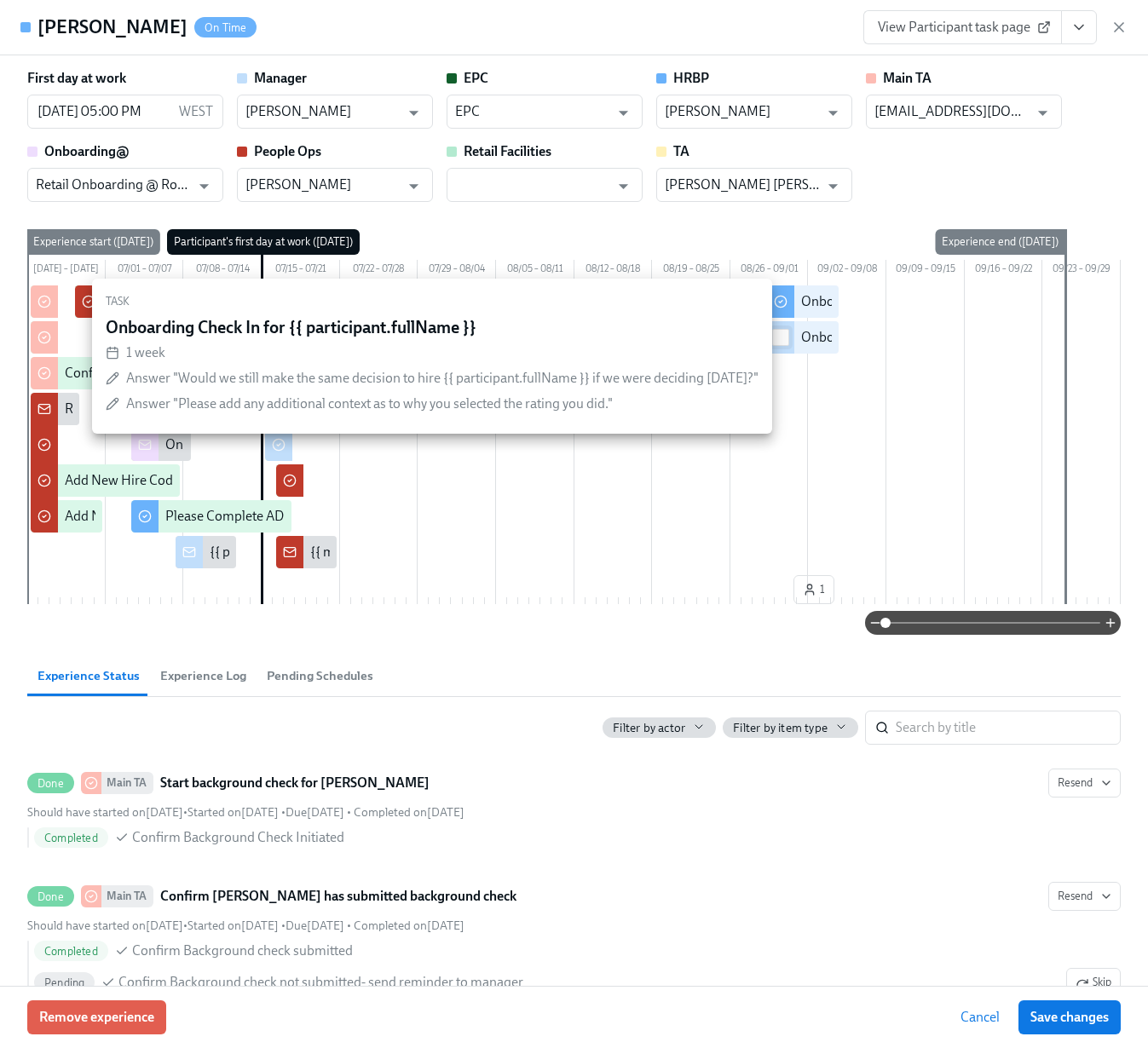
click at [780, 345] on input "checkbox" at bounding box center [781, 337] width 16 height 16
checkbox input "true"
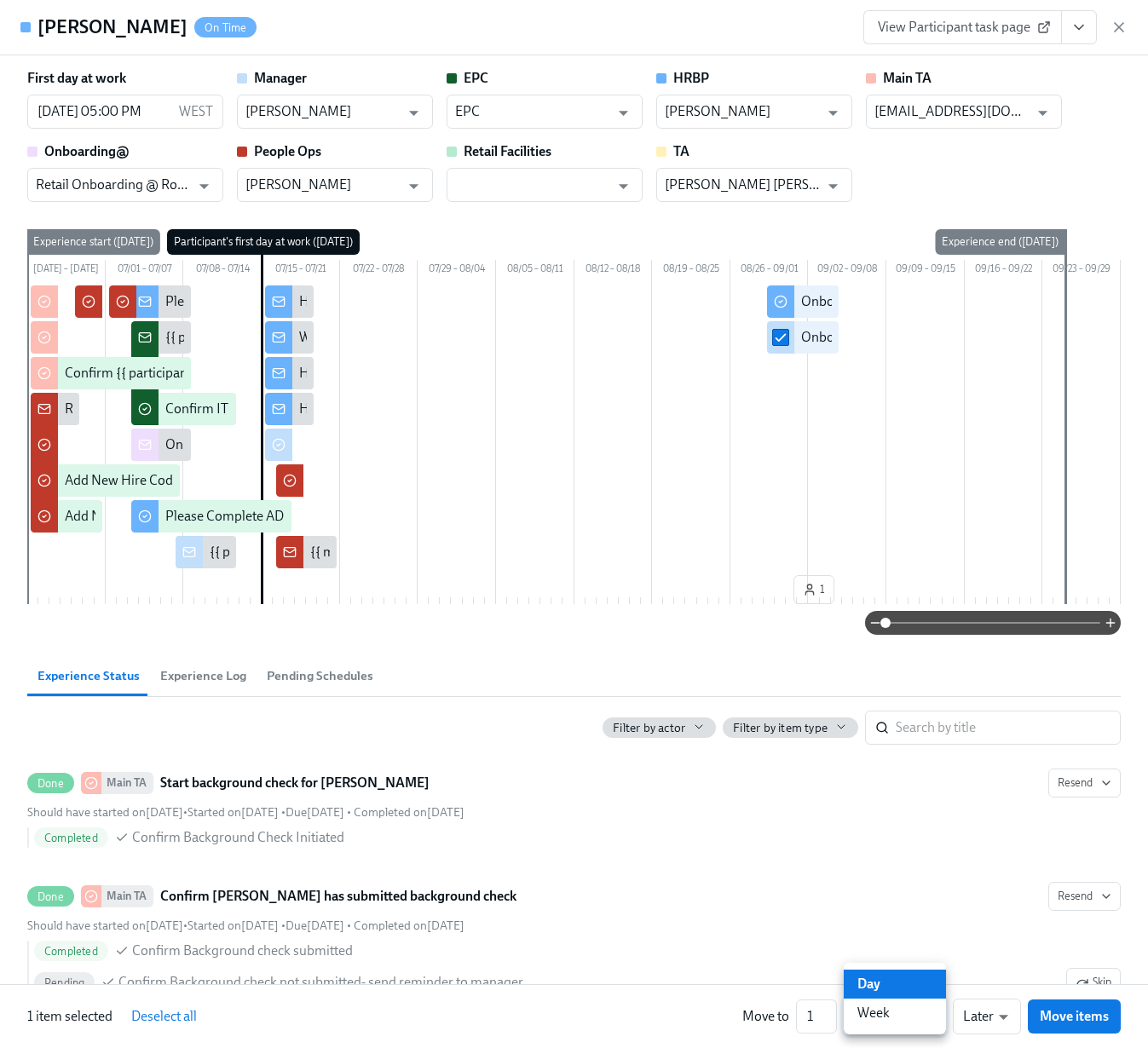
click at [907, 1023] on body "Home Experiences Moments Reports Employees Settings Review us on G2 Help Center…" at bounding box center [574, 889] width 1148 height 3054
click at [898, 1015] on li "Week" at bounding box center [894, 1013] width 102 height 29
type input "w"
click at [901, 1019] on body "Home Experiences Moments Reports Employees Settings Review us on G2 Help Center…" at bounding box center [574, 889] width 1148 height 3054
click at [878, 1022] on li "Week" at bounding box center [894, 1013] width 102 height 29
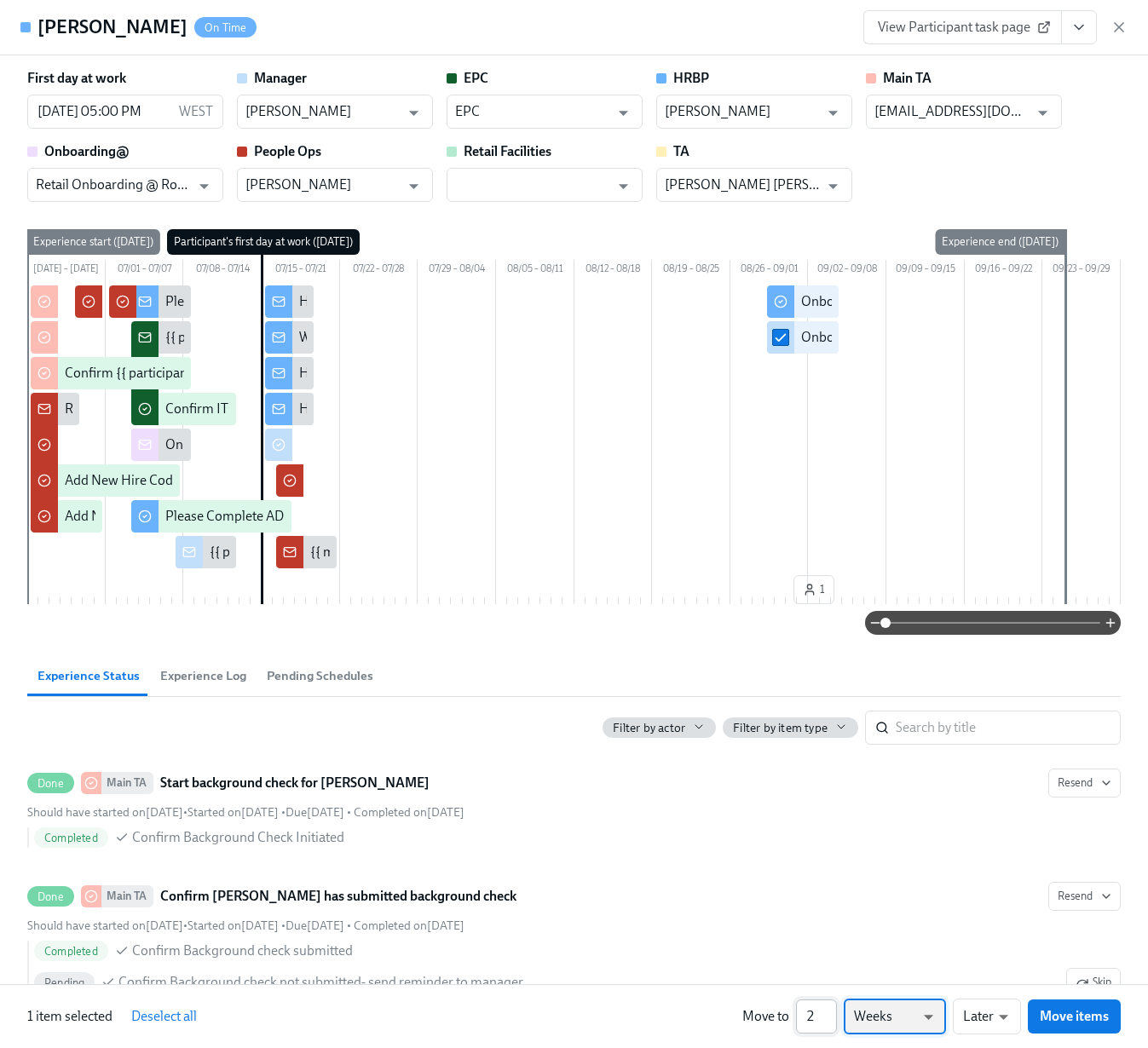
type input "2"
click at [830, 1013] on input "2" at bounding box center [817, 1016] width 41 height 34
click at [1083, 1010] on span "Move items" at bounding box center [1074, 1017] width 69 height 17
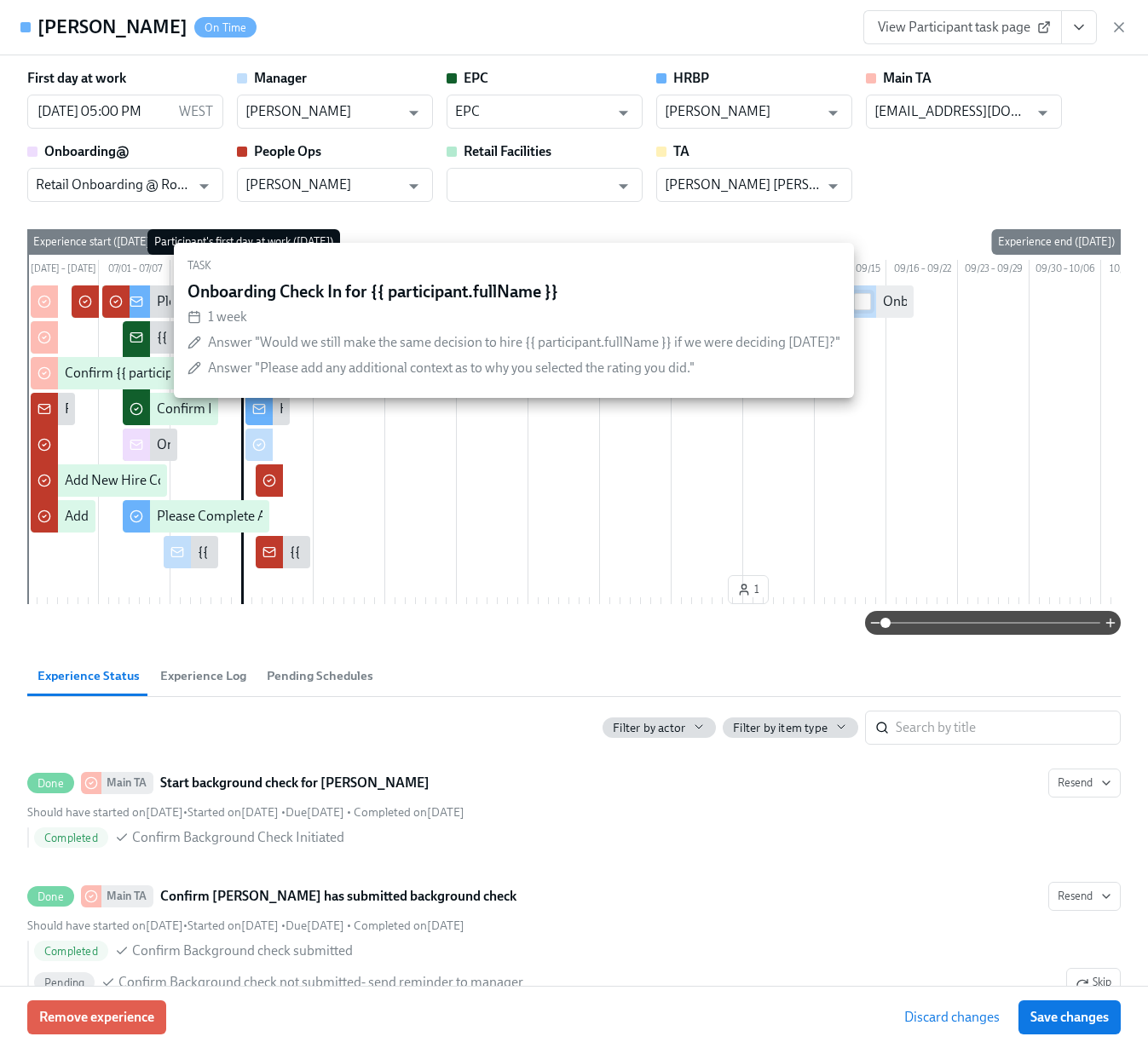
click at [870, 310] on input "checkbox" at bounding box center [862, 301] width 16 height 16
click at [860, 310] on input "checkbox" at bounding box center [862, 301] width 16 height 16
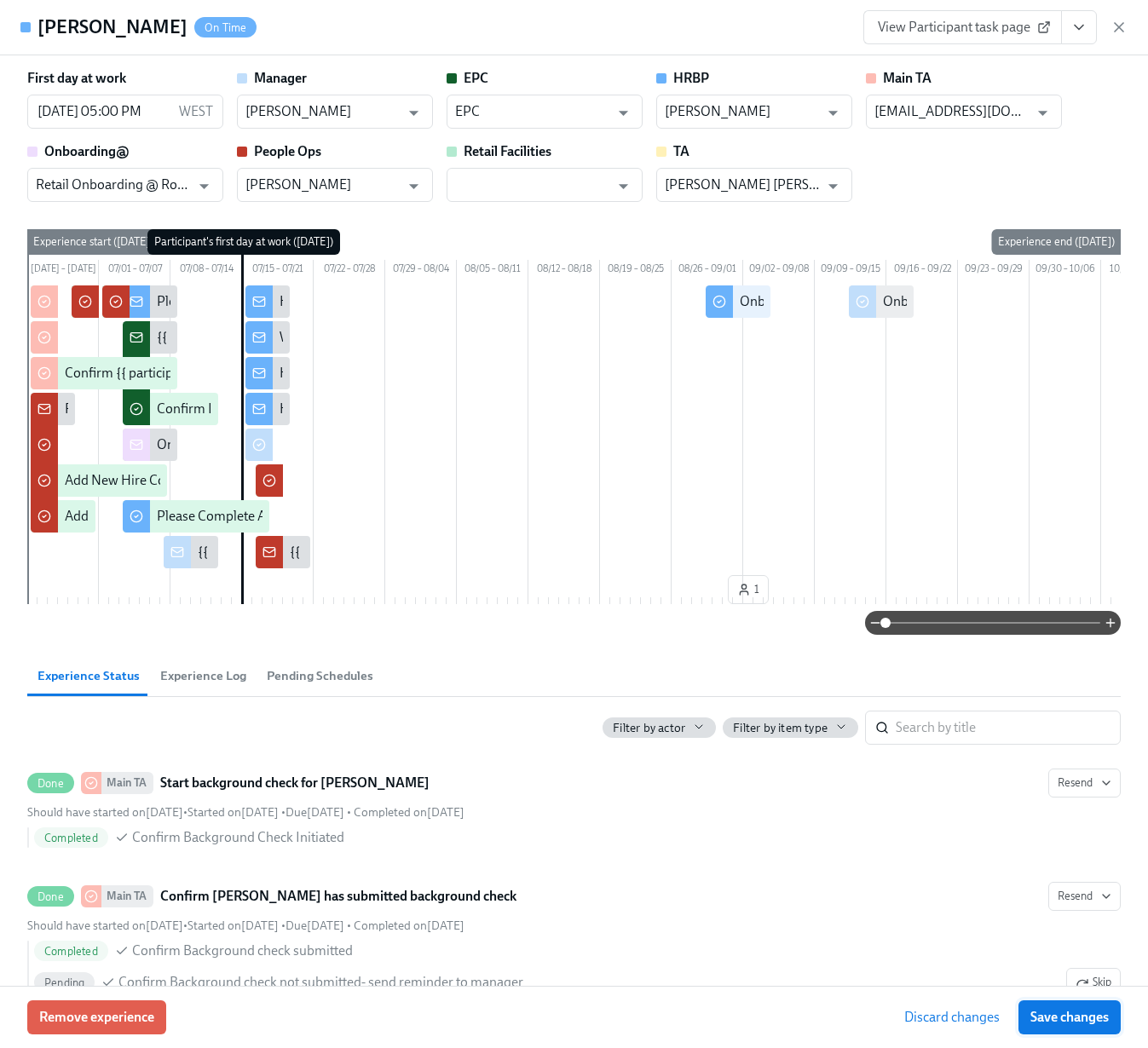
click at [1064, 1006] on button "Save changes" at bounding box center [1070, 1017] width 102 height 34
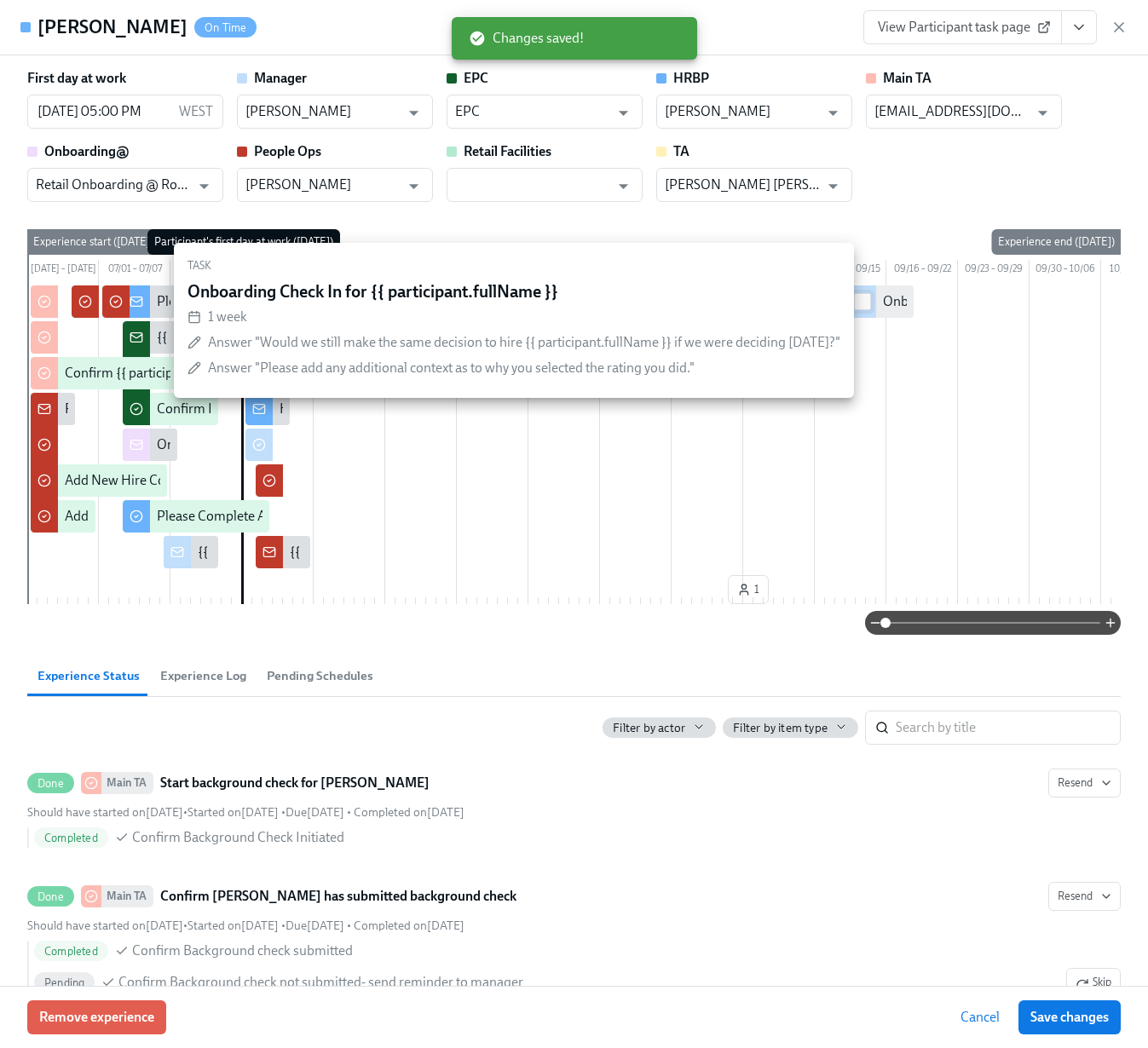
click at [864, 310] on input "checkbox" at bounding box center [862, 301] width 16 height 16
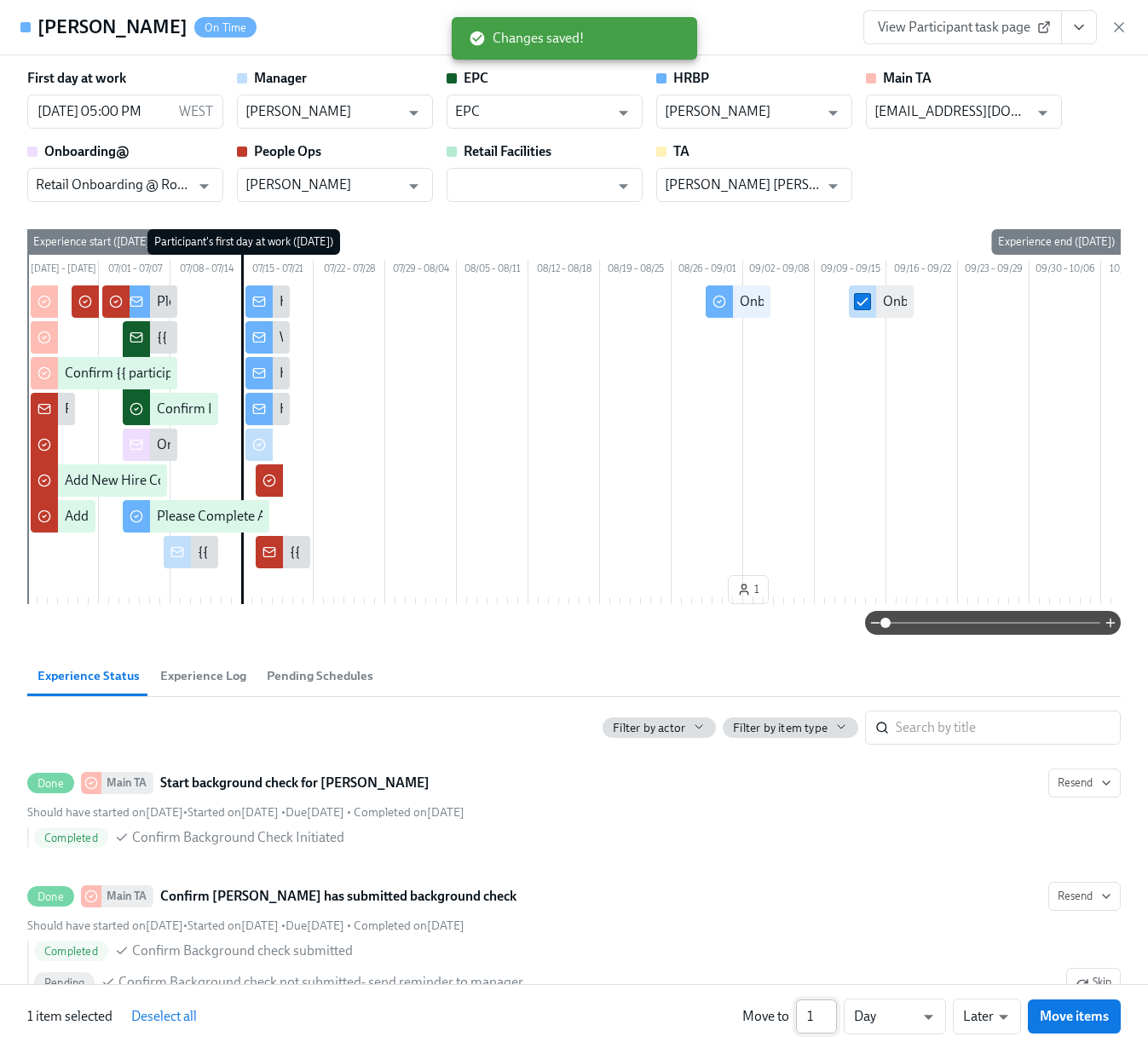
checkbox input "true"
click at [831, 1007] on input "1" at bounding box center [817, 1016] width 41 height 34
type input "2"
click at [830, 1012] on input "2" at bounding box center [817, 1016] width 41 height 34
click at [912, 1018] on body "Home Experiences Moments Reports Employees Settings Review us on G2 Help Center…" at bounding box center [574, 889] width 1148 height 3054
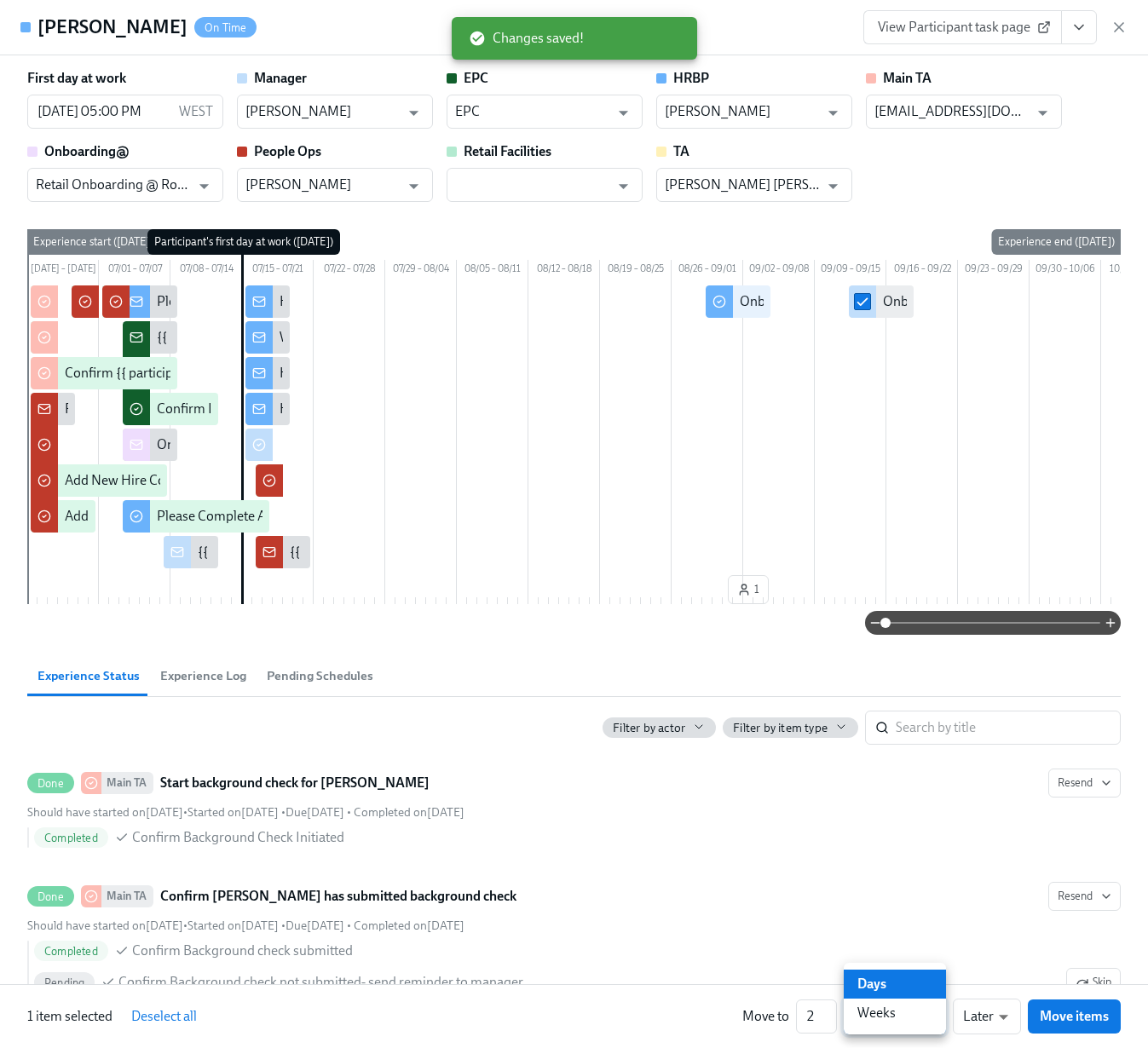
click at [896, 1014] on li "Weeks" at bounding box center [894, 1013] width 102 height 29
click at [990, 1019] on div "Days Weeks" at bounding box center [574, 524] width 1148 height 1048
type input "w"
click at [1001, 1018] on div "Days Weeks" at bounding box center [574, 524] width 1148 height 1048
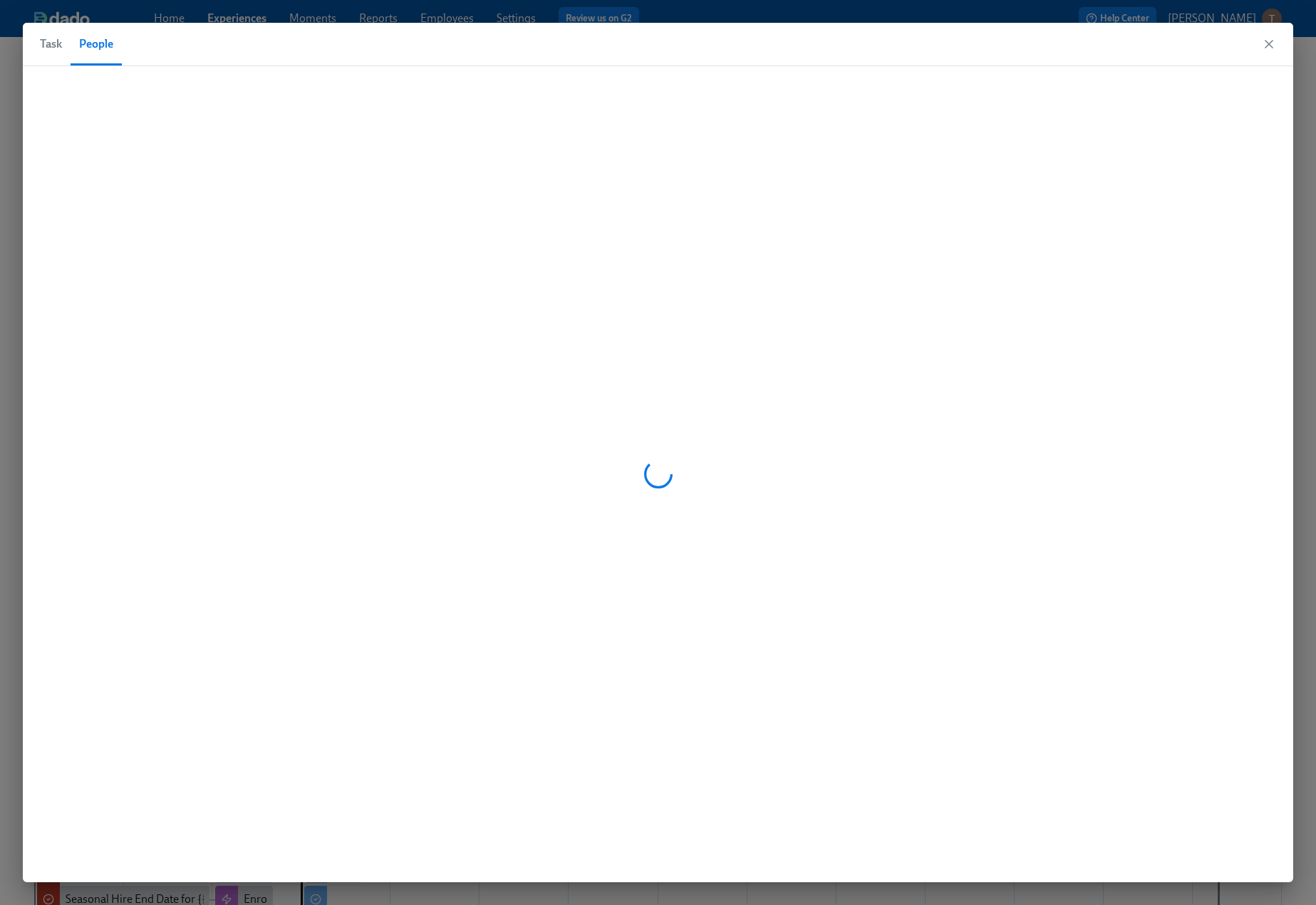
click at [52, 52] on span "Task" at bounding box center [51, 44] width 22 height 20
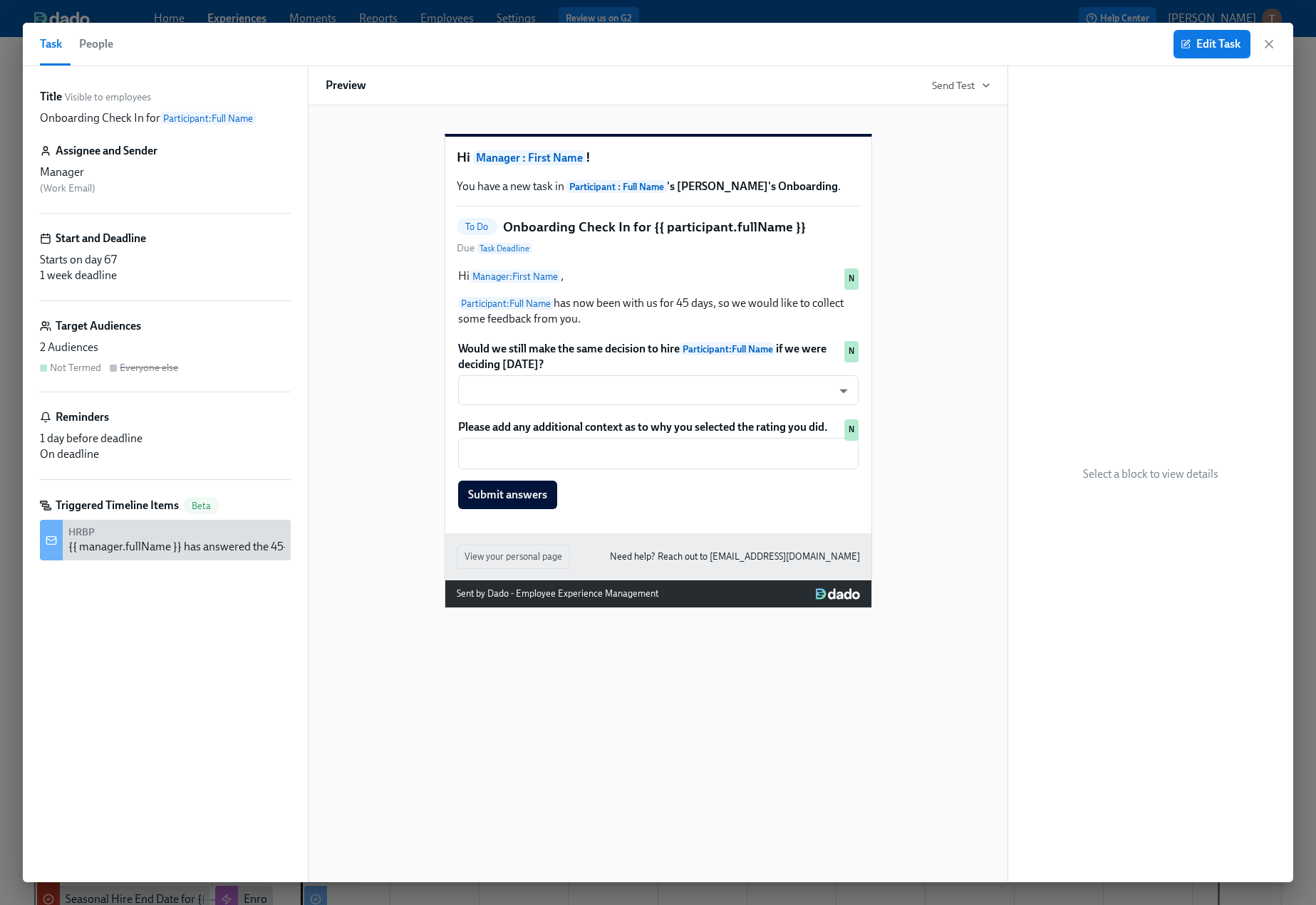
click at [52, 52] on span "Task" at bounding box center [51, 44] width 22 height 20
click at [1210, 40] on span "Edit Task" at bounding box center [1212, 44] width 57 height 14
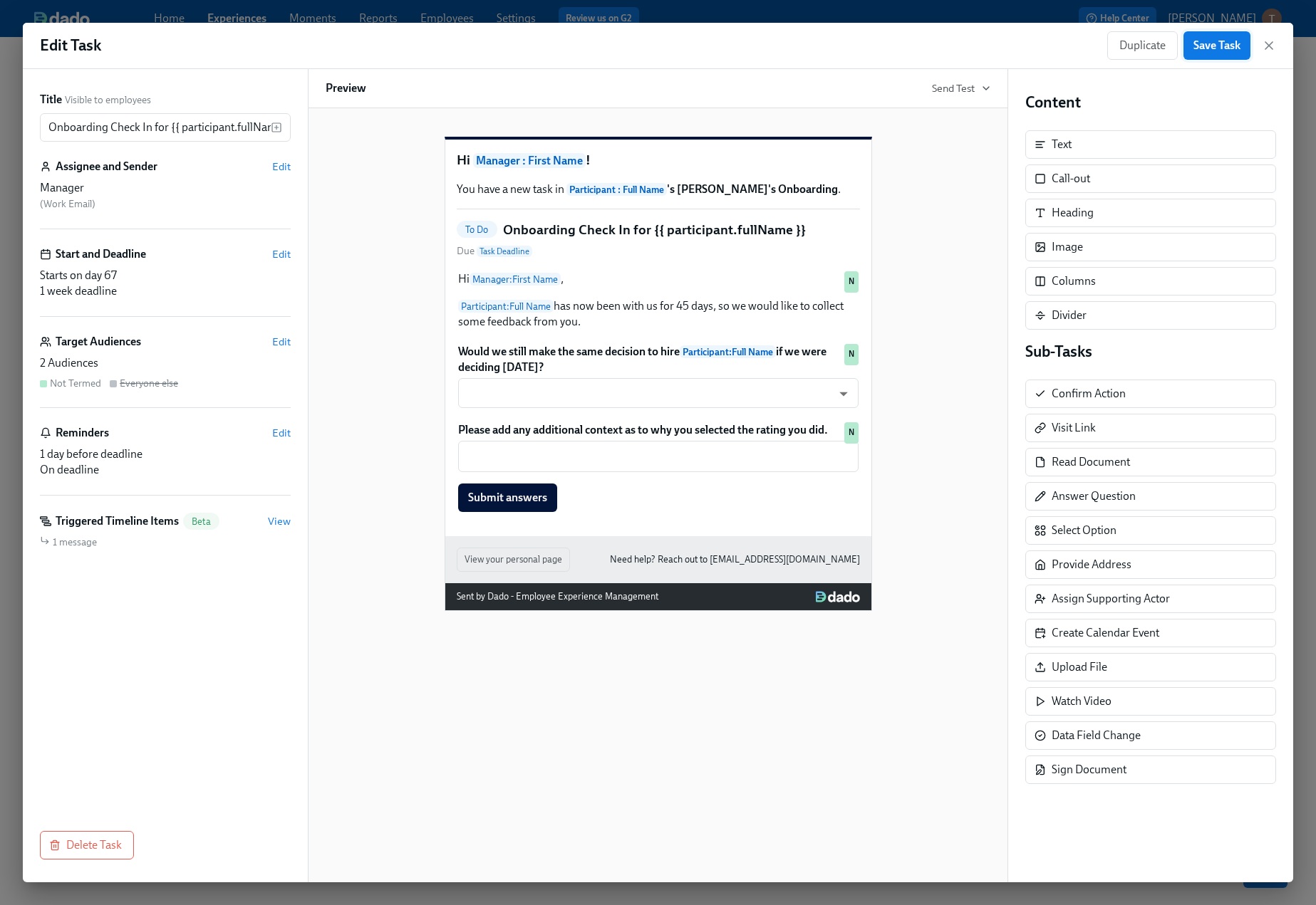
click at [1220, 47] on span "Save Task" at bounding box center [1217, 45] width 47 height 14
click at [1278, 45] on div "Edit Task Duplicate Save Task" at bounding box center [658, 46] width 1270 height 46
click at [1271, 45] on icon "button" at bounding box center [1268, 45] width 14 height 14
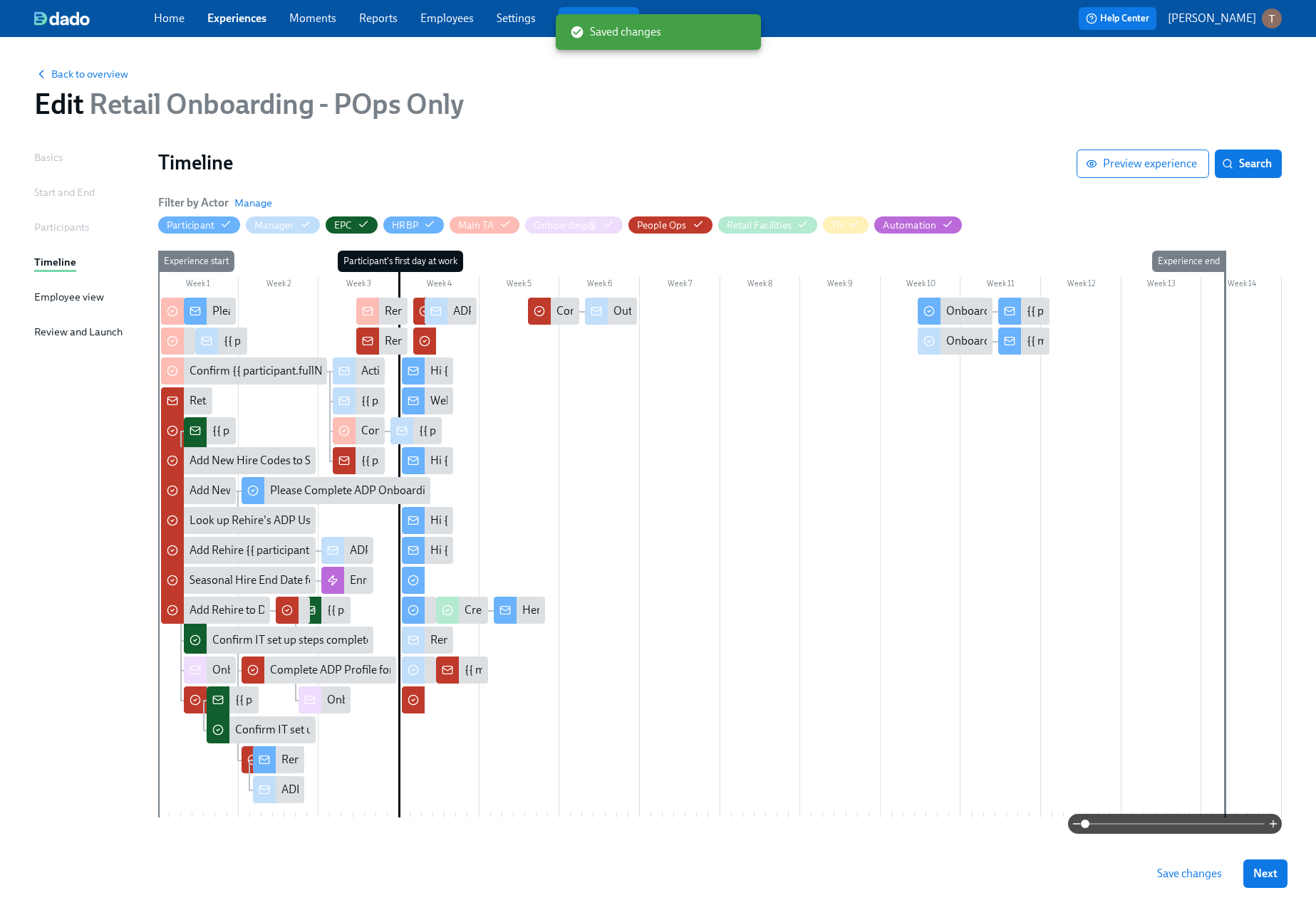
click at [1191, 887] on button "Save changes" at bounding box center [1189, 873] width 85 height 28
click at [1181, 873] on span "Save changes" at bounding box center [1189, 873] width 65 height 14
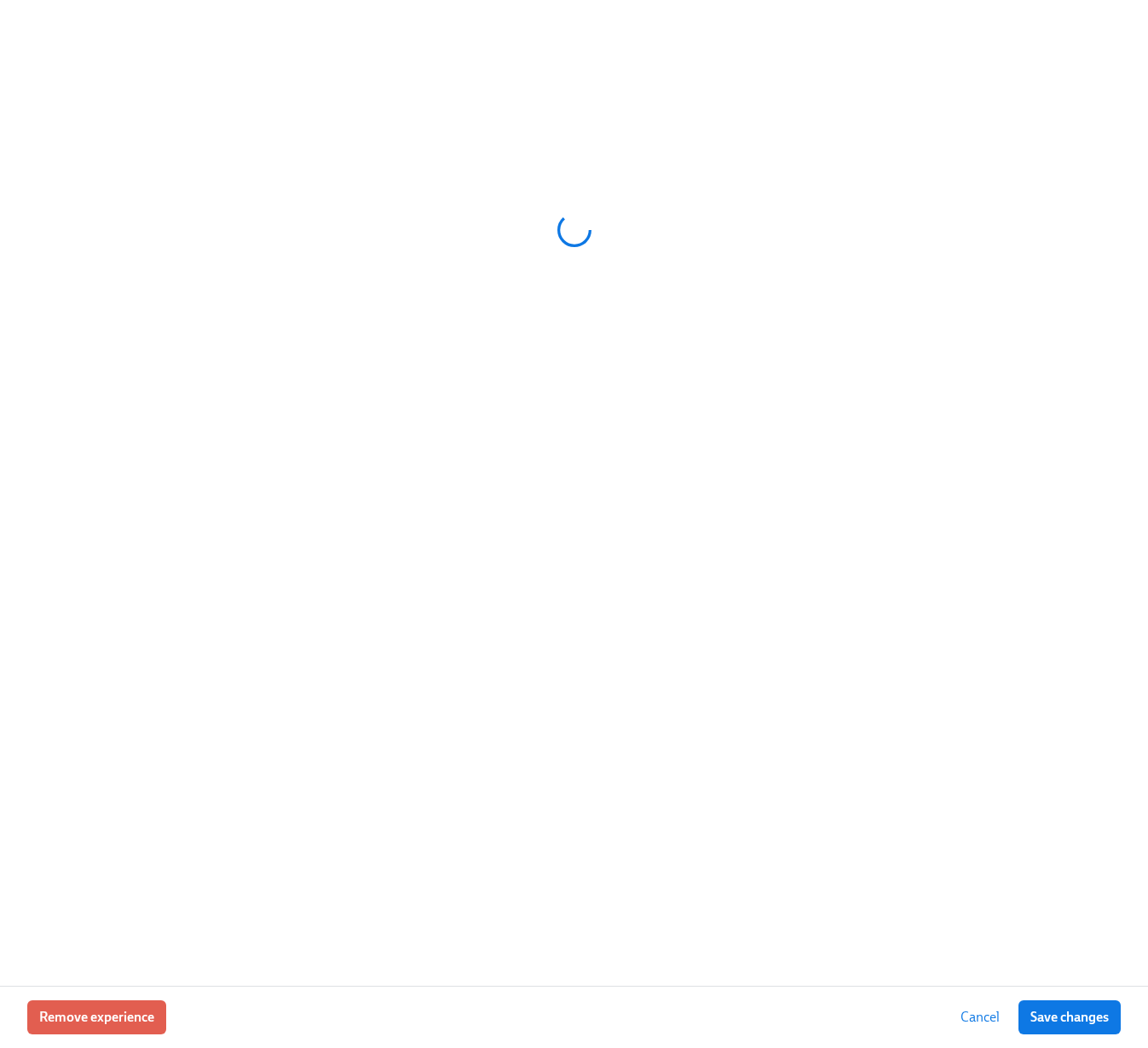
scroll to position [0, 25562]
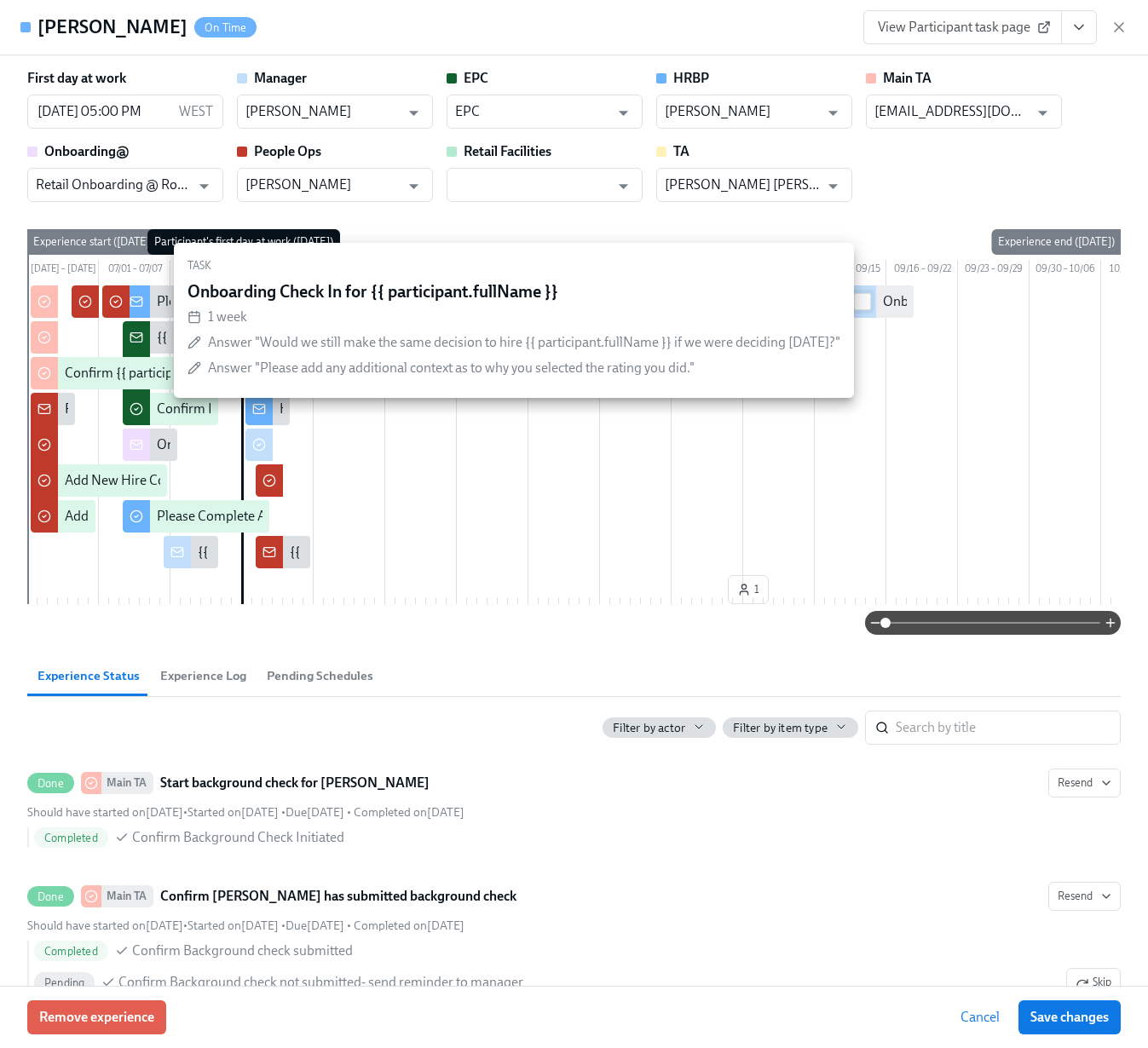
click at [863, 310] on input "checkbox" at bounding box center [862, 301] width 16 height 16
checkbox input "true"
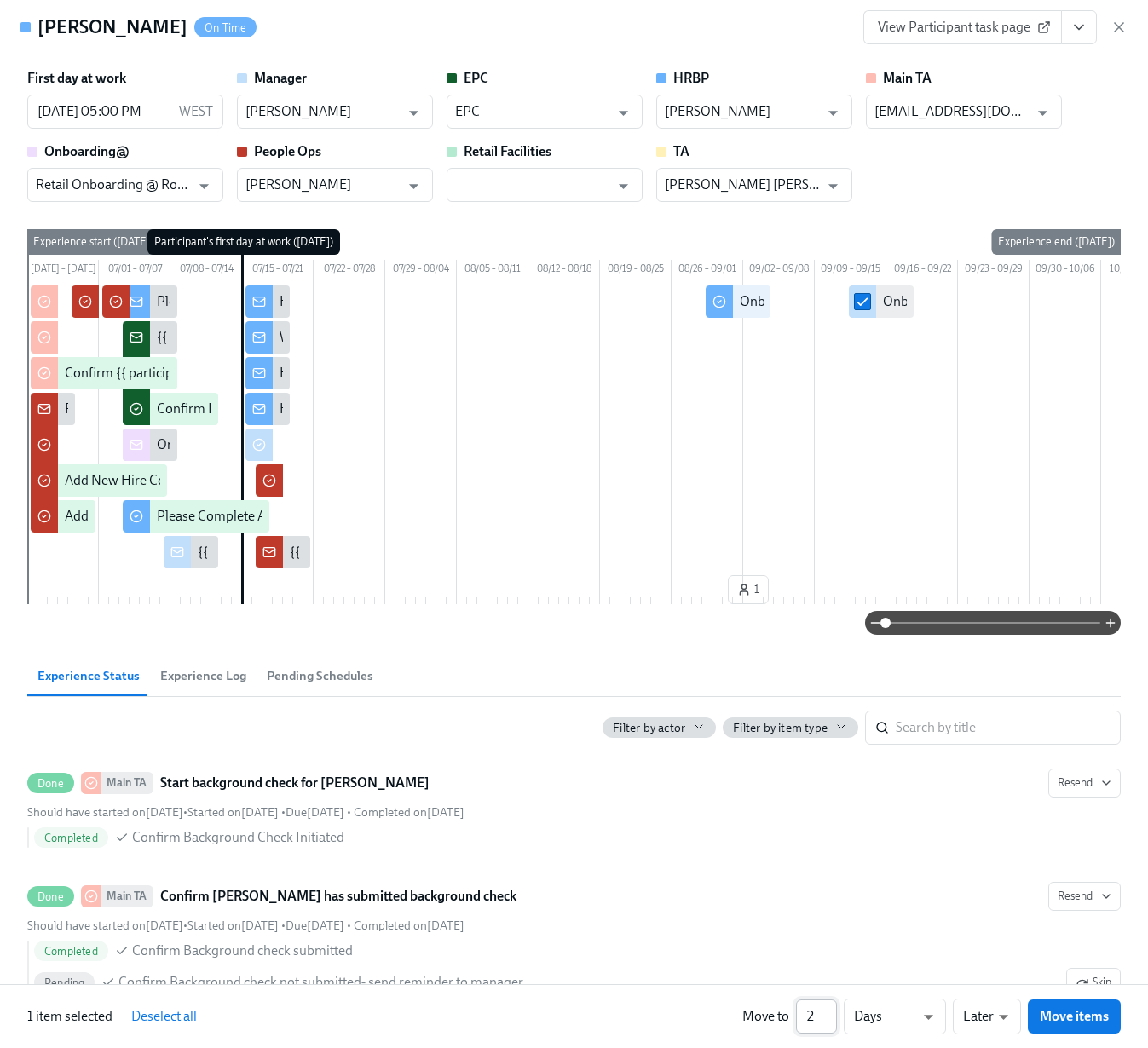
type input "2"
click at [826, 1011] on input "2" at bounding box center [817, 1016] width 41 height 34
click at [894, 1018] on li "Weeks" at bounding box center [894, 1013] width 102 height 29
type input "w"
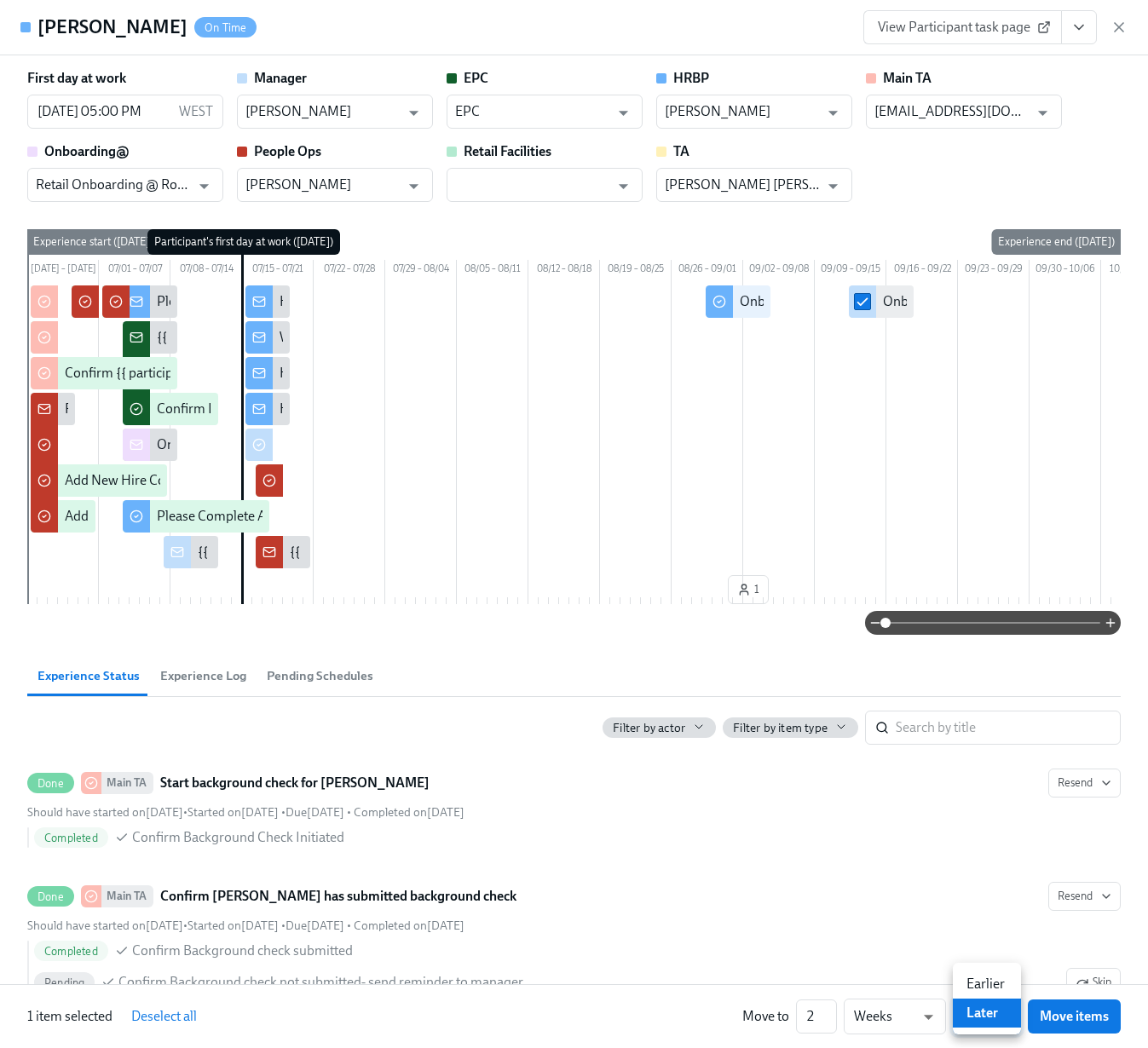
click at [1000, 985] on li "Earlier" at bounding box center [988, 983] width 68 height 29
type input "earlier"
click at [1079, 1021] on span "Move items" at bounding box center [1074, 1017] width 69 height 17
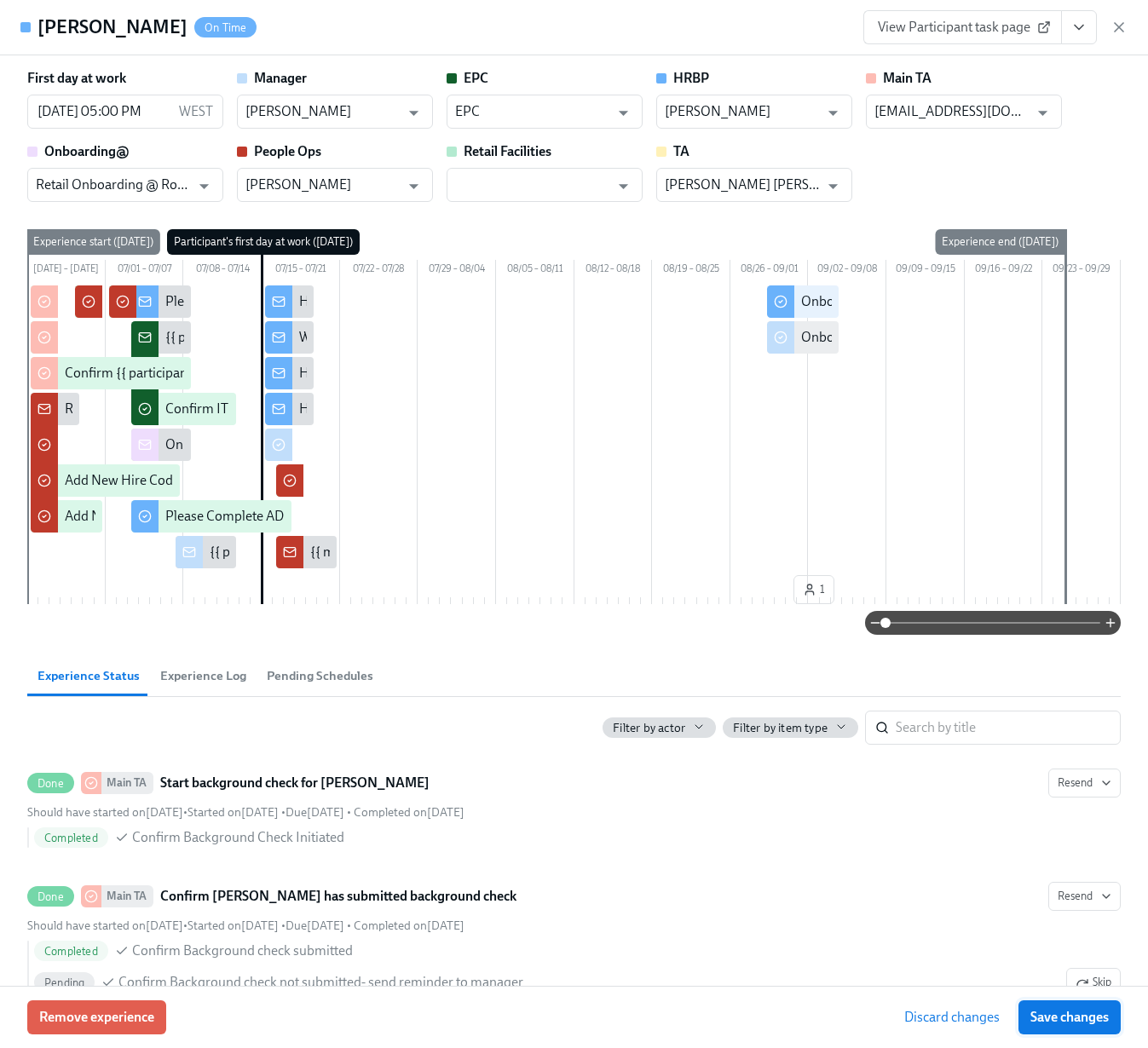
click at [1048, 1022] on span "Save changes" at bounding box center [1070, 1018] width 78 height 17
